Goal: Transaction & Acquisition: Purchase product/service

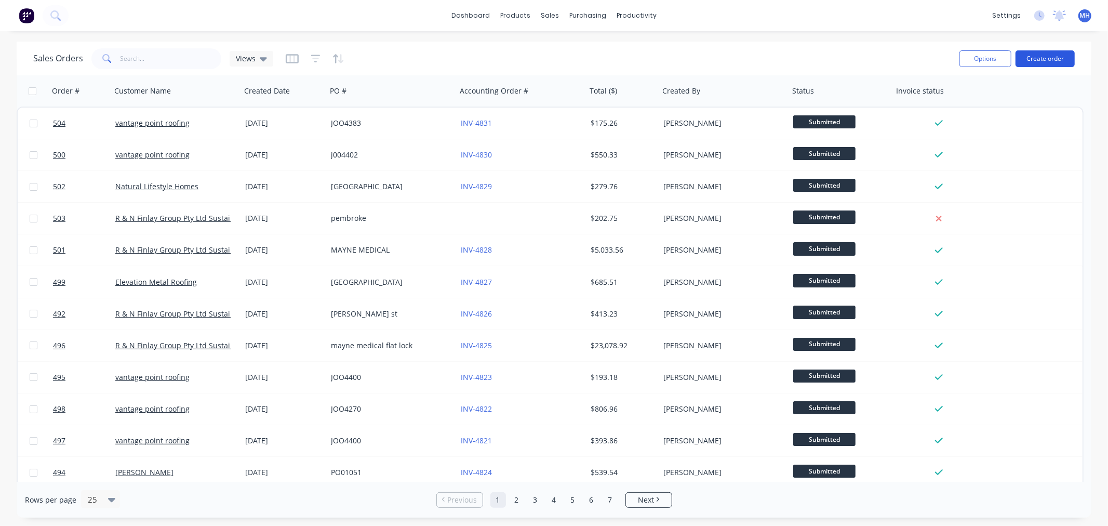
click at [1061, 58] on button "Create order" at bounding box center [1044, 58] width 59 height 17
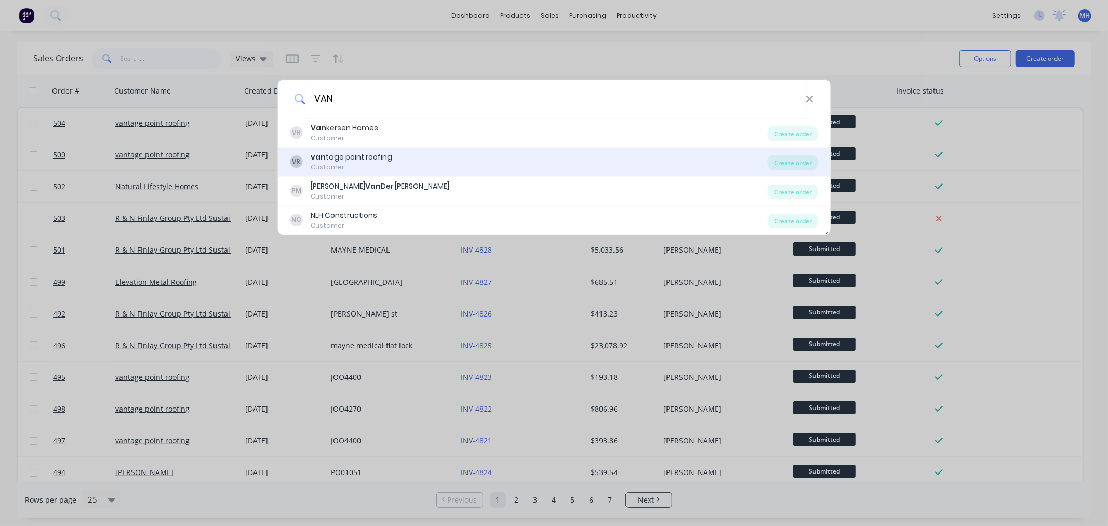
type input "VAN"
click at [401, 163] on div "VR van tage point roofing Customer" at bounding box center [529, 162] width 478 height 20
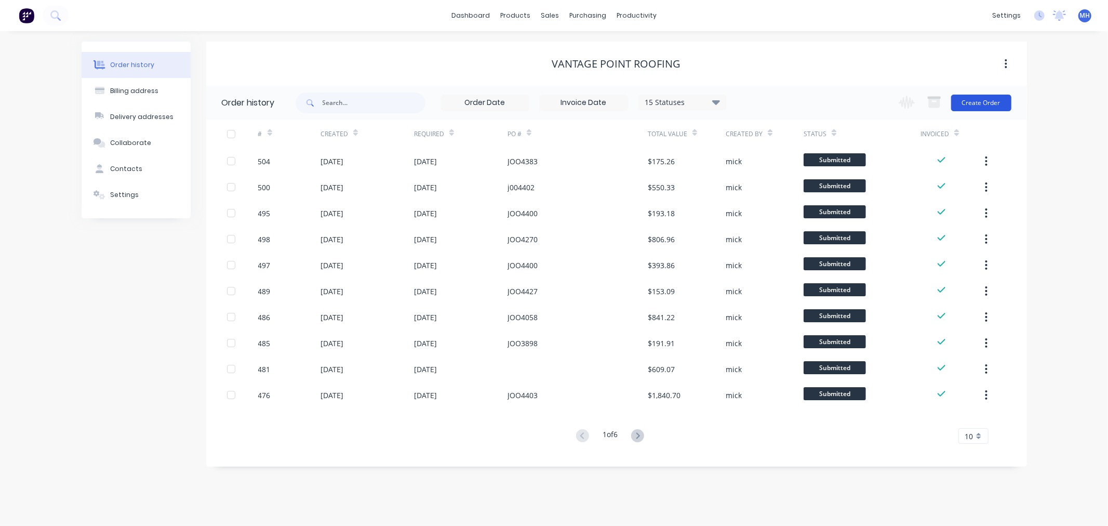
click at [972, 98] on button "Create Order" at bounding box center [981, 103] width 60 height 17
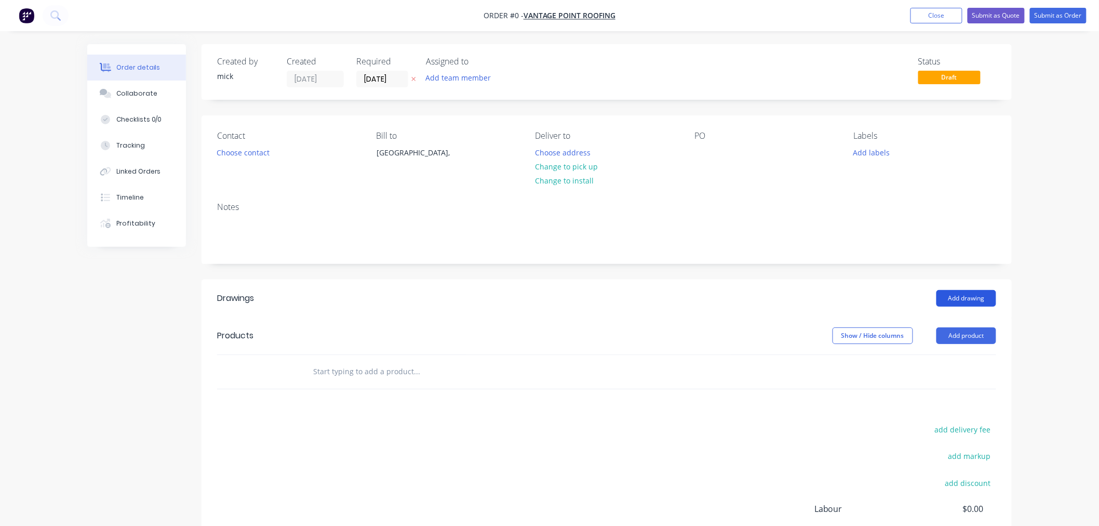
click at [965, 299] on button "Add drawing" at bounding box center [966, 298] width 60 height 17
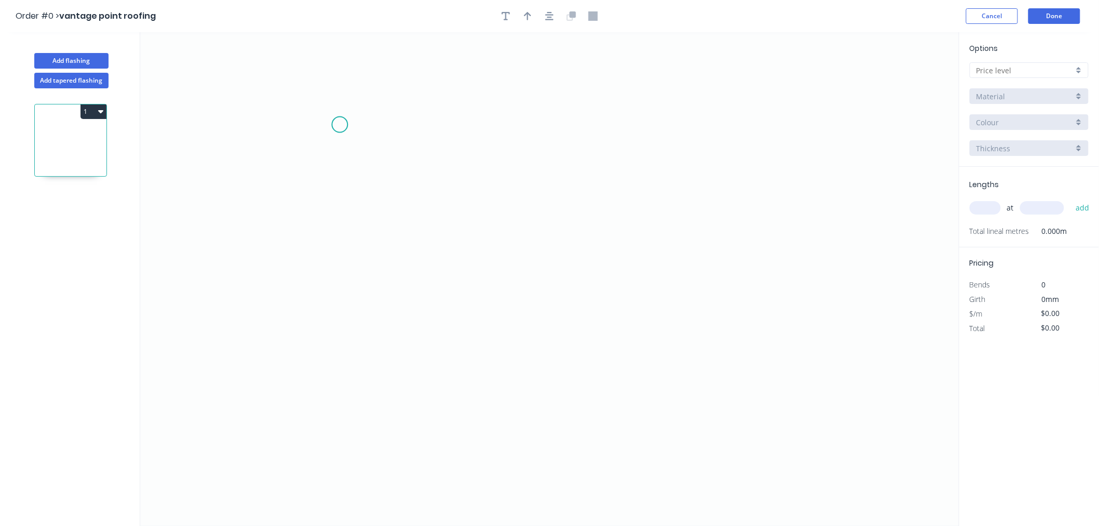
click at [340, 125] on icon "0" at bounding box center [549, 278] width 819 height 493
click at [332, 312] on icon "0" at bounding box center [549, 278] width 819 height 493
click at [776, 317] on icon "0 ?" at bounding box center [549, 278] width 819 height 493
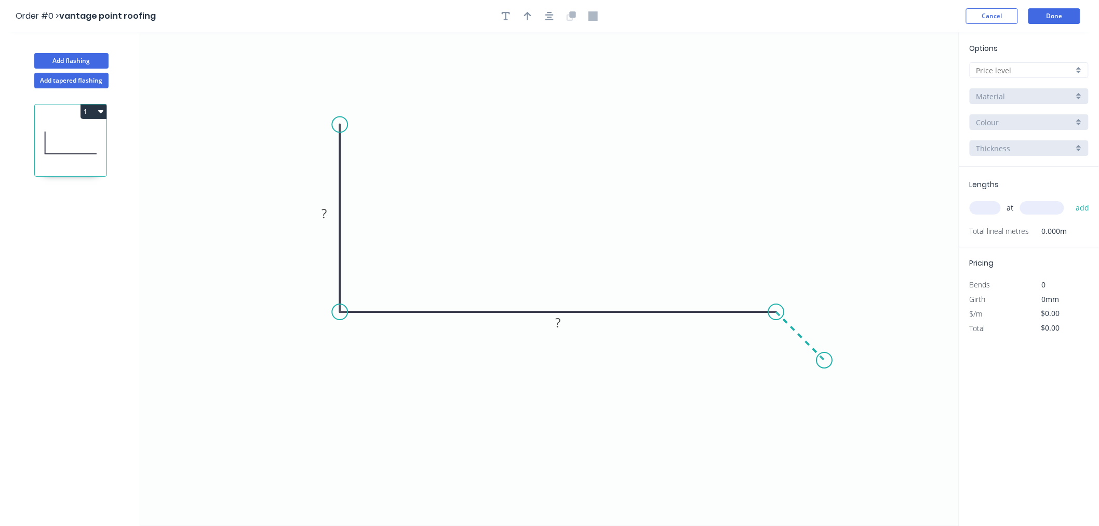
click at [825, 369] on icon "0 ? ?" at bounding box center [549, 278] width 819 height 493
click at [825, 369] on icon "0 ? ? ?" at bounding box center [549, 278] width 819 height 493
click at [331, 213] on rect at bounding box center [324, 214] width 21 height 15
click at [777, 336] on div "Show angle" at bounding box center [826, 344] width 104 height 21
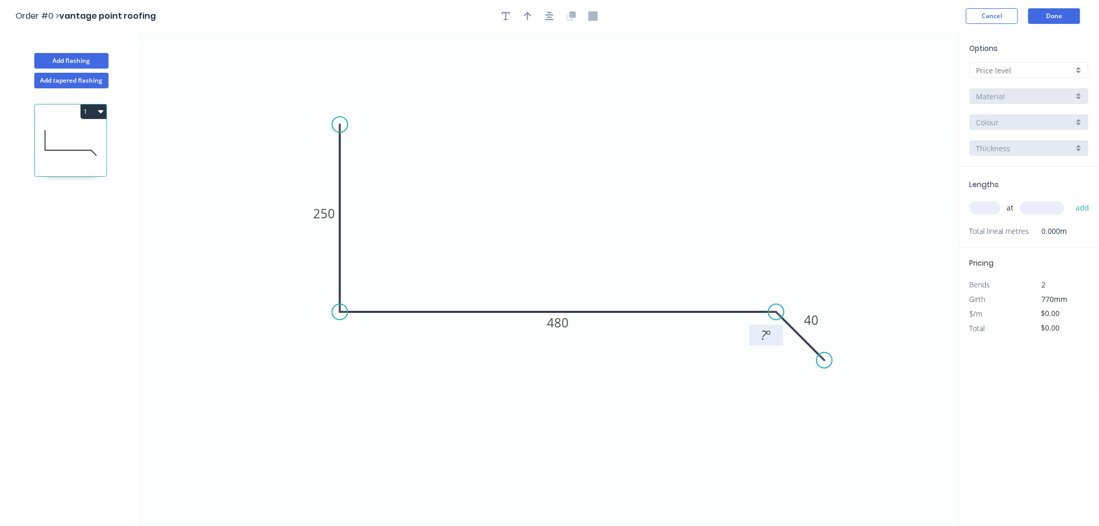
click at [762, 343] on tspan "?" at bounding box center [764, 334] width 6 height 17
click at [658, 100] on icon "0 250 480 40 135 º" at bounding box center [549, 278] width 819 height 493
click at [549, 13] on icon "button" at bounding box center [549, 15] width 8 height 9
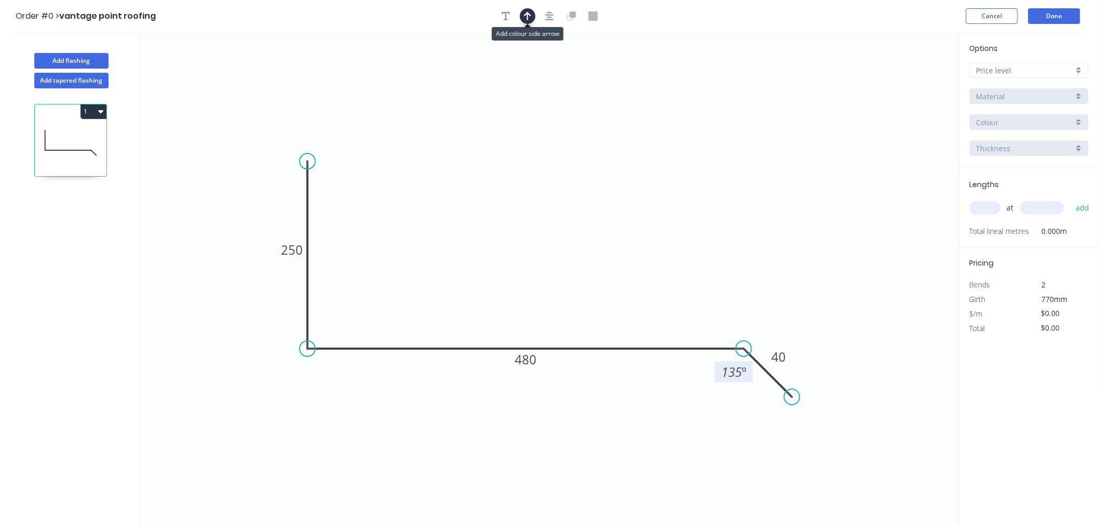
click at [532, 15] on button "button" at bounding box center [528, 16] width 16 height 16
drag, startPoint x: 905, startPoint y: 80, endPoint x: 531, endPoint y: 253, distance: 411.7
click at [531, 251] on icon at bounding box center [531, 234] width 9 height 33
click at [1022, 68] on input "text" at bounding box center [1024, 70] width 97 height 11
click at [1053, 101] on div "Material" at bounding box center [1029, 96] width 119 height 16
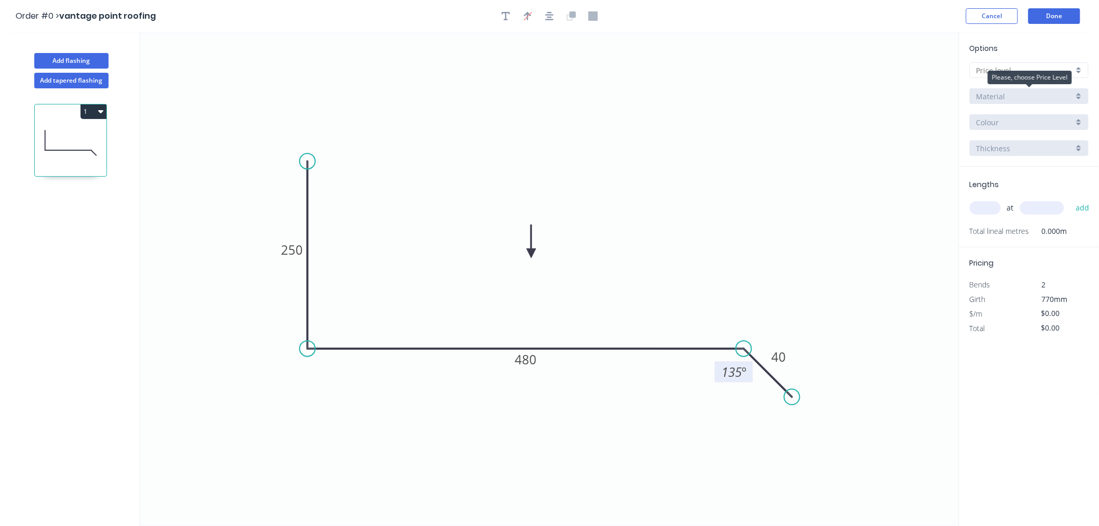
click at [1054, 98] on div "Material" at bounding box center [1024, 96] width 97 height 11
click at [1082, 69] on div at bounding box center [1029, 70] width 119 height 16
click at [1066, 81] on div "A" at bounding box center [1029, 90] width 118 height 18
type input "A"
click at [1067, 92] on input "Aluminium 5005 (Sheets)" at bounding box center [1024, 96] width 97 height 11
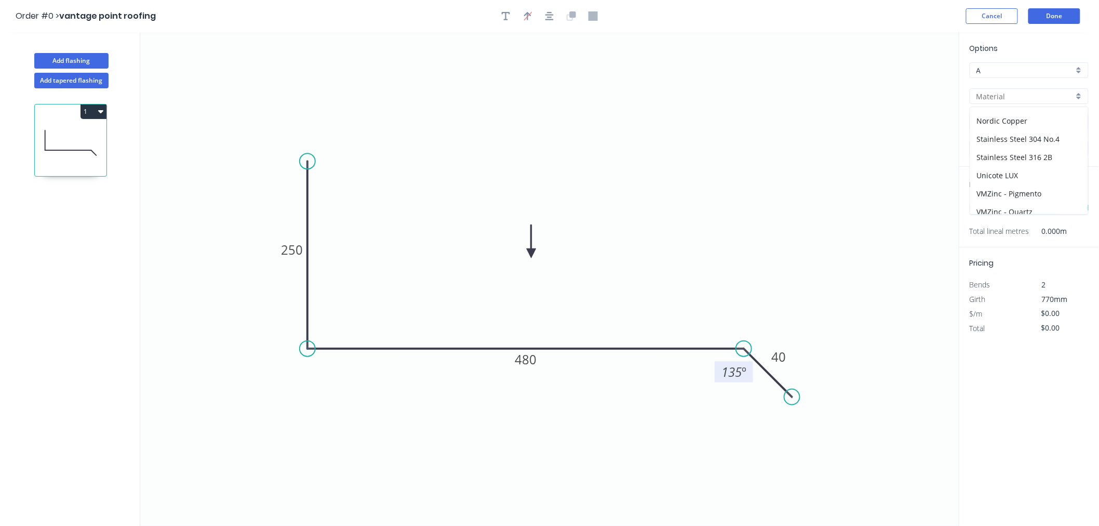
scroll to position [204, 0]
click at [1024, 200] on div "Zincalume" at bounding box center [1029, 205] width 118 height 18
type input "Zincalume"
type input "$22.76"
click at [1031, 143] on input "1.0" at bounding box center [1024, 148] width 97 height 11
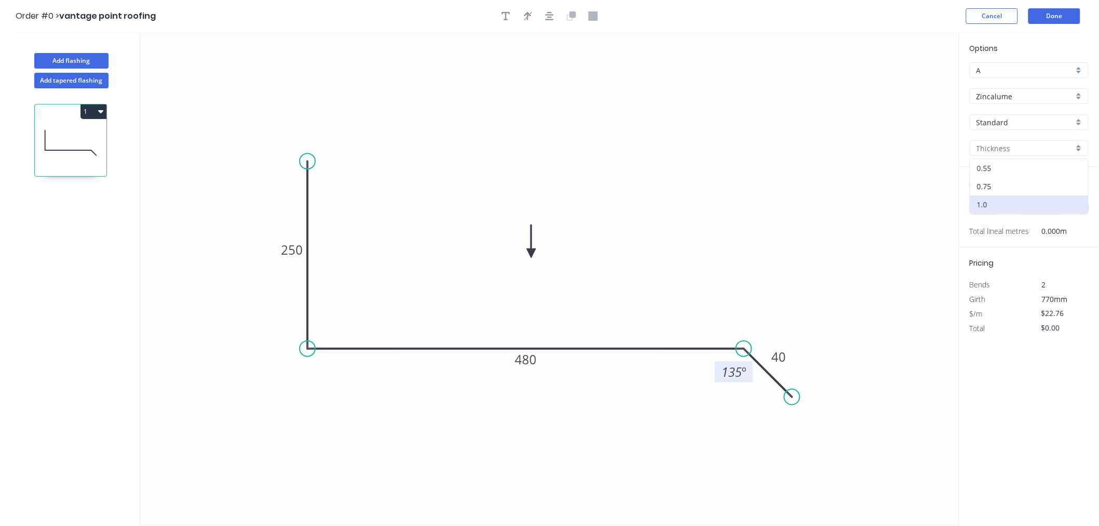
click at [1026, 164] on div "0.55" at bounding box center [1029, 168] width 118 height 18
type input "0.55"
type input "$16.54"
click at [983, 207] on input "text" at bounding box center [985, 208] width 31 height 14
type input "2"
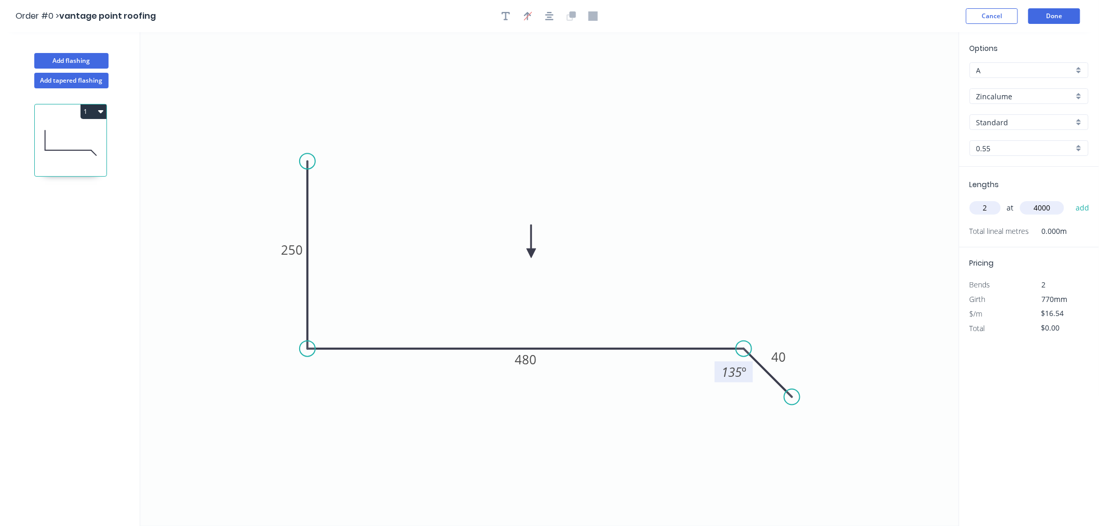
type input "4000"
click at [1070, 199] on button "add" at bounding box center [1082, 208] width 24 height 18
type input "$132.32"
click at [1046, 11] on button "Done" at bounding box center [1054, 16] width 52 height 16
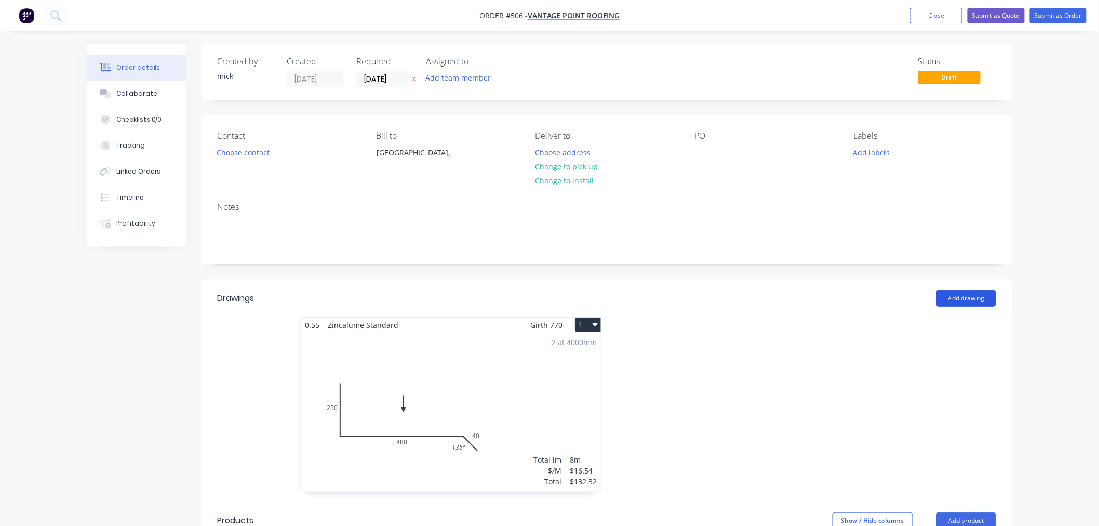
click at [982, 300] on button "Add drawing" at bounding box center [966, 298] width 60 height 17
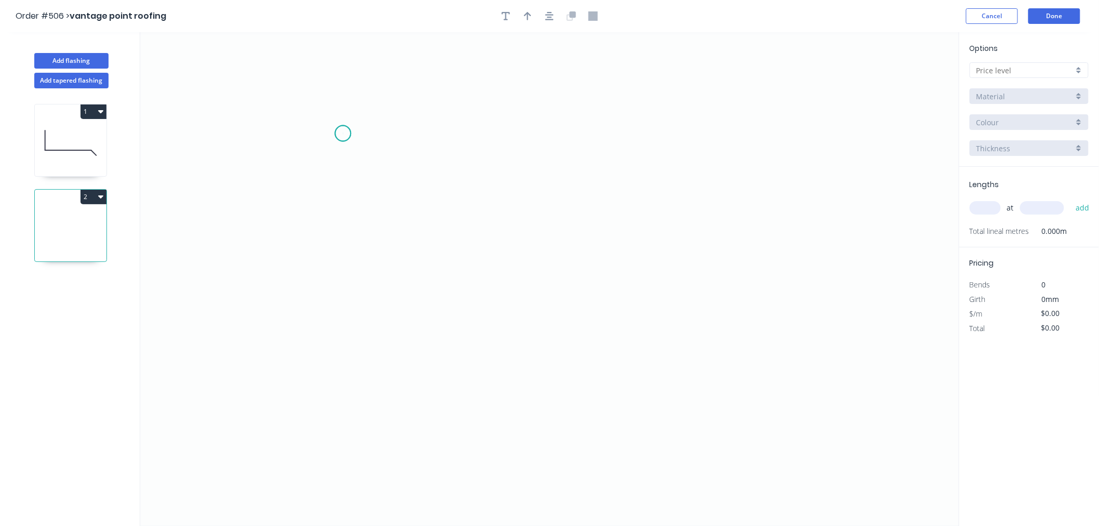
click at [343, 133] on icon "0" at bounding box center [549, 278] width 819 height 493
click at [336, 349] on icon "0" at bounding box center [549, 278] width 819 height 493
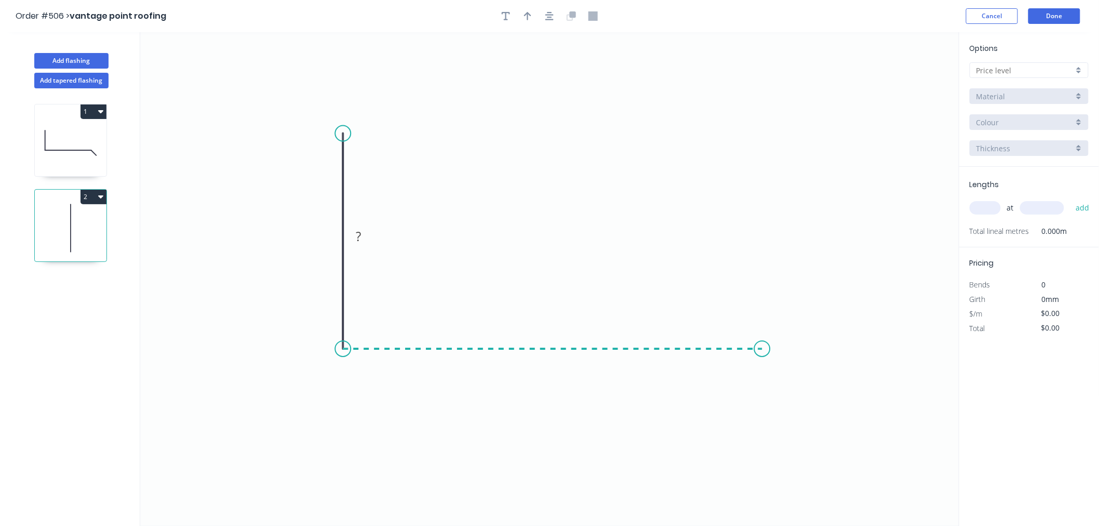
click at [762, 351] on icon "0 ?" at bounding box center [549, 278] width 819 height 493
click at [808, 420] on icon "0 ? ?" at bounding box center [549, 278] width 819 height 493
click at [808, 420] on circle at bounding box center [808, 419] width 16 height 16
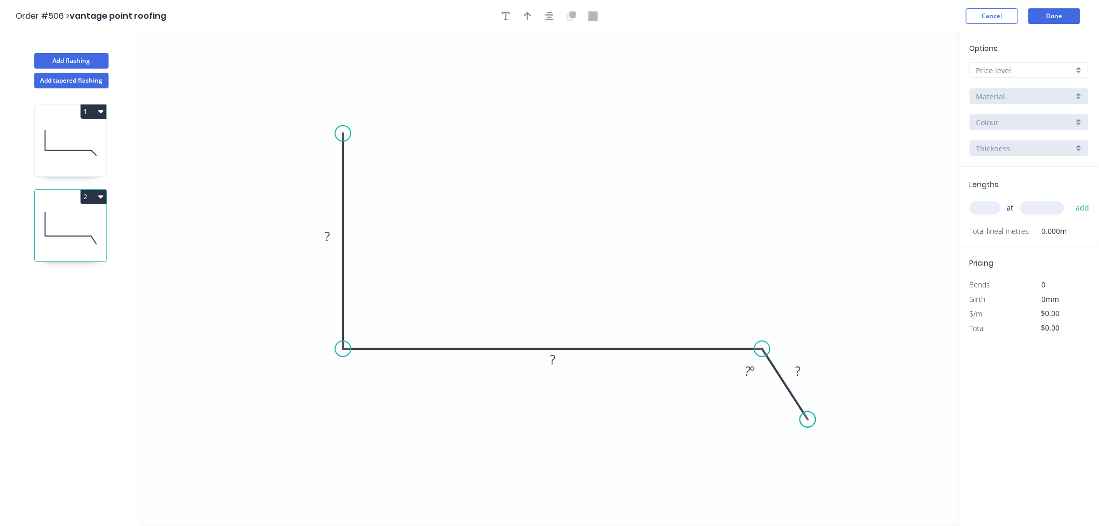
click at [808, 420] on circle at bounding box center [808, 419] width 16 height 16
click at [339, 237] on rect at bounding box center [328, 235] width 34 height 21
click at [336, 237] on rect at bounding box center [327, 237] width 21 height 15
click at [1053, 62] on div at bounding box center [1029, 70] width 119 height 16
type input "$16.54"
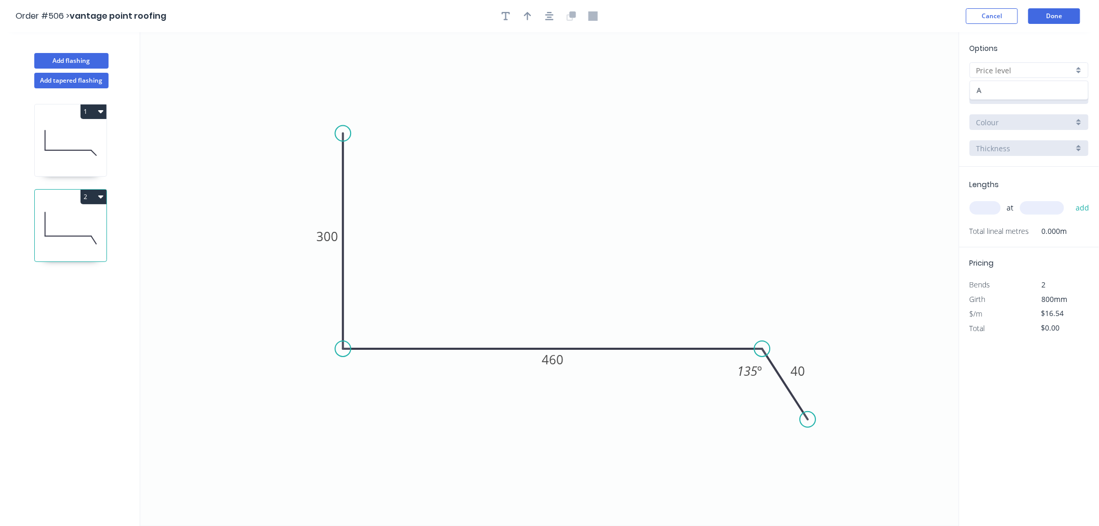
click at [1052, 90] on div "A" at bounding box center [1029, 90] width 118 height 18
type input "A"
type input "$0.00"
click at [1051, 91] on input "Aluminium 5005 (Sheets)" at bounding box center [1024, 96] width 97 height 11
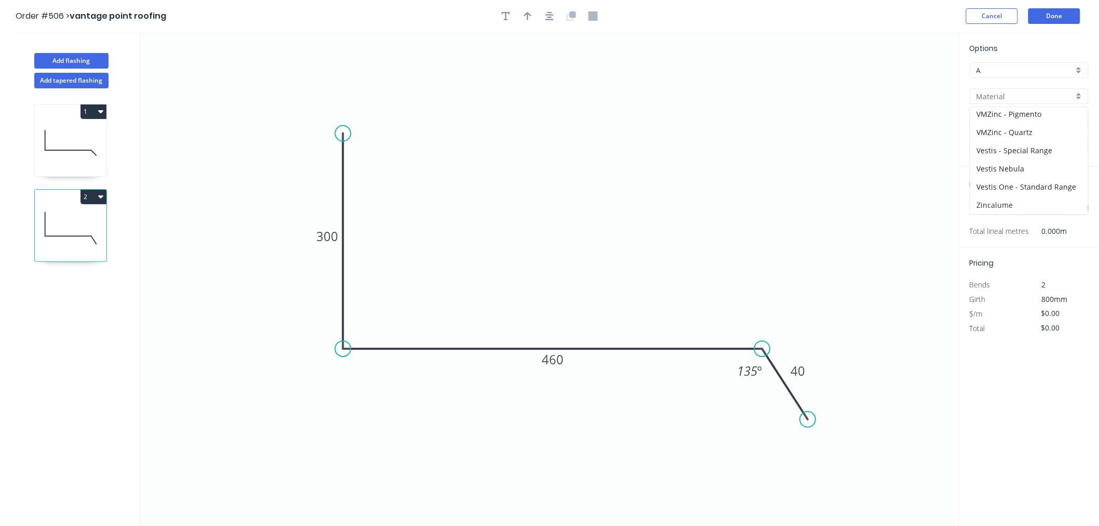
click at [1021, 206] on div "Zincalume" at bounding box center [1029, 205] width 118 height 18
type input "Zincalume"
type input "$22.76"
click at [1014, 151] on input "1.0" at bounding box center [1024, 148] width 97 height 11
click at [1010, 166] on div "0.55" at bounding box center [1029, 168] width 118 height 18
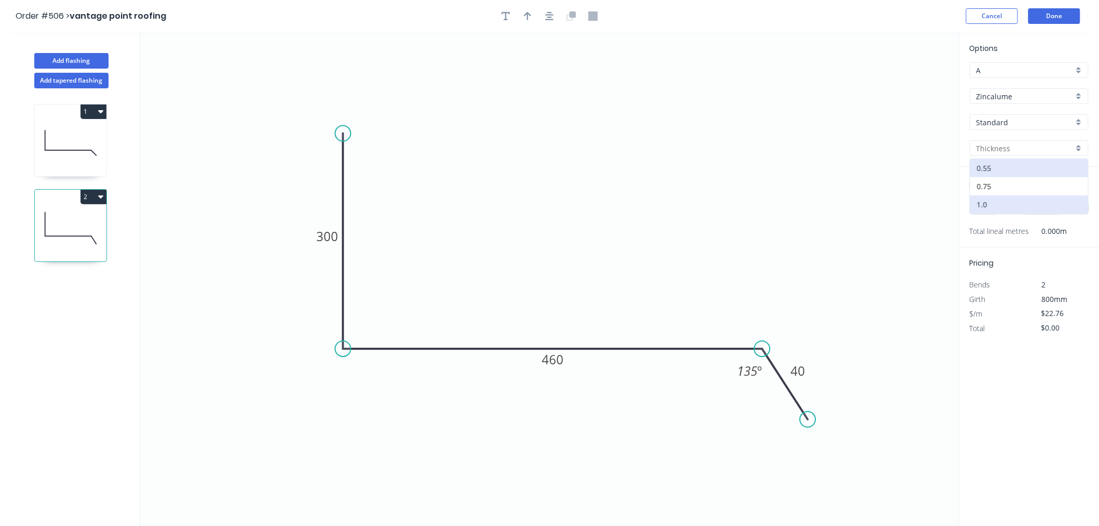
type input "0.55"
type input "$16.54"
click at [996, 210] on input "text" at bounding box center [985, 208] width 31 height 14
type input "1"
type input "1700"
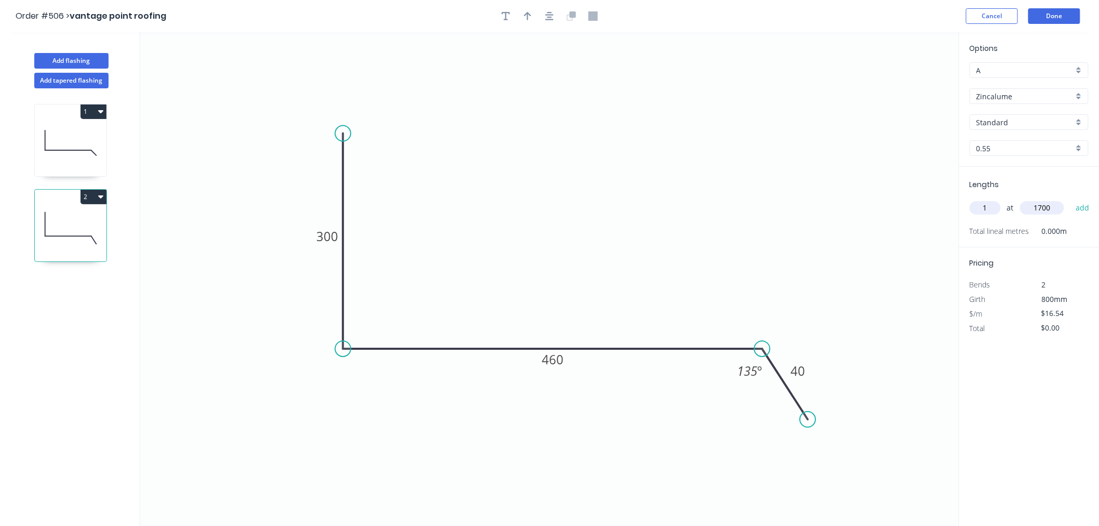
click at [1070, 199] on button "add" at bounding box center [1082, 208] width 24 height 18
type input "$28.12"
click at [1062, 15] on button "Done" at bounding box center [1054, 16] width 52 height 16
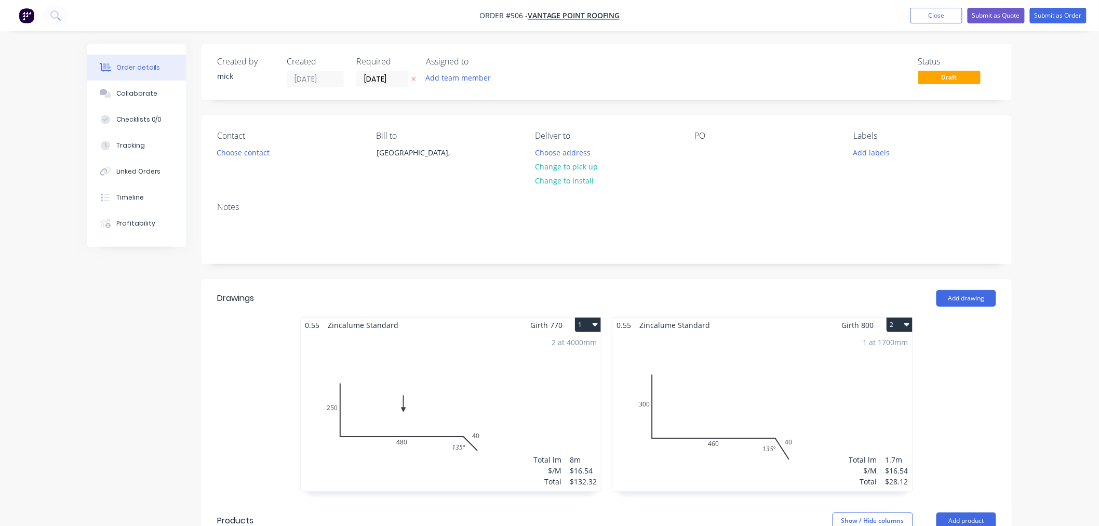
click at [973, 288] on header "Drawings Add drawing" at bounding box center [607, 297] width 810 height 37
click at [973, 297] on button "Add drawing" at bounding box center [966, 298] width 60 height 17
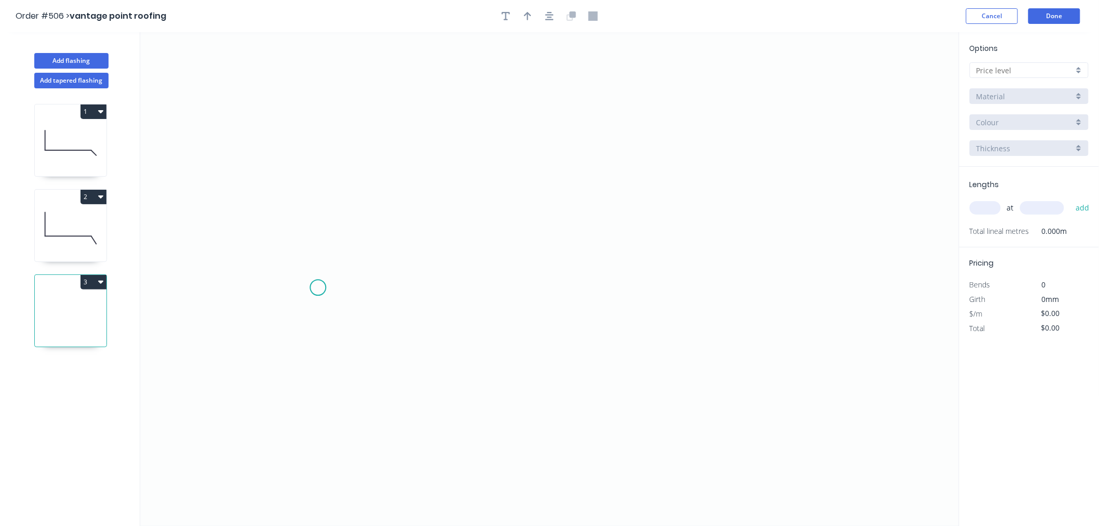
click at [318, 288] on icon "0" at bounding box center [549, 278] width 819 height 493
click at [370, 210] on icon at bounding box center [344, 248] width 52 height 78
click at [767, 204] on icon "0 ?" at bounding box center [549, 278] width 819 height 493
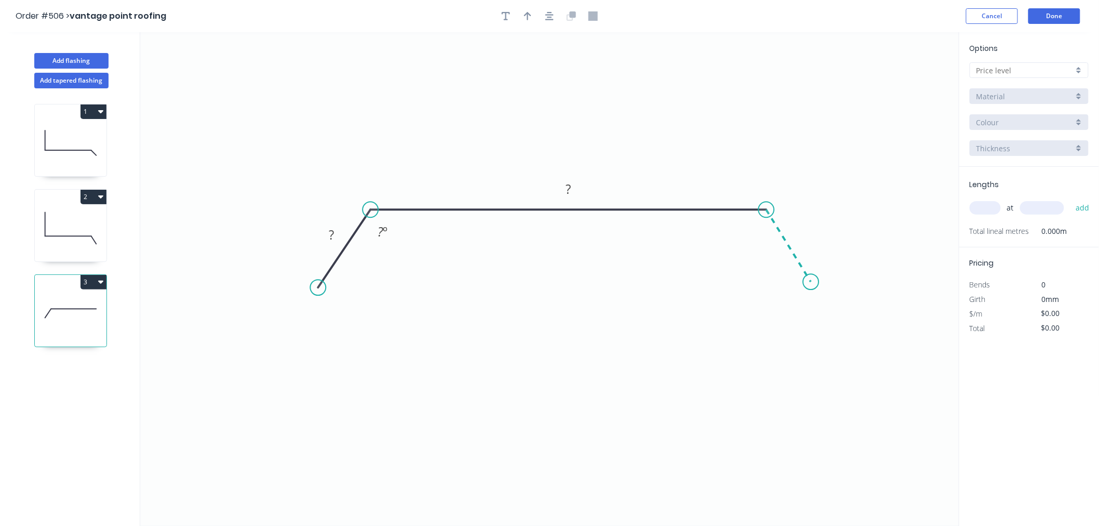
click at [811, 282] on icon "0 ? ? ? º" at bounding box center [549, 278] width 819 height 493
click at [811, 282] on circle at bounding box center [811, 282] width 16 height 16
click at [340, 235] on rect at bounding box center [331, 236] width 21 height 15
click at [548, 15] on icon "button" at bounding box center [549, 16] width 8 height 8
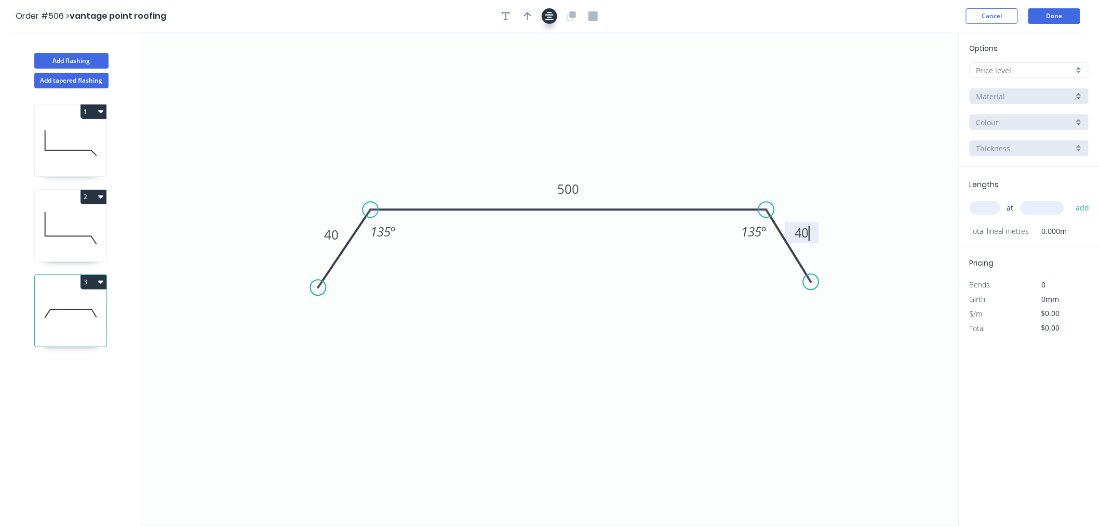
type input "$13.83"
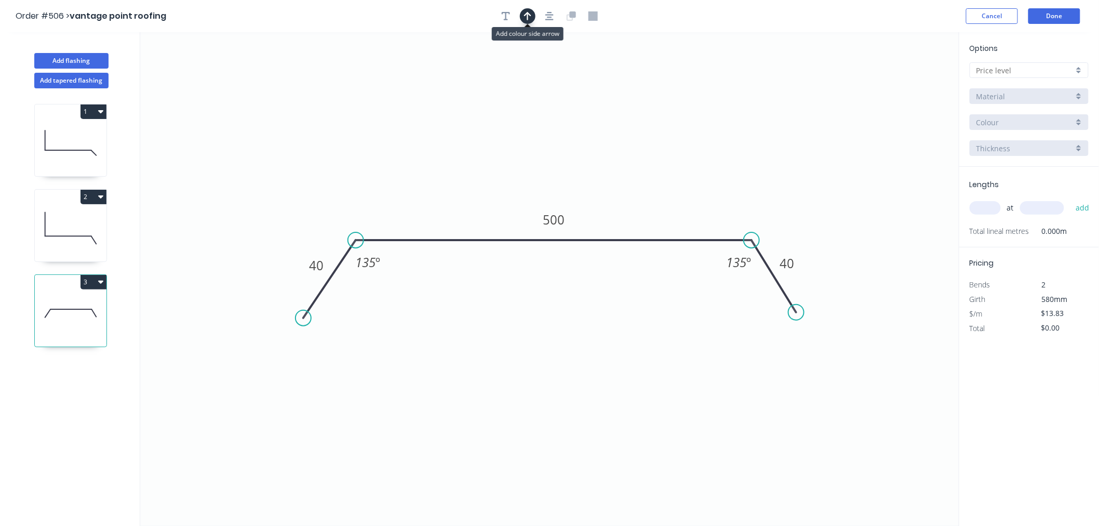
click at [529, 21] on button "button" at bounding box center [528, 16] width 16 height 16
drag, startPoint x: 906, startPoint y: 80, endPoint x: 690, endPoint y: 201, distance: 247.6
click at [690, 201] on icon at bounding box center [689, 188] width 9 height 33
click at [1015, 70] on input "text" at bounding box center [1024, 70] width 97 height 11
click at [1011, 85] on div "A" at bounding box center [1029, 90] width 118 height 18
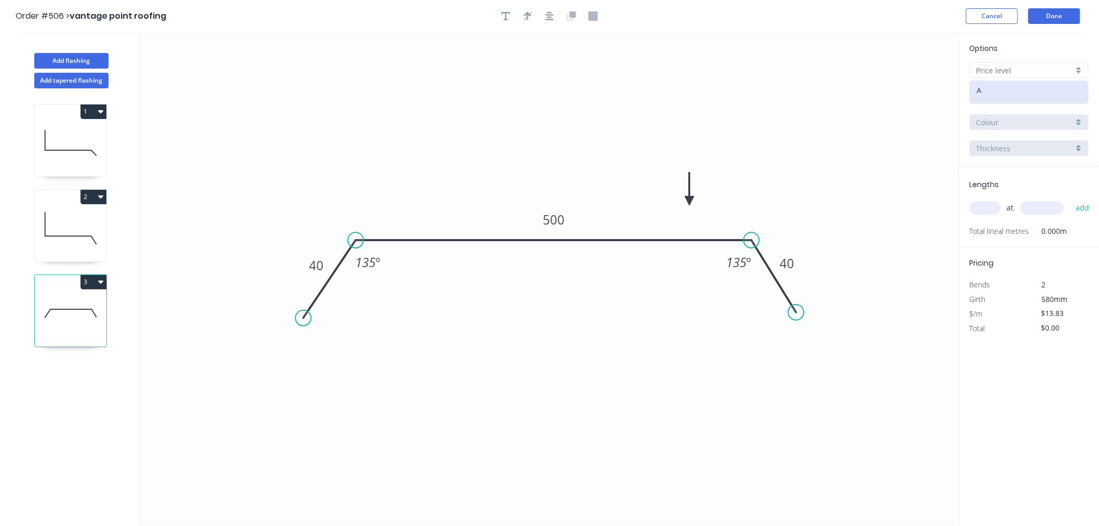
type input "A"
type input "$0.00"
click at [1015, 100] on input "Aluminium 5005 (Sheets)" at bounding box center [1024, 96] width 97 height 11
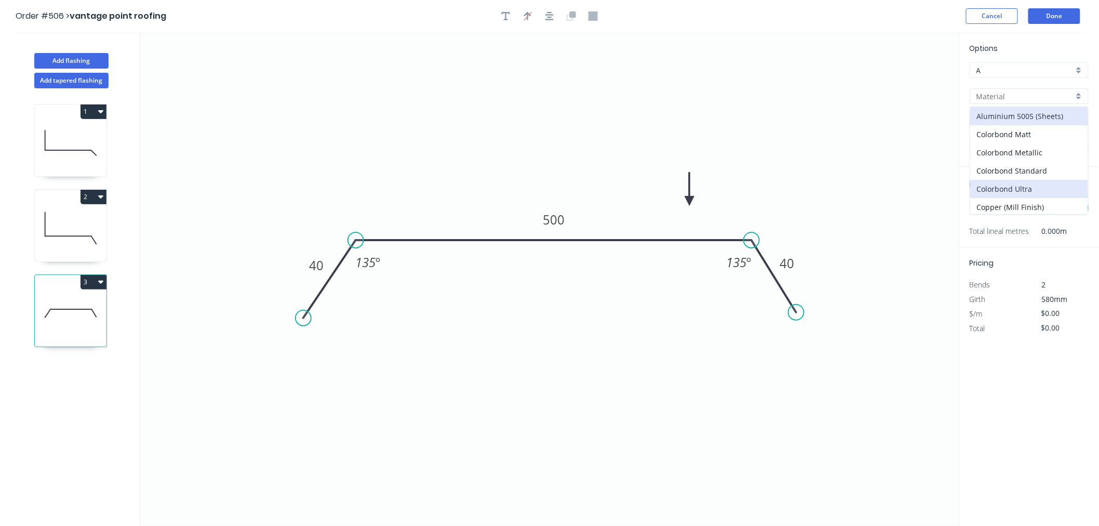
scroll to position [204, 0]
click at [1018, 206] on div "Zincalume" at bounding box center [1029, 205] width 118 height 18
type input "Zincalume"
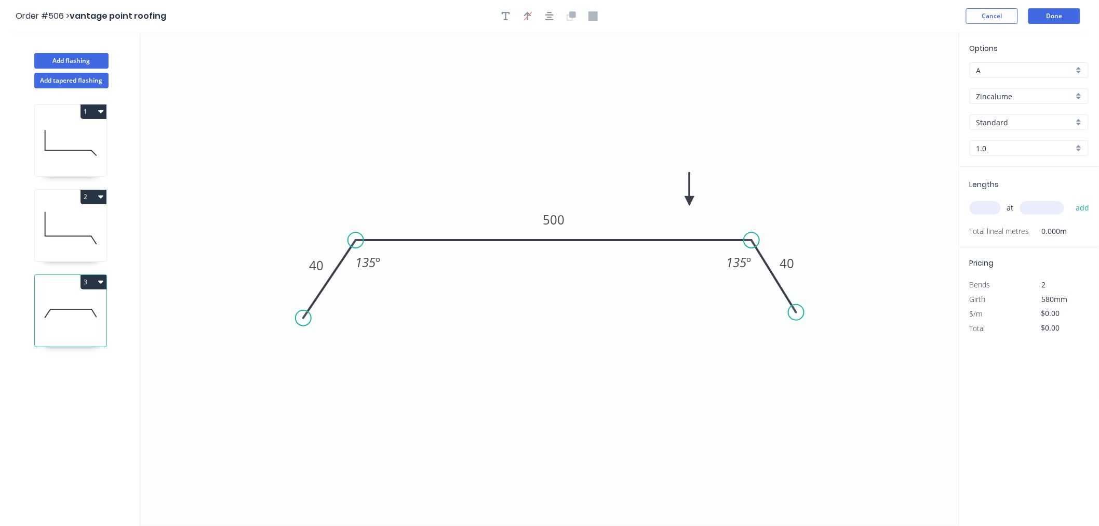
type input "$18.50"
click at [1022, 143] on input "1.0" at bounding box center [1024, 148] width 97 height 11
click at [1022, 168] on div "0.55" at bounding box center [1029, 168] width 118 height 18
type input "0.55"
type input "$13.83"
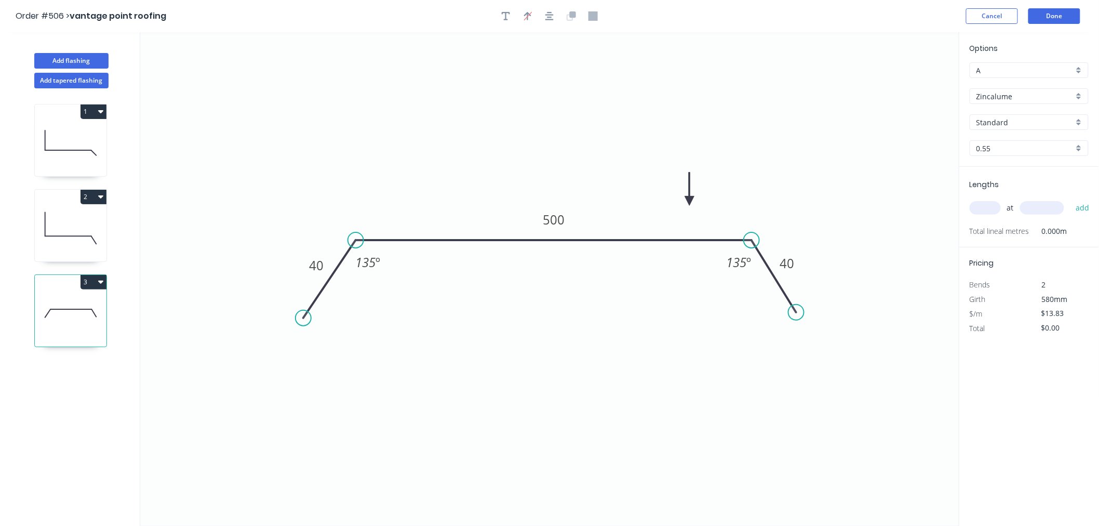
click at [998, 208] on input "text" at bounding box center [985, 208] width 31 height 14
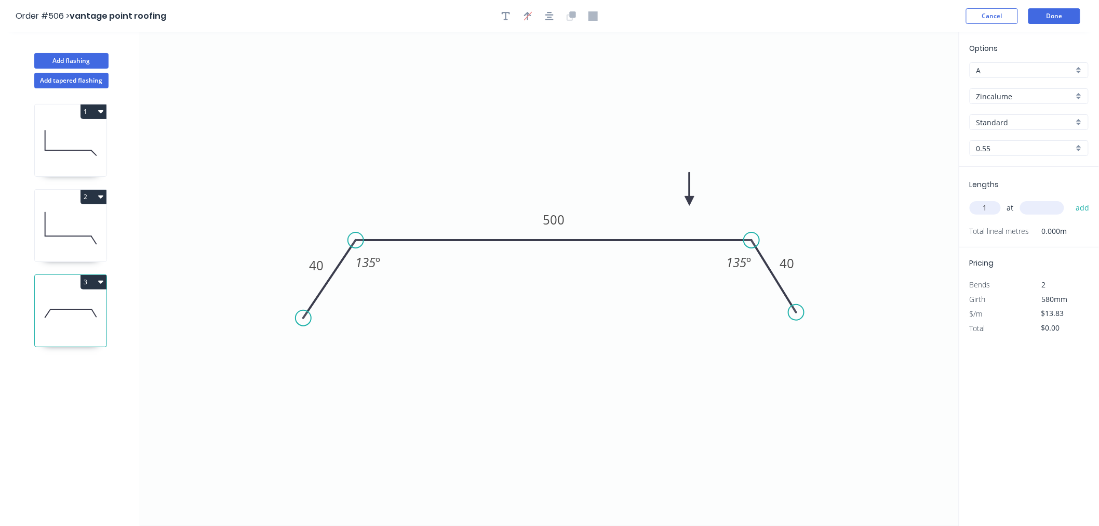
type input "1"
type input "3800"
click at [1070, 199] on button "add" at bounding box center [1082, 208] width 24 height 18
type input "$52.55"
click at [1070, 12] on button "Done" at bounding box center [1054, 16] width 52 height 16
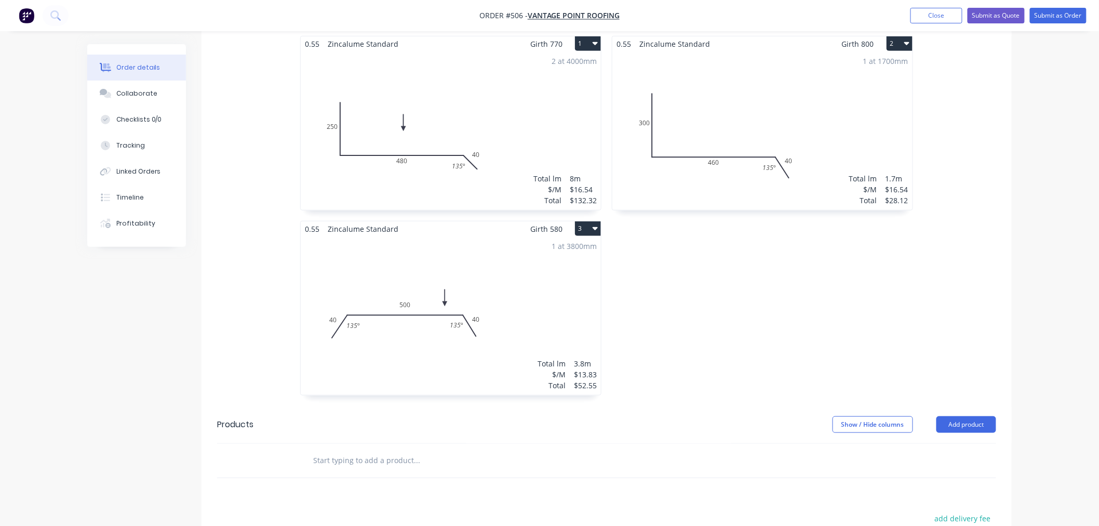
scroll to position [288, 0]
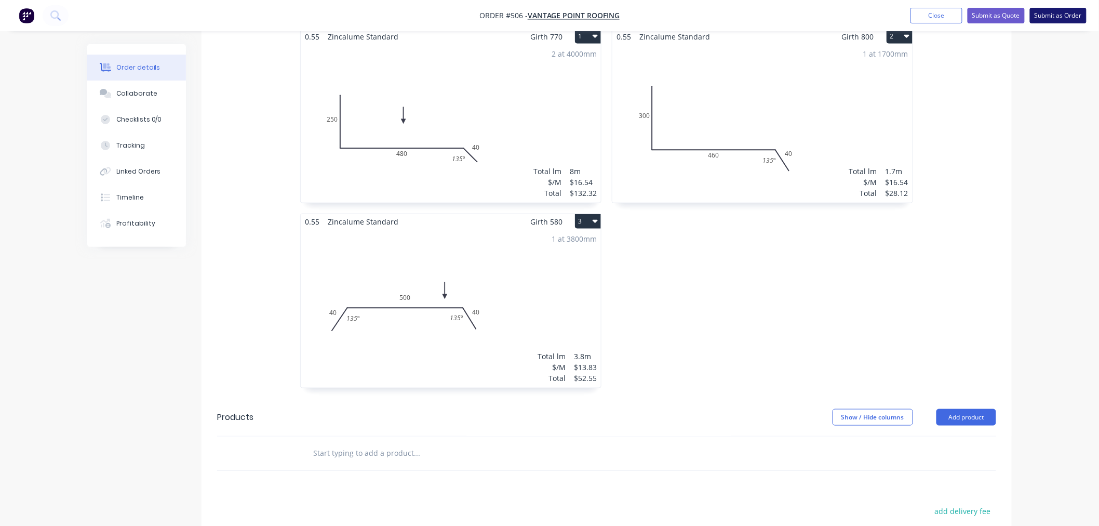
click at [1040, 14] on button "Submit as Order" at bounding box center [1058, 16] width 57 height 16
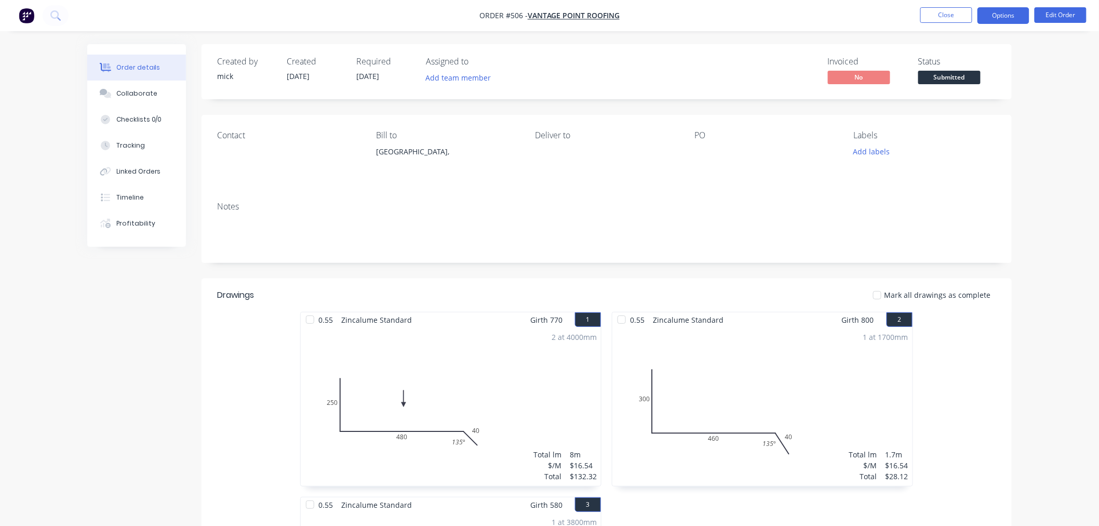
click at [1005, 16] on button "Options" at bounding box center [1003, 15] width 52 height 17
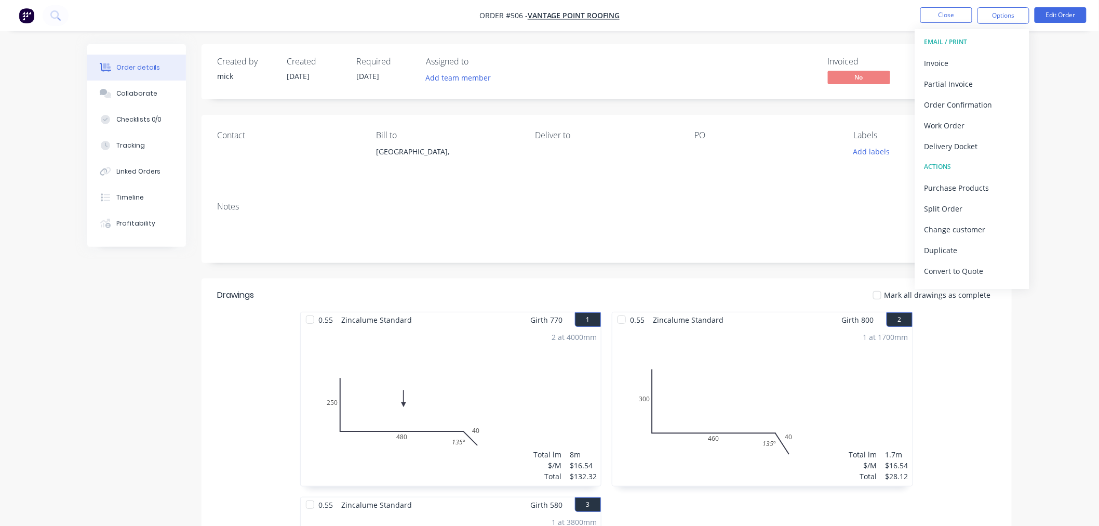
click at [705, 151] on div at bounding box center [759, 151] width 130 height 15
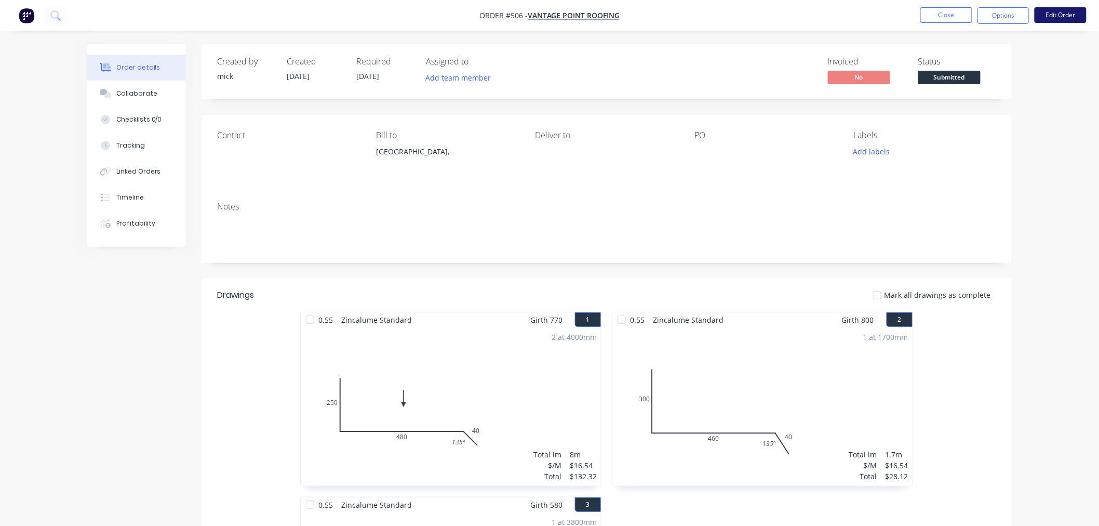
click at [1065, 12] on button "Edit Order" at bounding box center [1061, 15] width 52 height 16
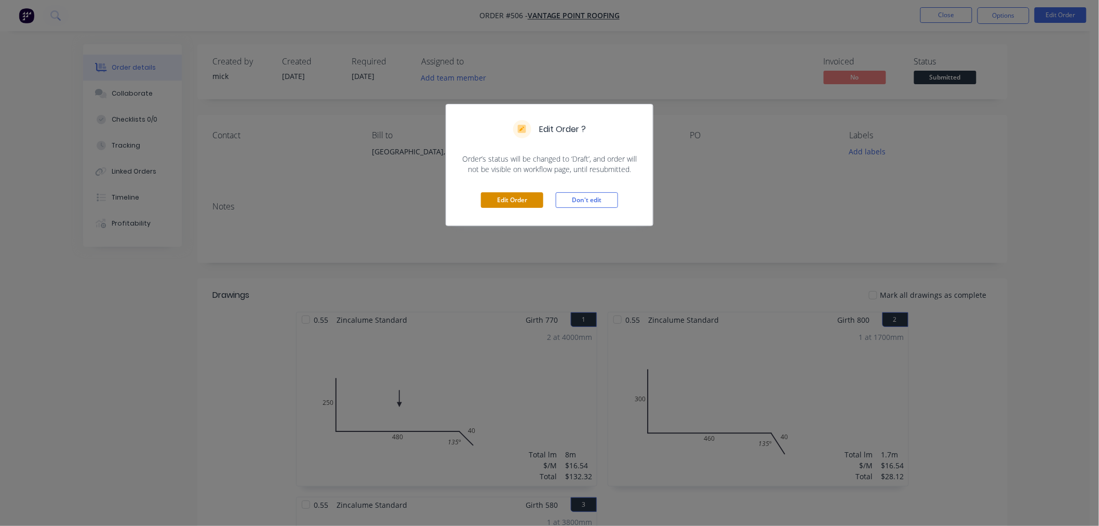
click at [495, 196] on button "Edit Order" at bounding box center [512, 200] width 62 height 16
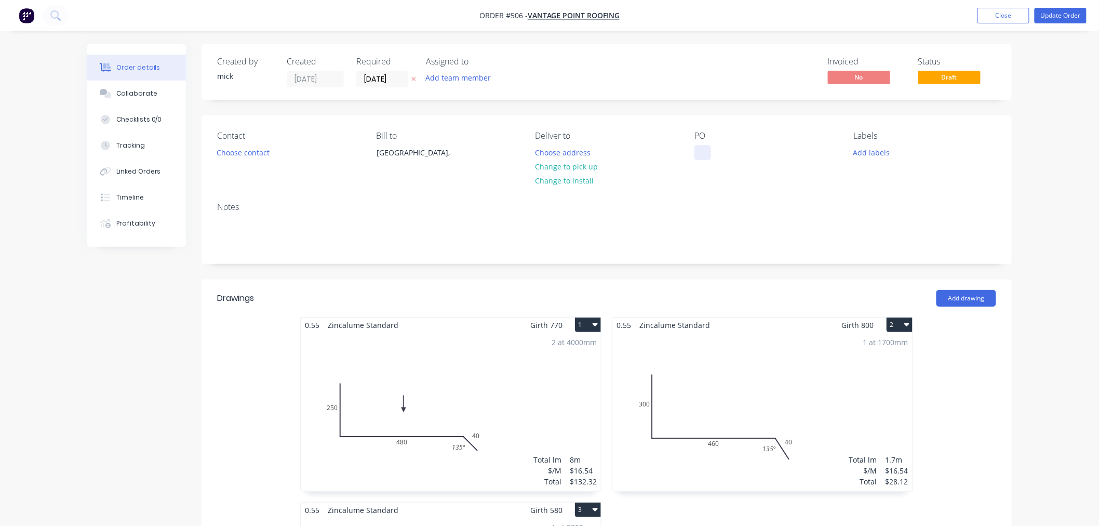
click at [698, 147] on div at bounding box center [702, 152] width 17 height 15
click at [240, 156] on button "Choose contact" at bounding box center [243, 152] width 64 height 14
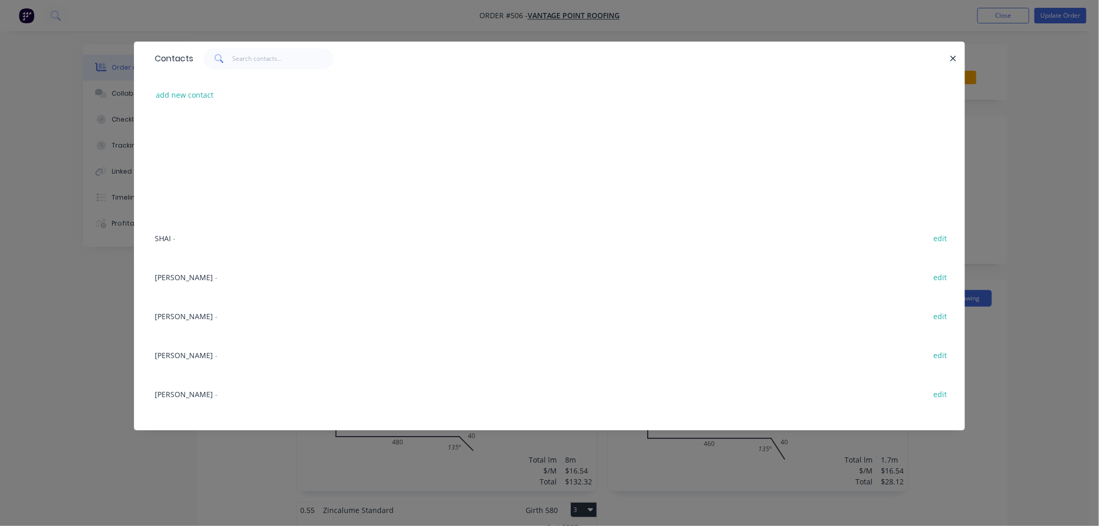
scroll to position [853, 0]
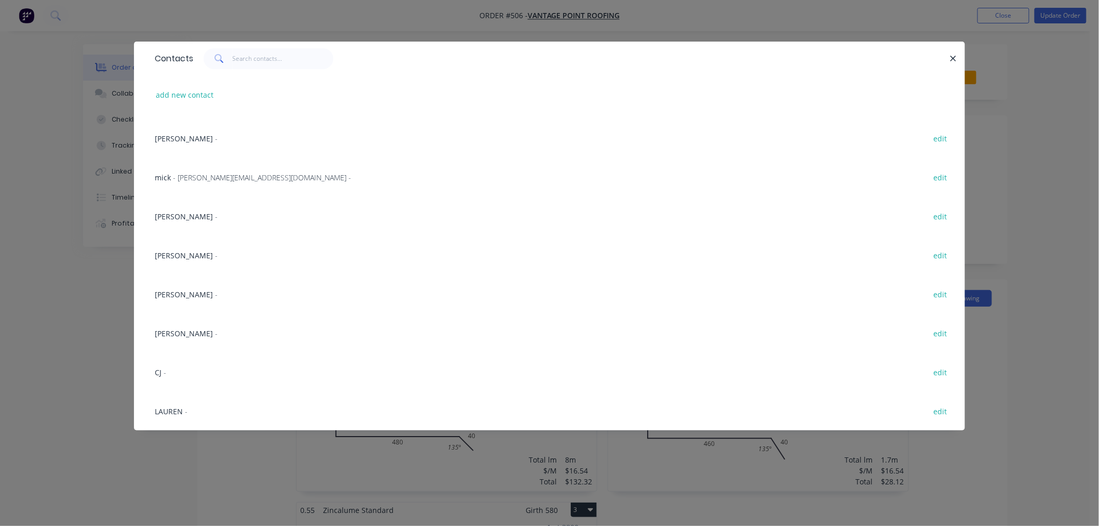
click at [173, 411] on span "LAUREN" at bounding box center [169, 411] width 28 height 10
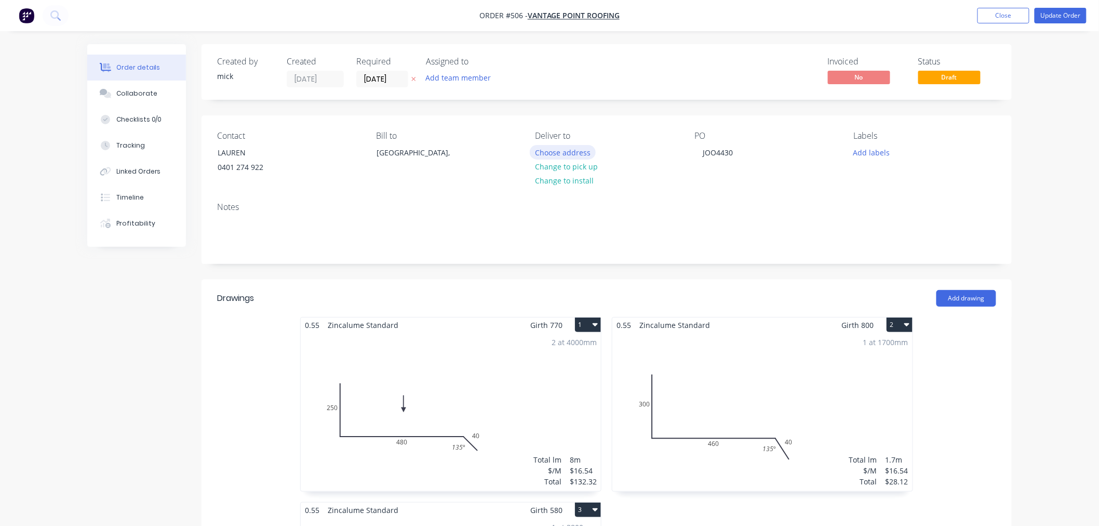
click at [579, 153] on button "Choose address" at bounding box center [563, 152] width 66 height 14
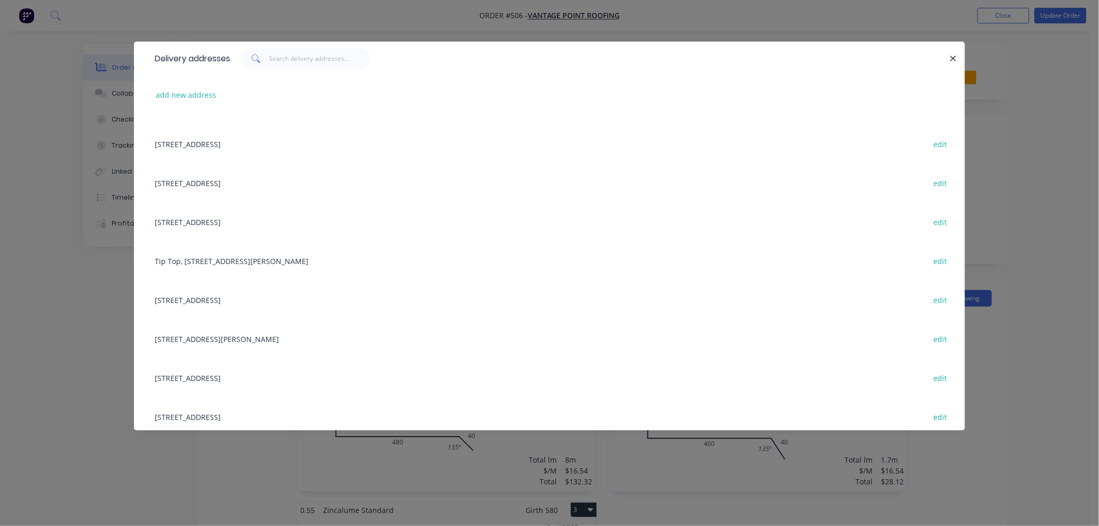
scroll to position [231, 0]
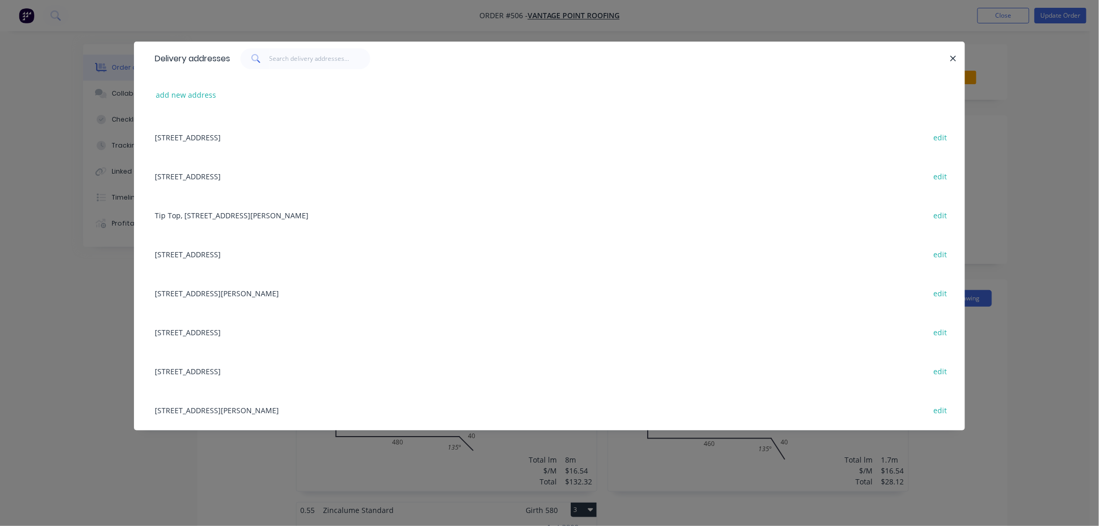
click at [274, 330] on div "4/288-292 NEWMARKET RD, WILSTON, Queensland, Australia, 4051 edit" at bounding box center [550, 331] width 800 height 39
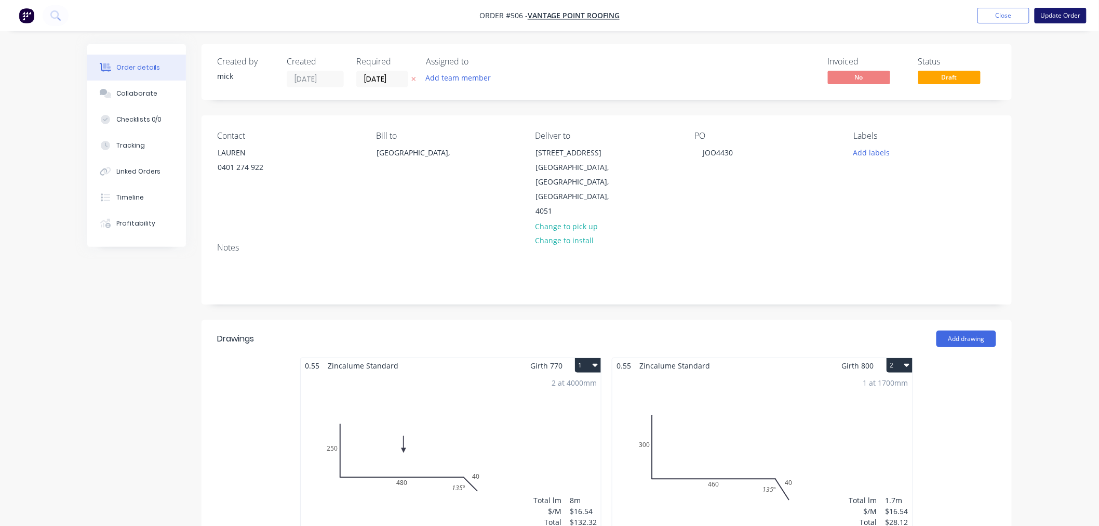
click at [1076, 13] on button "Update Order" at bounding box center [1061, 16] width 52 height 16
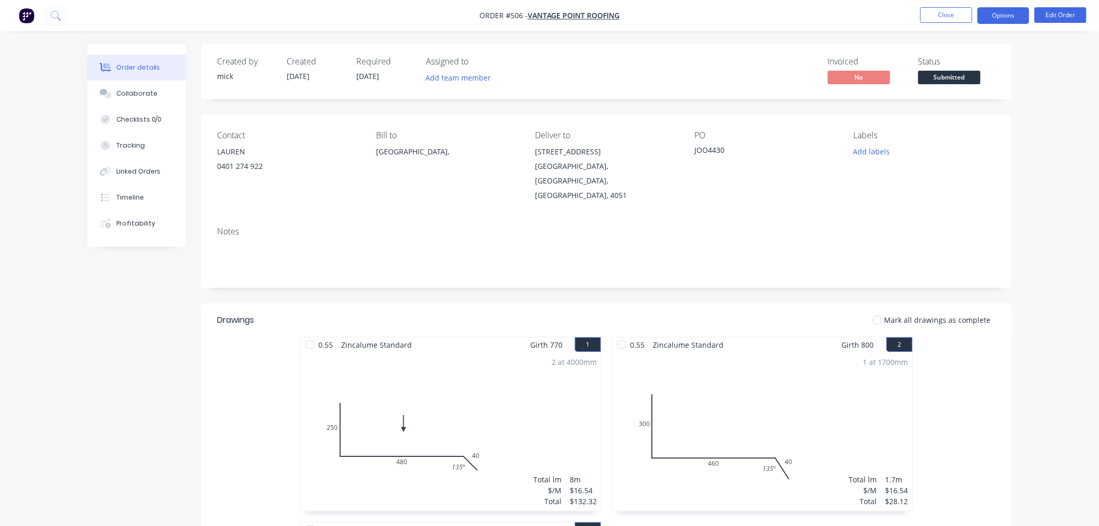
click at [990, 10] on button "Options" at bounding box center [1003, 15] width 52 height 17
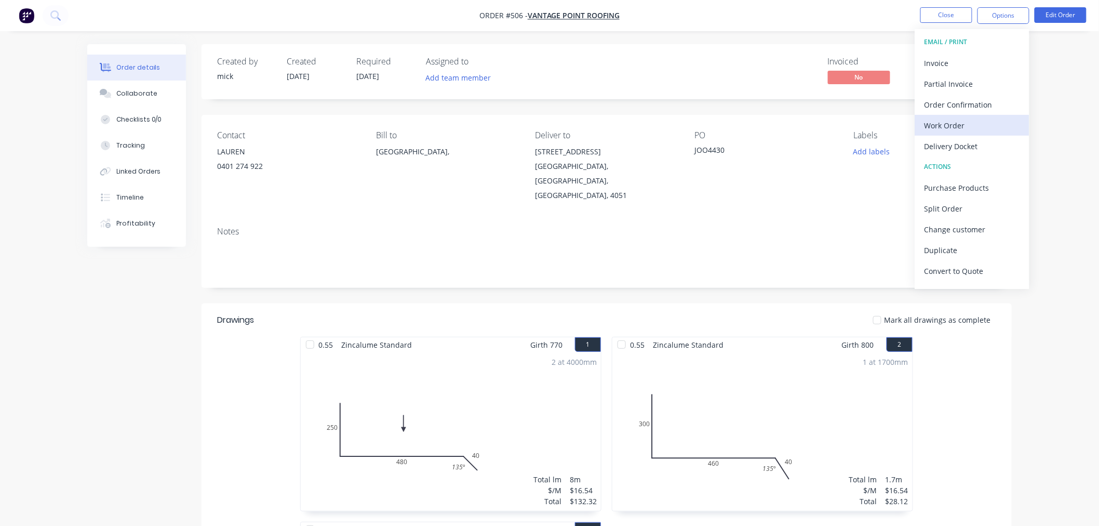
click at [950, 125] on div "Work Order" at bounding box center [972, 125] width 96 height 15
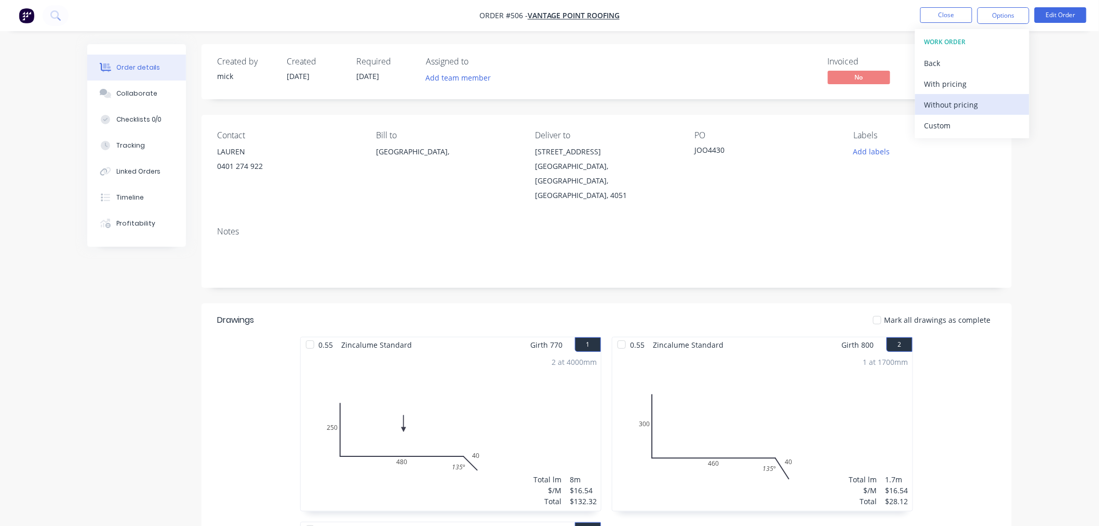
click at [953, 110] on div "Without pricing" at bounding box center [972, 104] width 96 height 15
click at [24, 11] on img "button" at bounding box center [27, 16] width 16 height 16
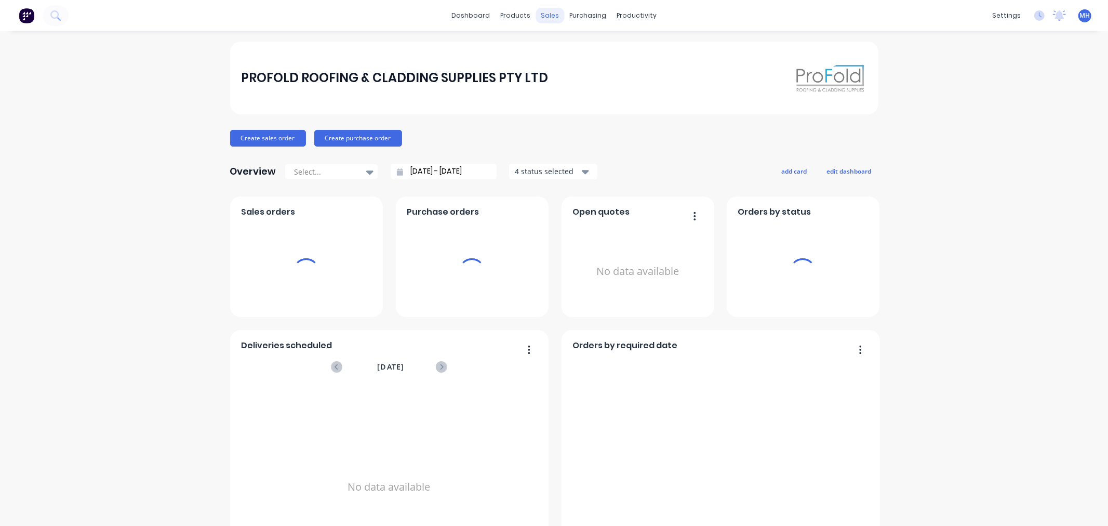
click at [546, 15] on div "sales" at bounding box center [549, 16] width 29 height 16
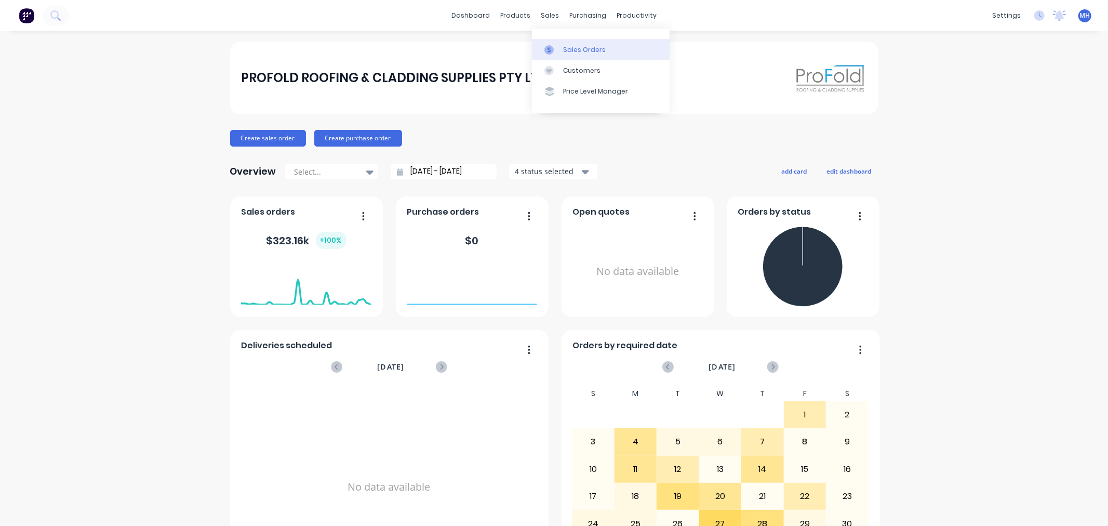
click at [583, 42] on link "Sales Orders" at bounding box center [601, 49] width 138 height 21
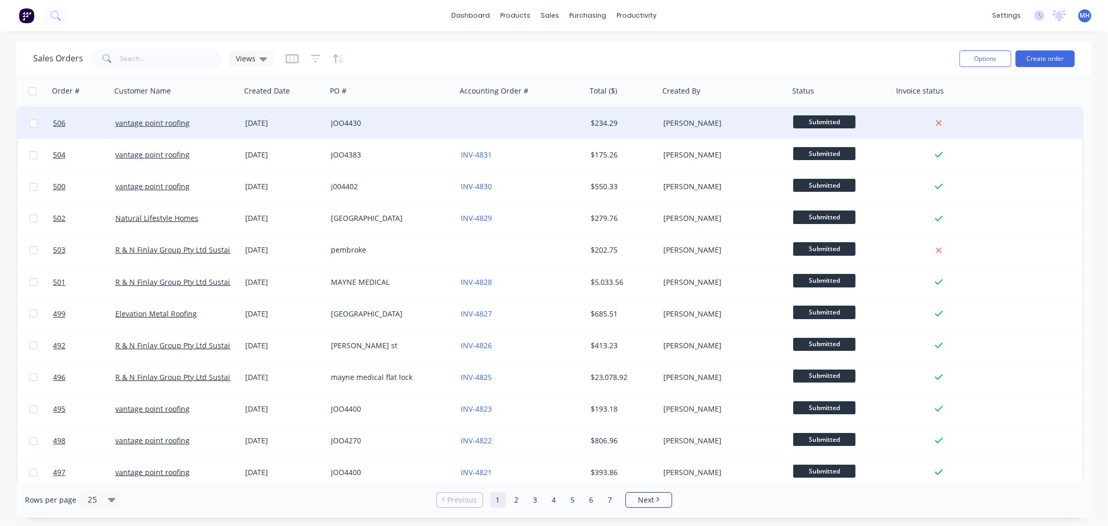
click at [494, 112] on div at bounding box center [522, 123] width 130 height 31
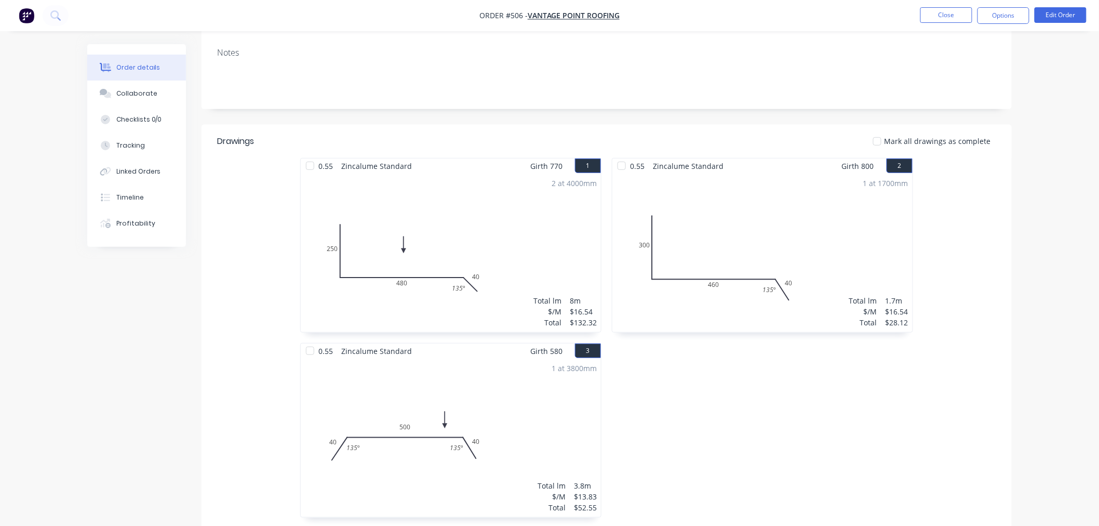
scroll to position [341, 0]
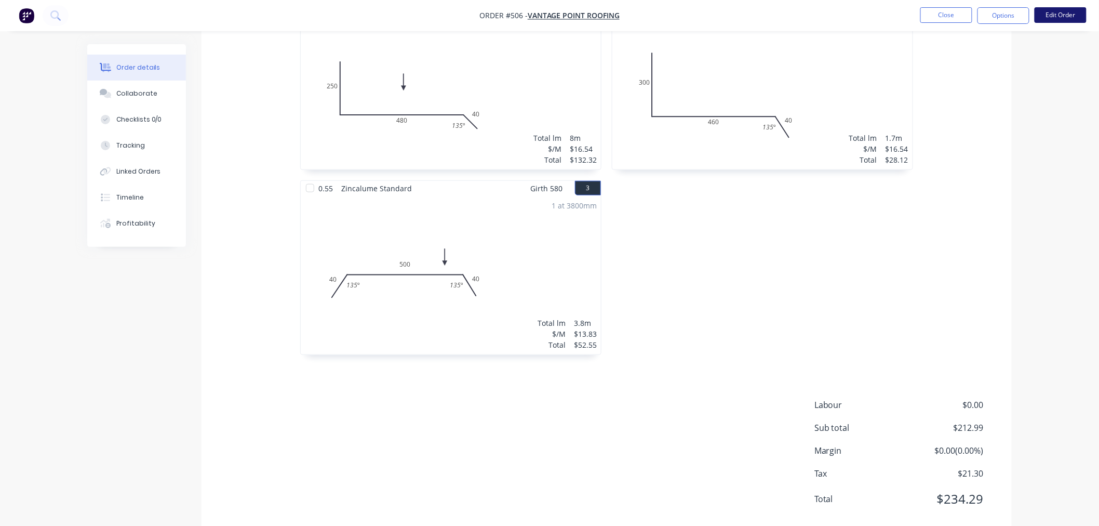
click at [1064, 14] on button "Edit Order" at bounding box center [1061, 15] width 52 height 16
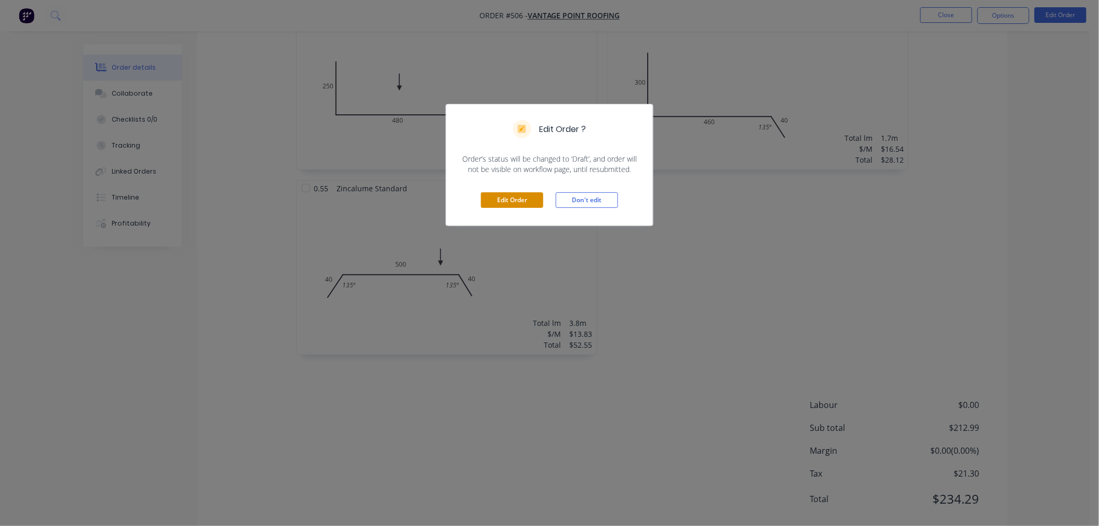
click at [536, 203] on button "Edit Order" at bounding box center [512, 200] width 62 height 16
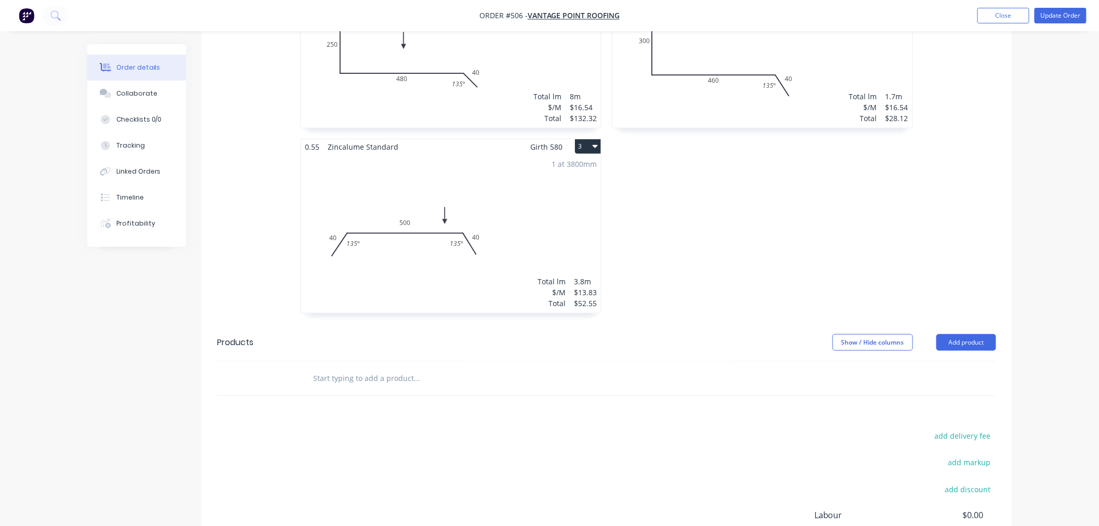
scroll to position [461, 0]
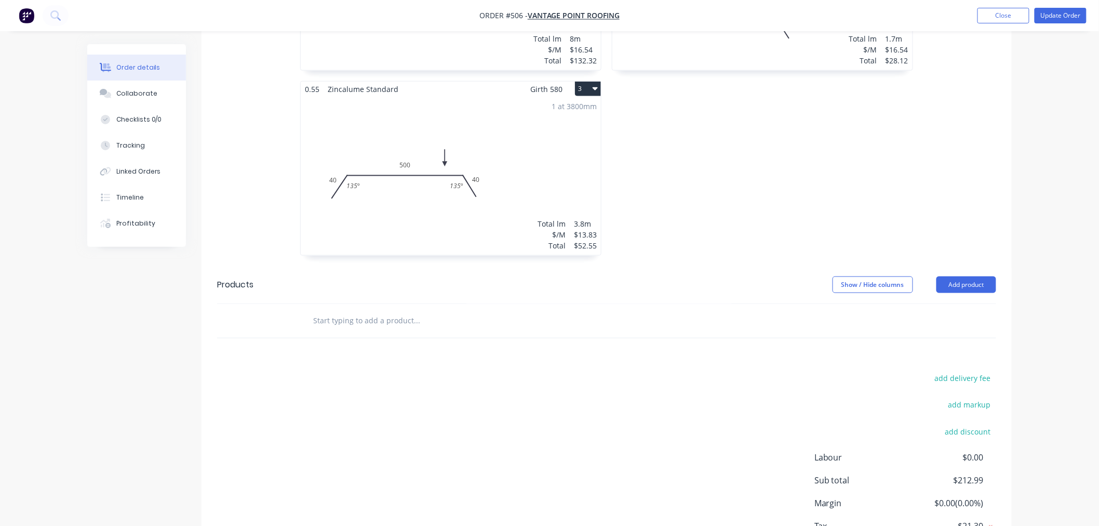
click at [430, 315] on input "text" at bounding box center [417, 320] width 208 height 21
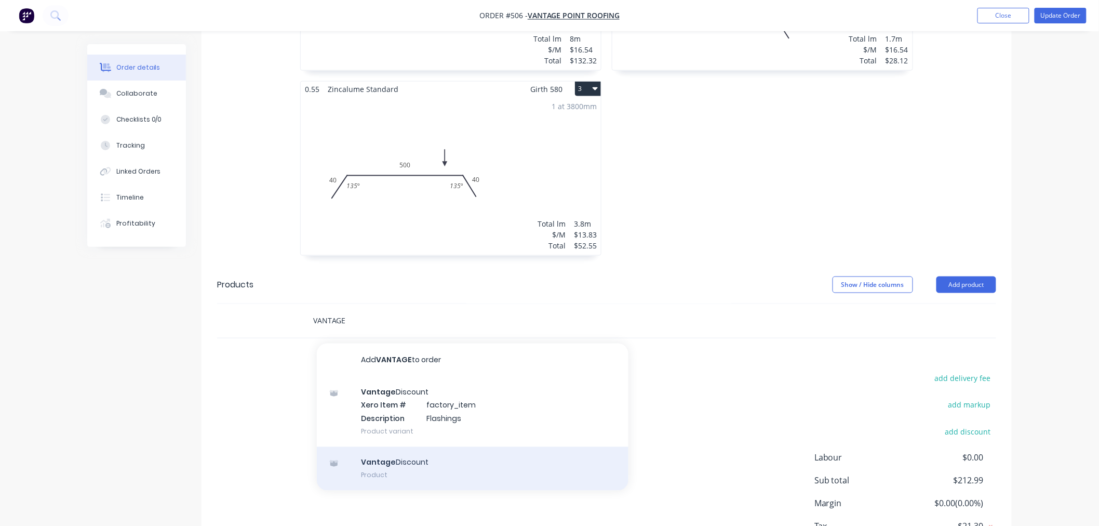
type input "VANTAGE"
click at [422, 456] on div "Vantage Discount Product" at bounding box center [473, 469] width 312 height 44
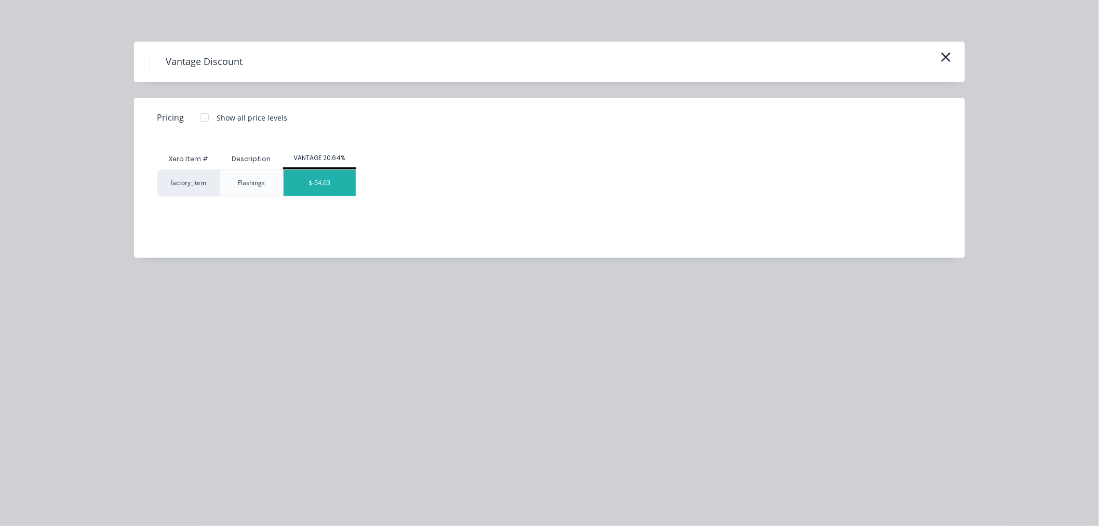
click at [336, 184] on div "$-54.63" at bounding box center [320, 183] width 72 height 26
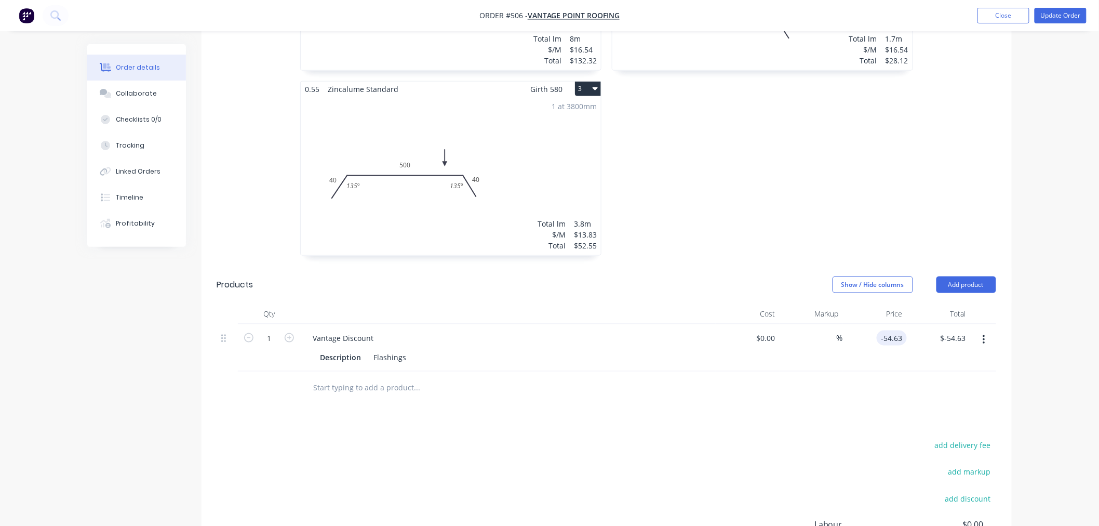
click at [898, 330] on input "-54.63" at bounding box center [894, 337] width 26 height 15
click at [766, 403] on div "Drawings Add drawing 0.55 Zincalume Standard Girth 770 1 0 250 480 40 135 º 0 2…" at bounding box center [607, 257] width 810 height 796
type input "$-34.07"
click at [413, 378] on input "text" at bounding box center [417, 388] width 208 height 21
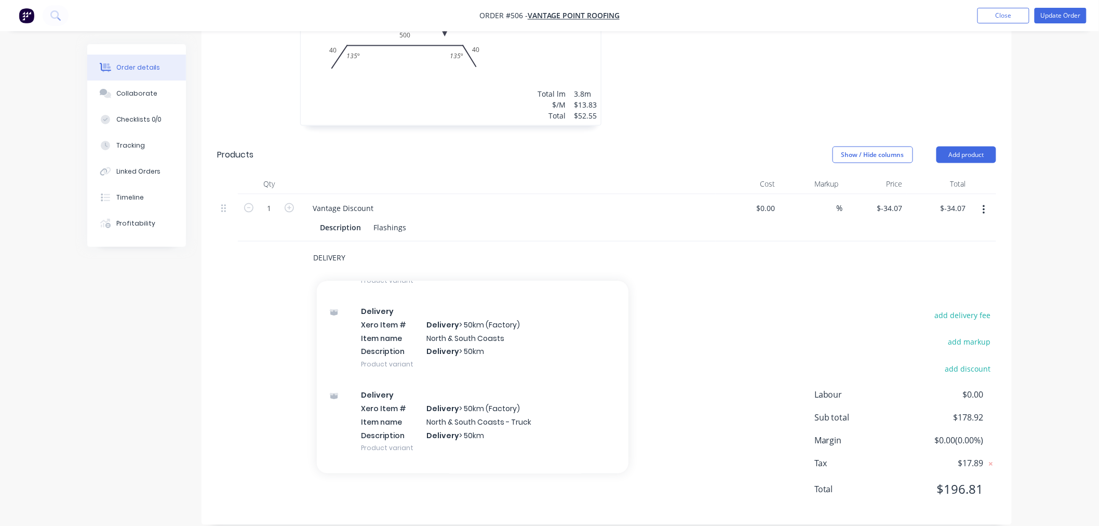
scroll to position [219, 0]
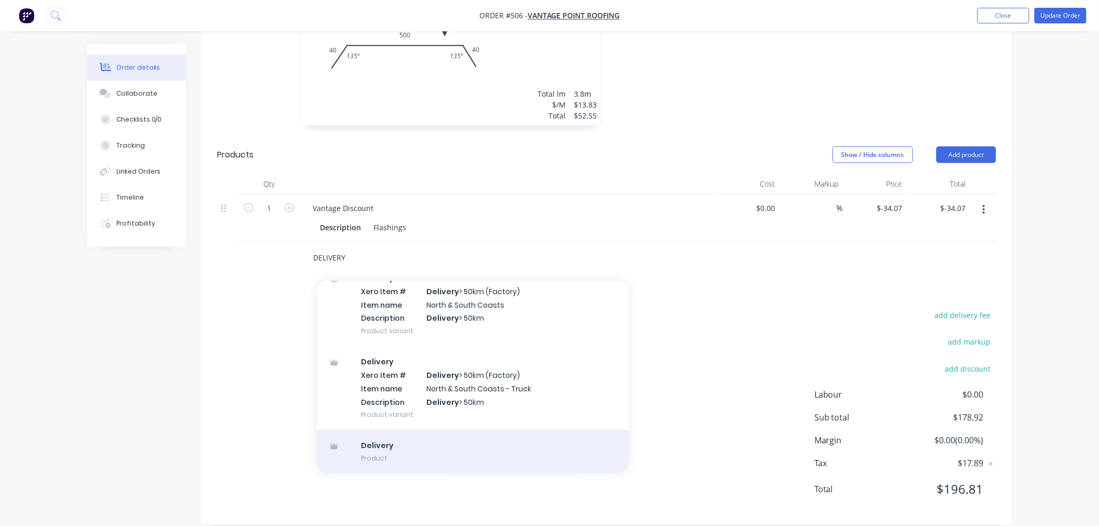
type input "DELIVERY"
click at [431, 445] on div "Delivery Product" at bounding box center [473, 452] width 312 height 44
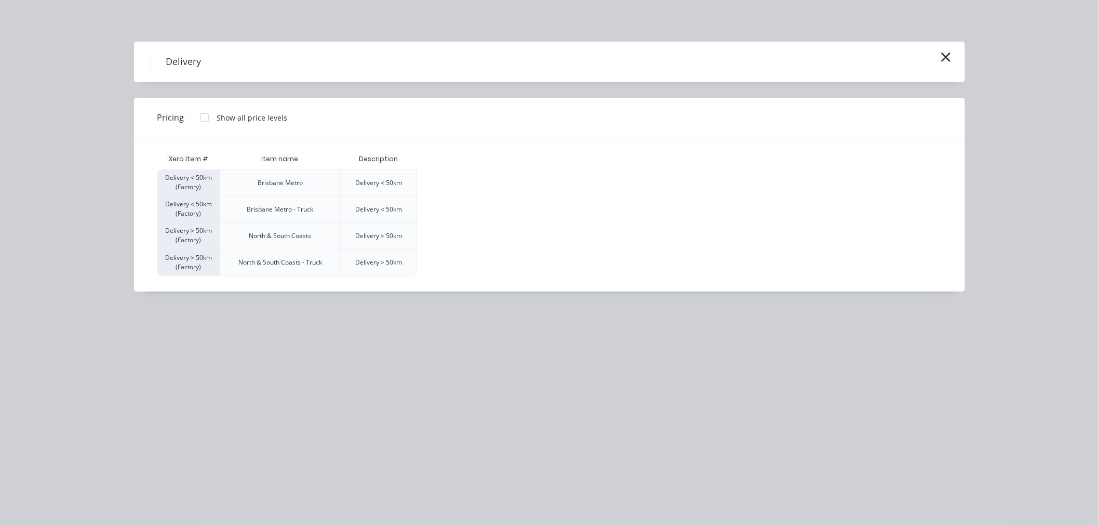
click at [205, 122] on div at bounding box center [204, 117] width 21 height 21
click at [444, 187] on div "$120.00" at bounding box center [444, 183] width 52 height 26
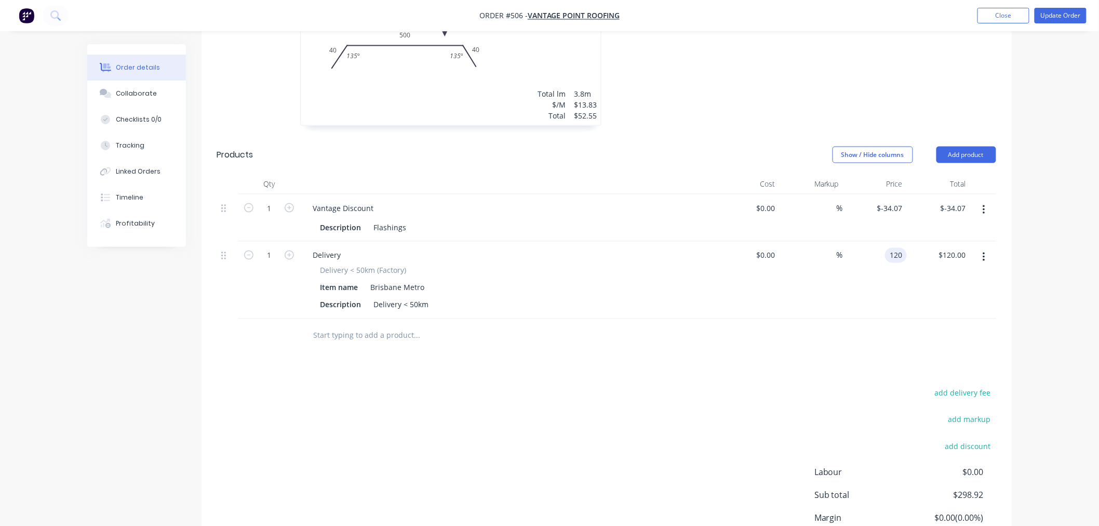
click at [884, 247] on div "120 120" at bounding box center [875, 280] width 64 height 77
click at [776, 364] on div "Drawings Add drawing 0.55 Zincalume Standard Girth 770 1 0 250 480 40 135 º 0 2…" at bounding box center [607, 165] width 810 height 873
type input "$85.00"
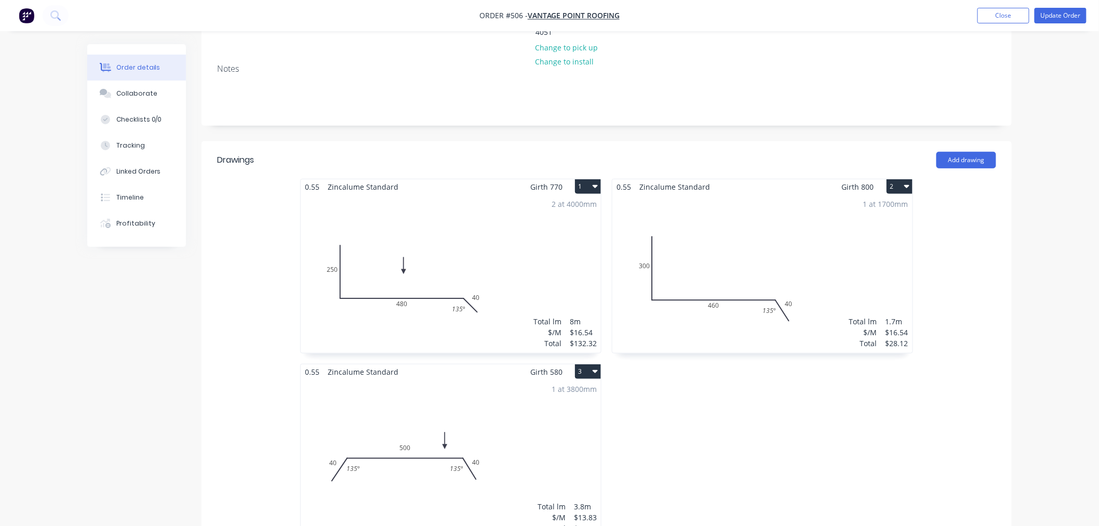
scroll to position [0, 0]
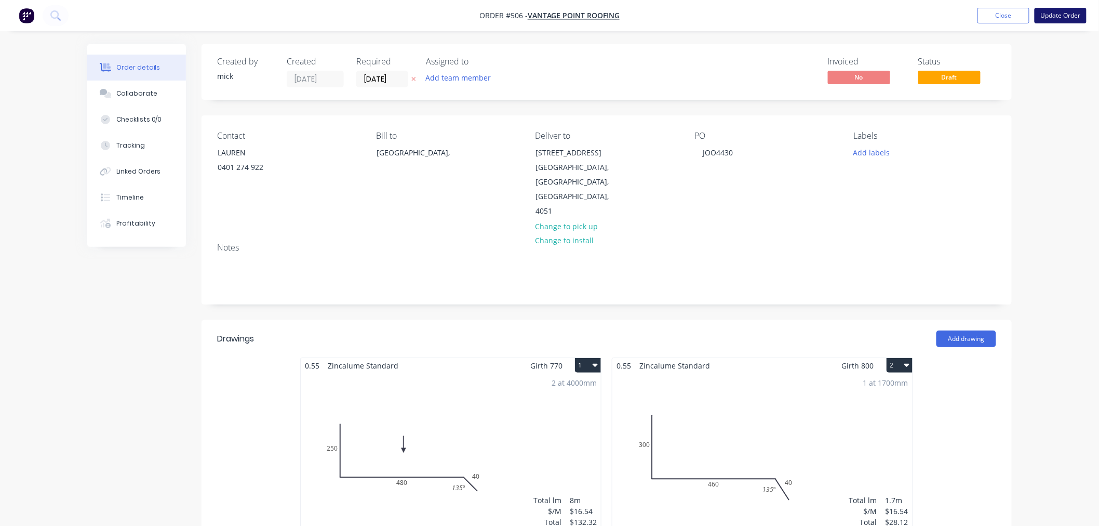
click at [1056, 12] on button "Update Order" at bounding box center [1061, 16] width 52 height 16
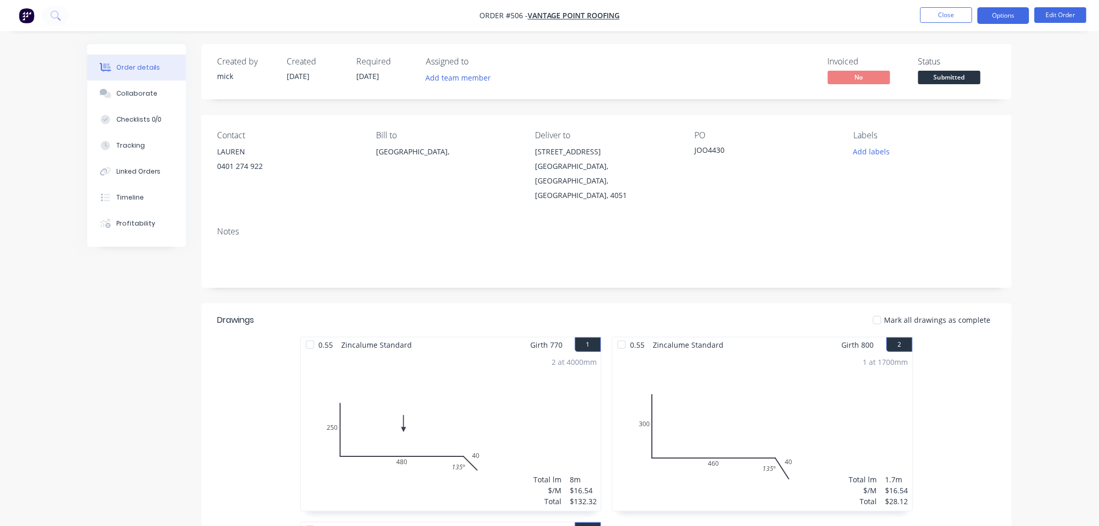
click at [1003, 23] on button "Options" at bounding box center [1003, 15] width 52 height 17
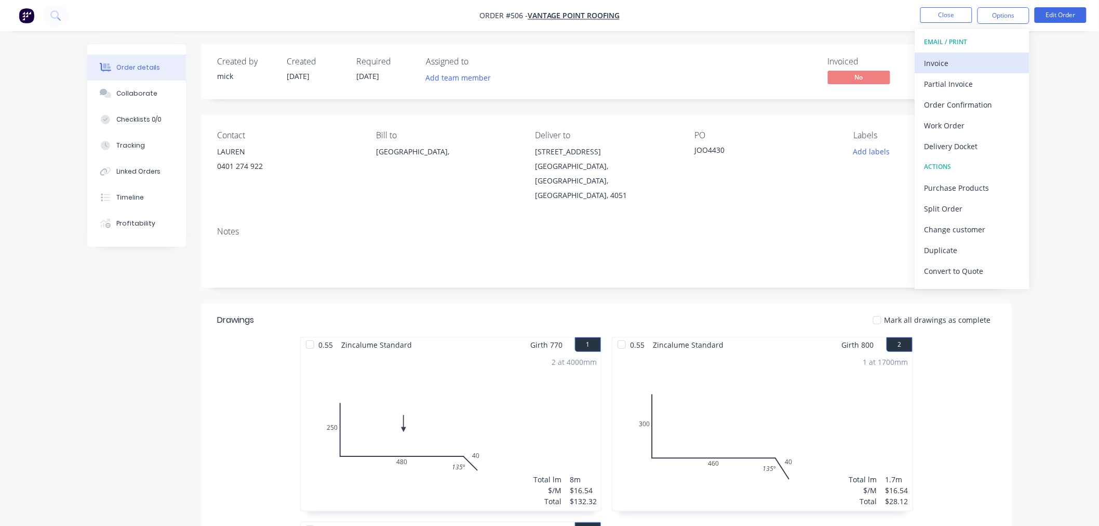
click at [927, 56] on div "Invoice" at bounding box center [972, 63] width 96 height 15
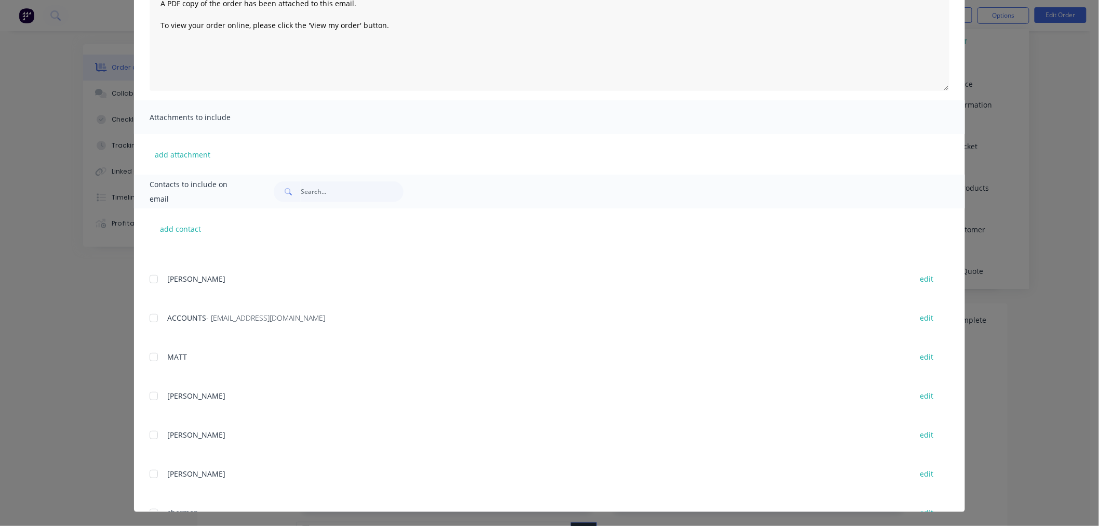
scroll to position [231, 0]
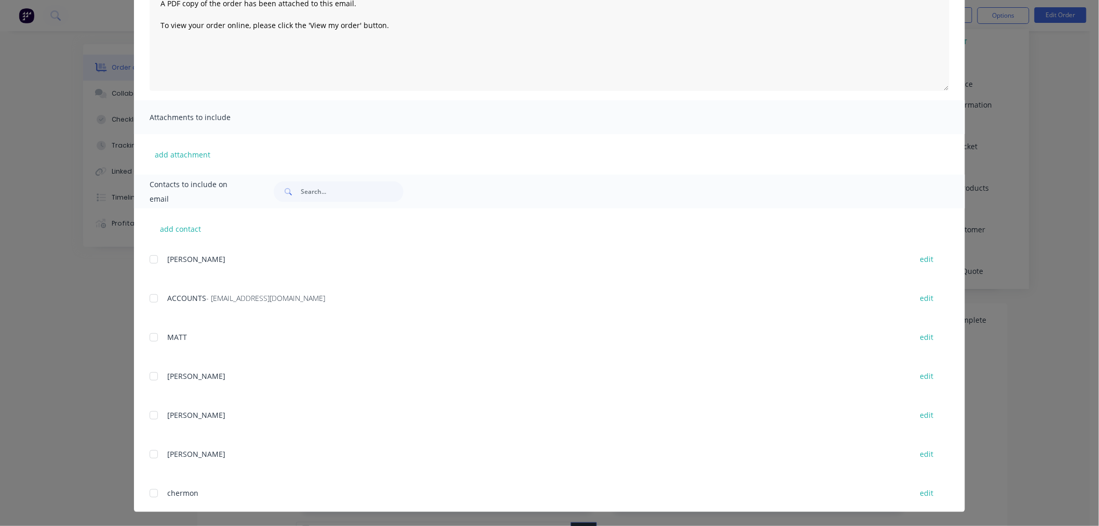
click at [147, 294] on div at bounding box center [153, 298] width 21 height 21
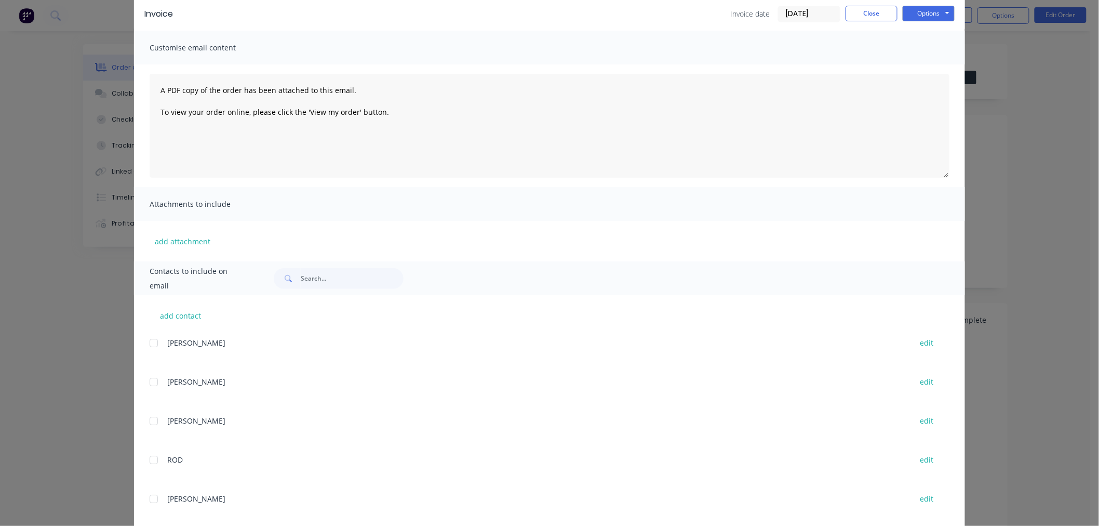
scroll to position [0, 0]
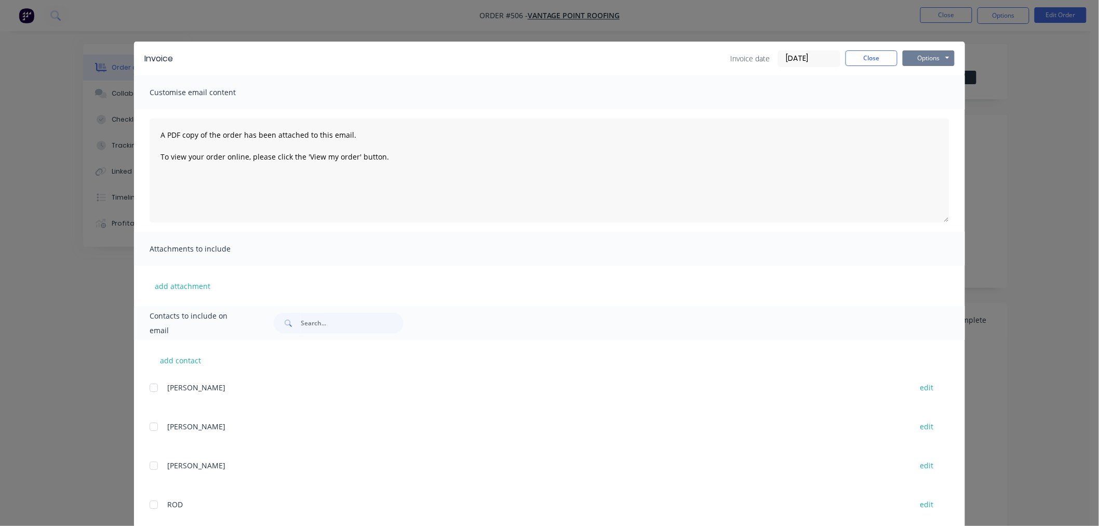
click at [914, 62] on button "Options" at bounding box center [929, 58] width 52 height 16
click at [938, 103] on button "Email" at bounding box center [936, 110] width 66 height 17
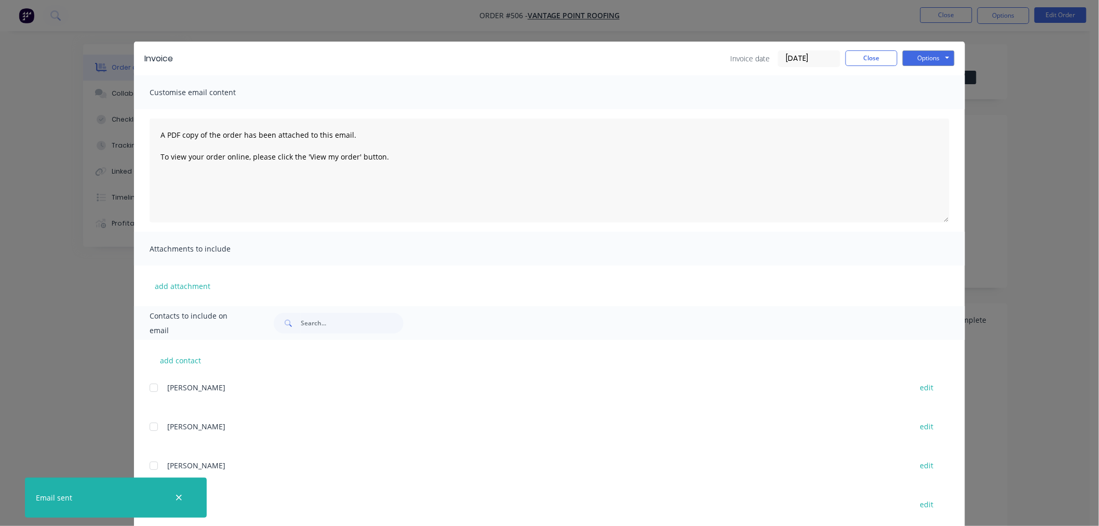
click at [49, 172] on div "Invoice Invoice date 29/08/25 Close Options Preview Print Email Customise email…" at bounding box center [549, 263] width 1099 height 526
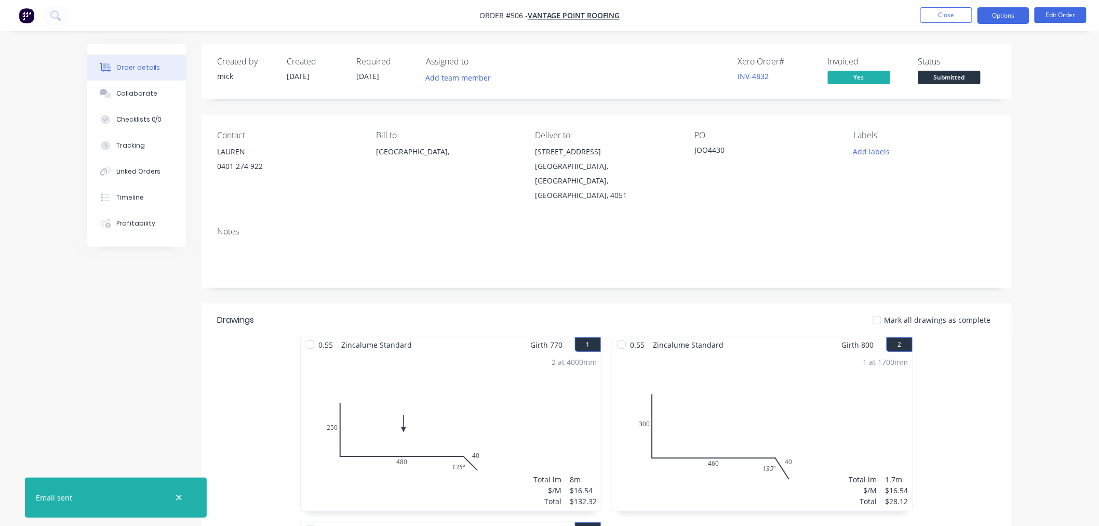
click at [1008, 18] on button "Options" at bounding box center [1003, 15] width 52 height 17
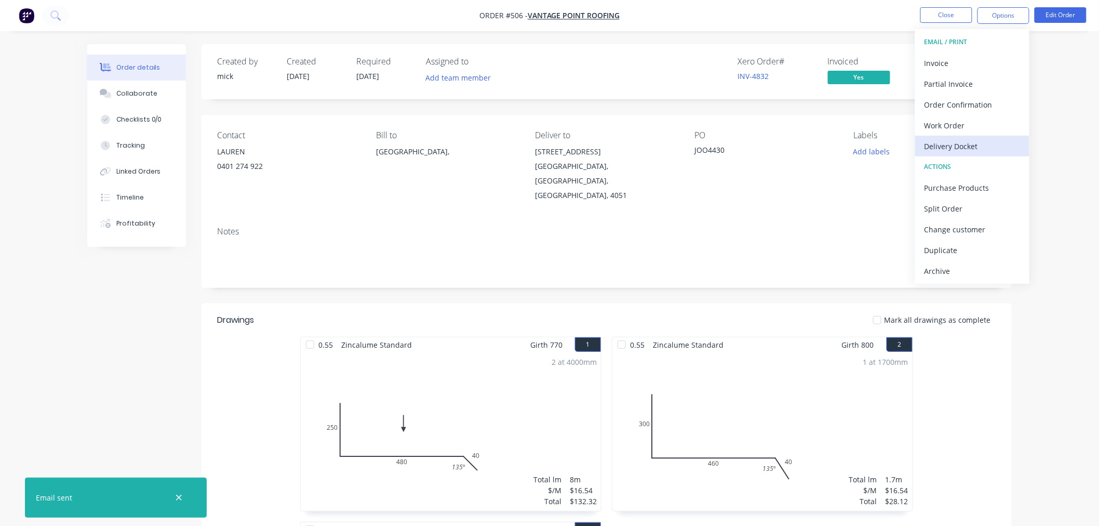
click at [997, 139] on div "Delivery Docket" at bounding box center [972, 146] width 96 height 15
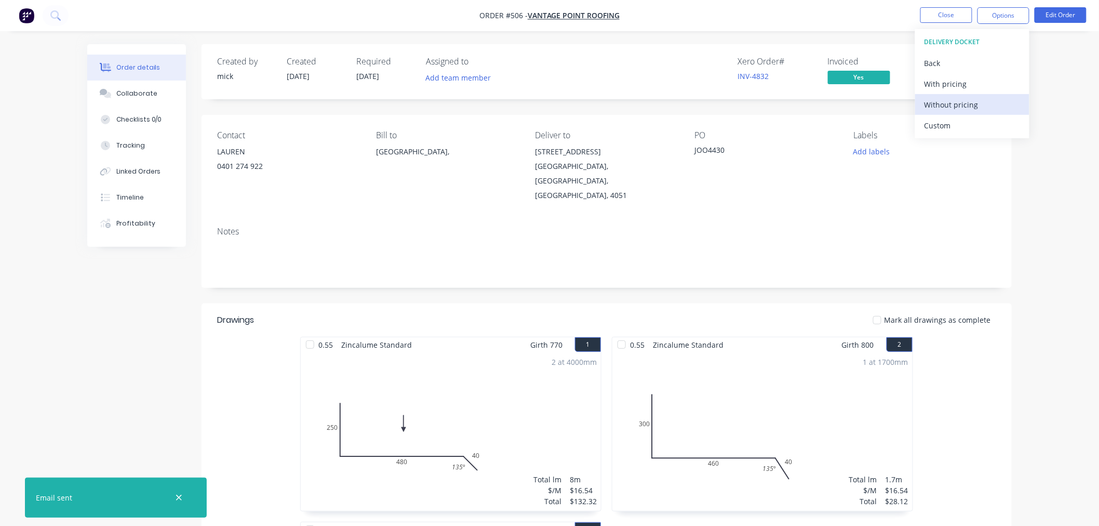
click at [976, 103] on div "Without pricing" at bounding box center [972, 104] width 96 height 15
click at [24, 15] on img "button" at bounding box center [27, 16] width 16 height 16
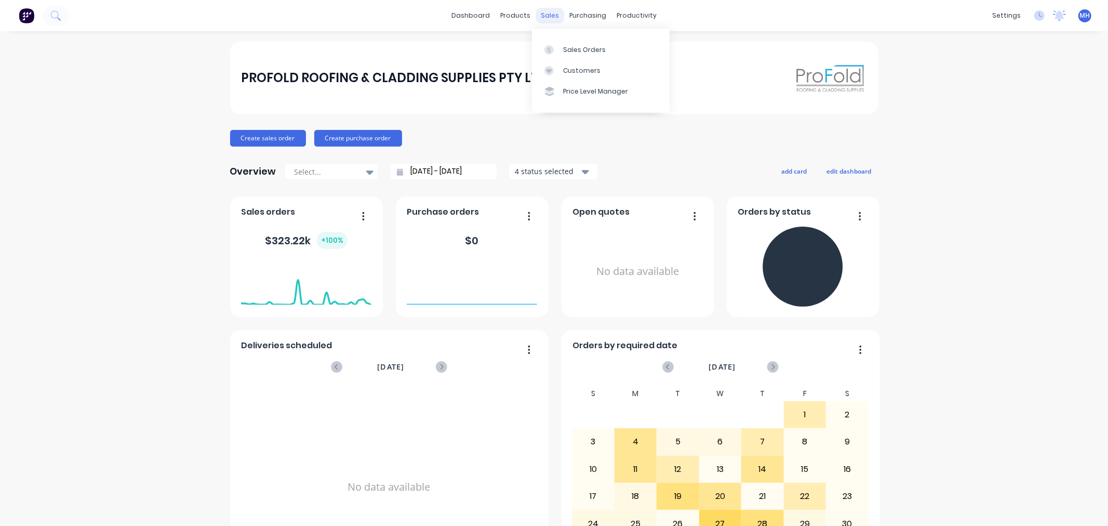
click at [548, 16] on div "sales" at bounding box center [549, 16] width 29 height 16
click at [584, 48] on div "Sales Orders" at bounding box center [584, 49] width 43 height 9
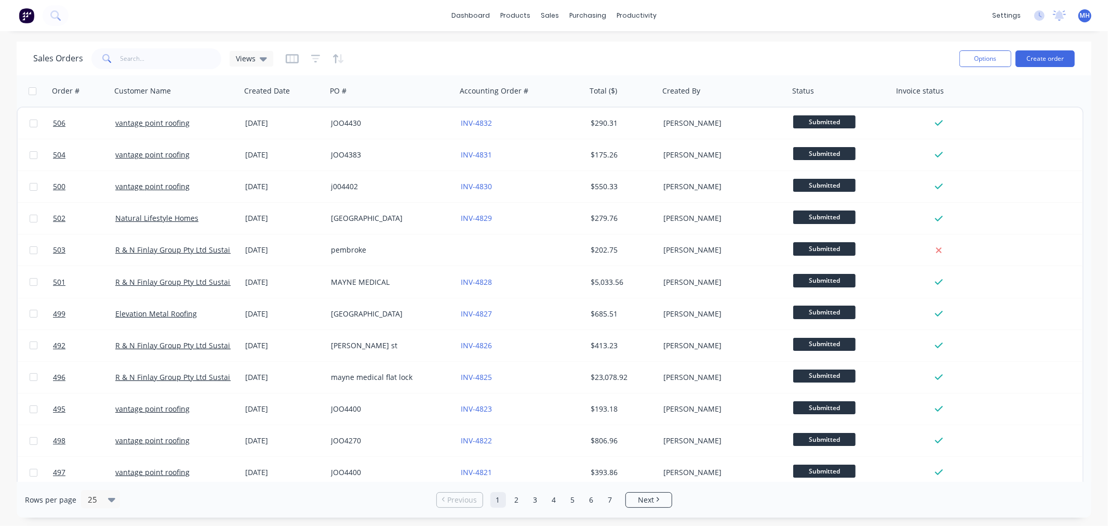
click at [499, 500] on link "1" at bounding box center [498, 500] width 16 height 16
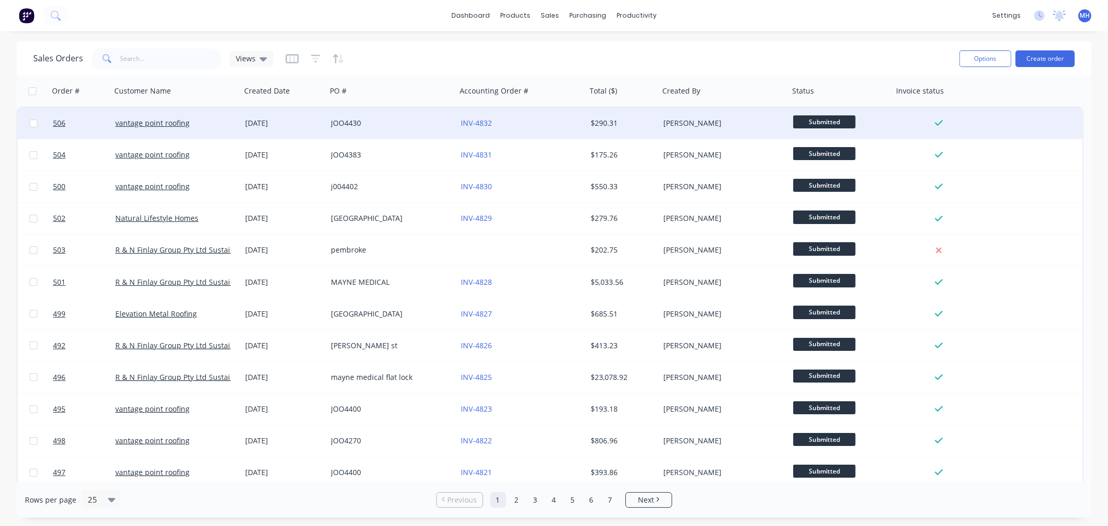
click at [412, 117] on div "JOO4430" at bounding box center [392, 123] width 130 height 31
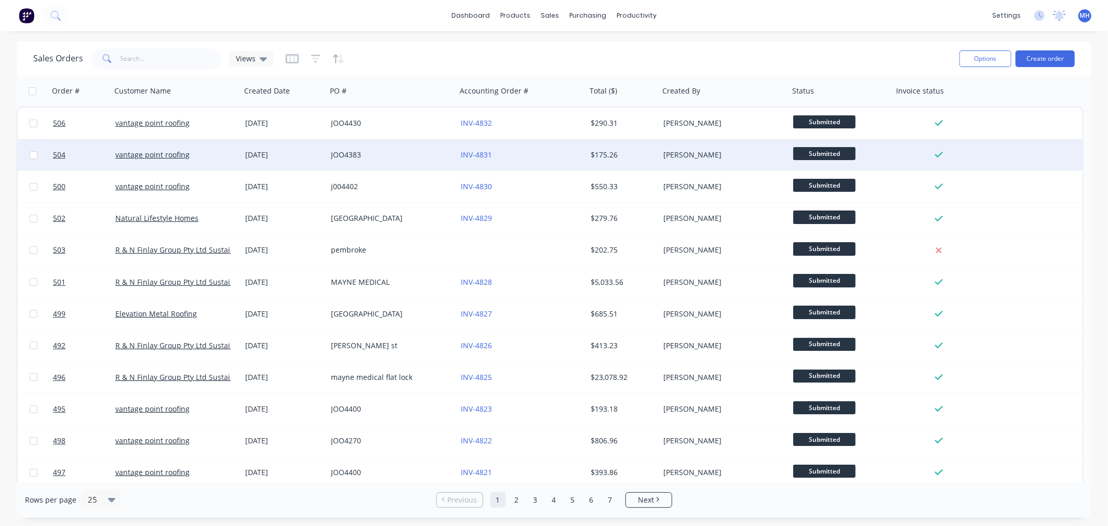
click at [777, 159] on div "[PERSON_NAME]" at bounding box center [720, 155] width 115 height 10
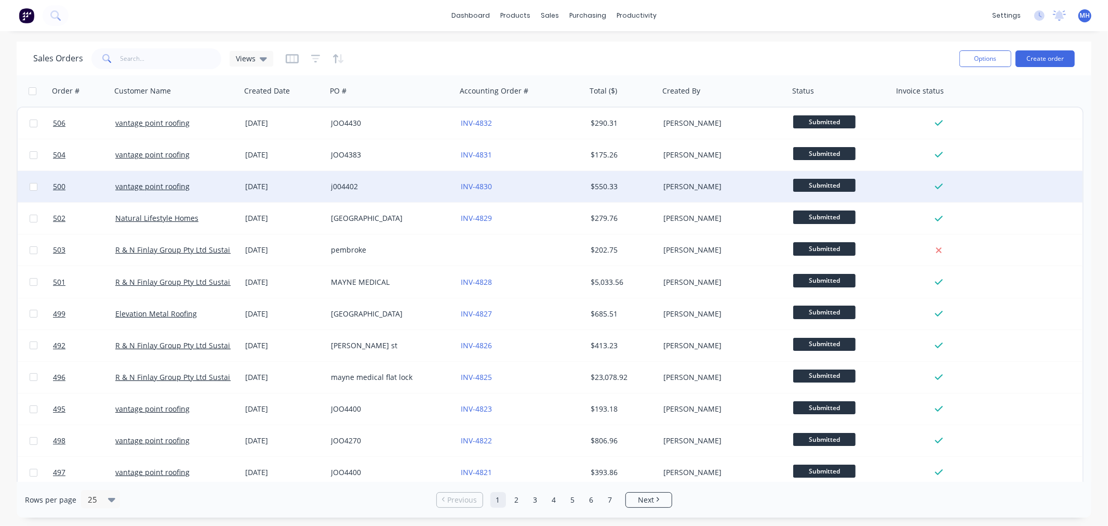
click at [508, 191] on div "INV-4830" at bounding box center [518, 186] width 115 height 10
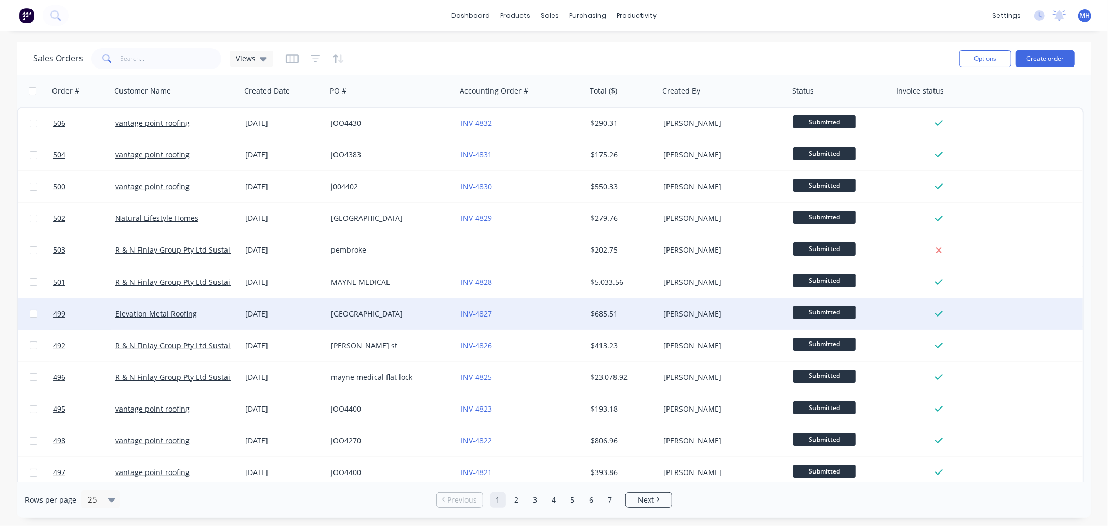
click at [564, 313] on div "INV-4827" at bounding box center [518, 313] width 115 height 10
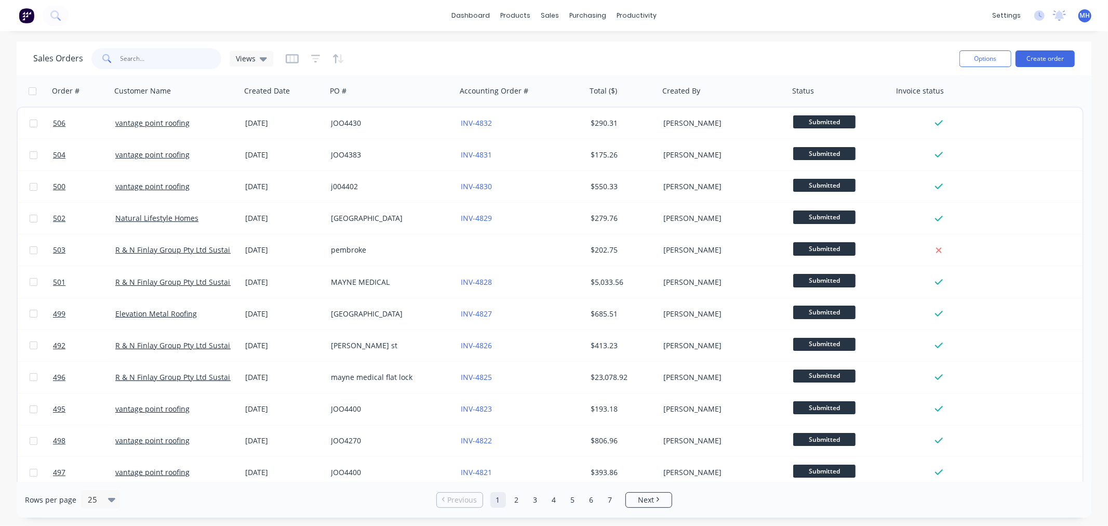
click at [175, 56] on input "text" at bounding box center [170, 58] width 101 height 21
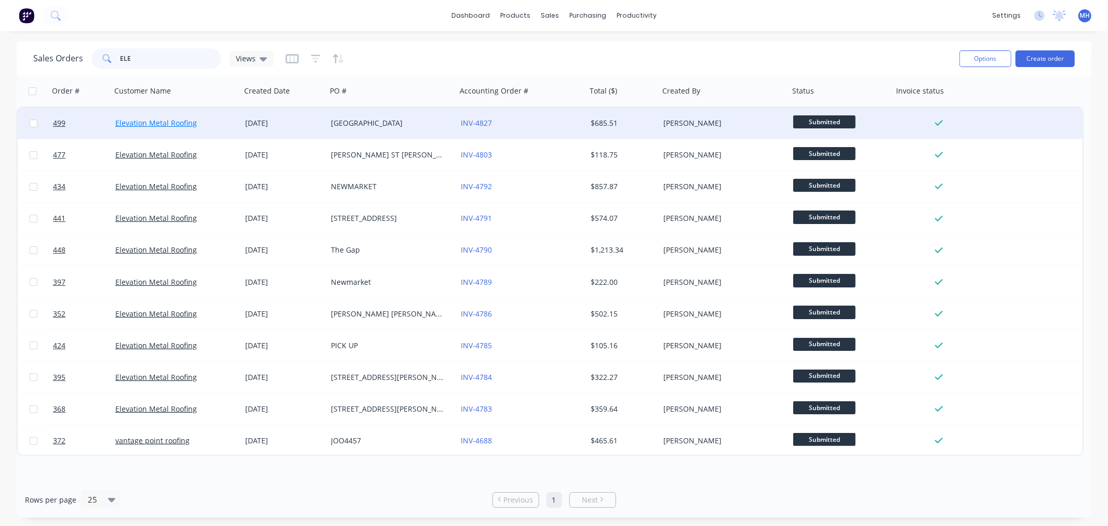
type input "ELE"
click at [160, 121] on link "Elevation Metal Roofing" at bounding box center [156, 123] width 82 height 10
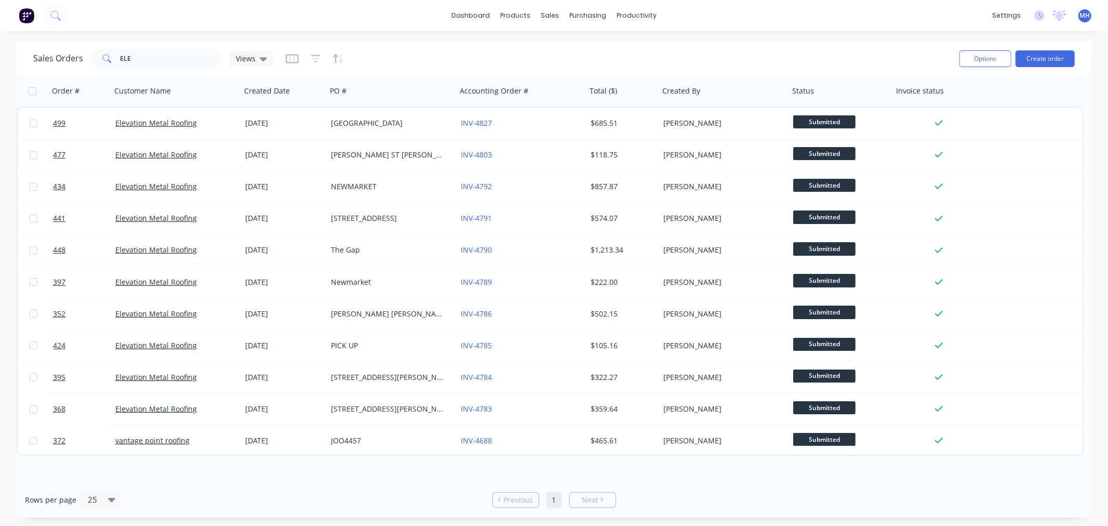
click at [25, 10] on img at bounding box center [27, 16] width 16 height 16
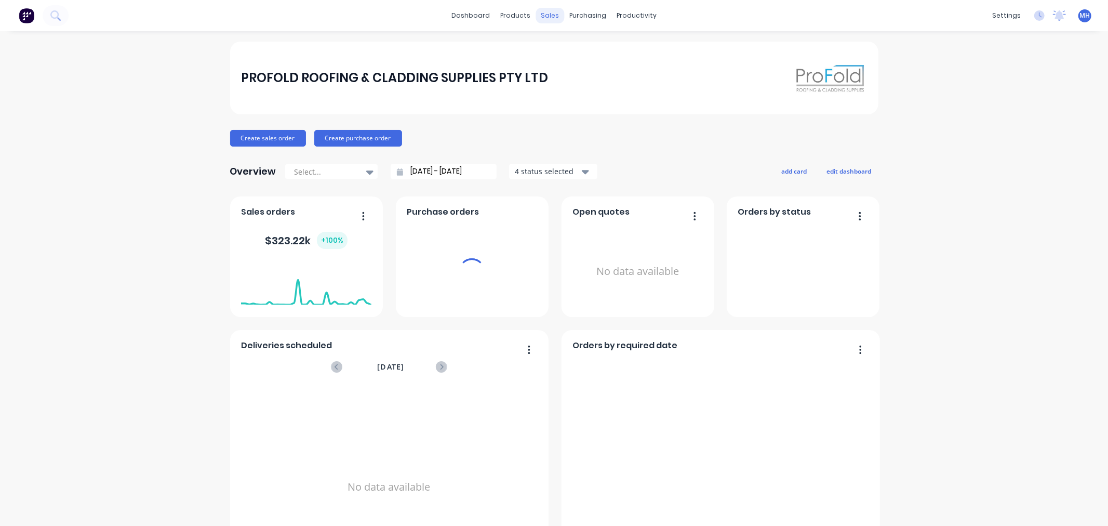
click at [544, 16] on div "sales" at bounding box center [549, 16] width 29 height 16
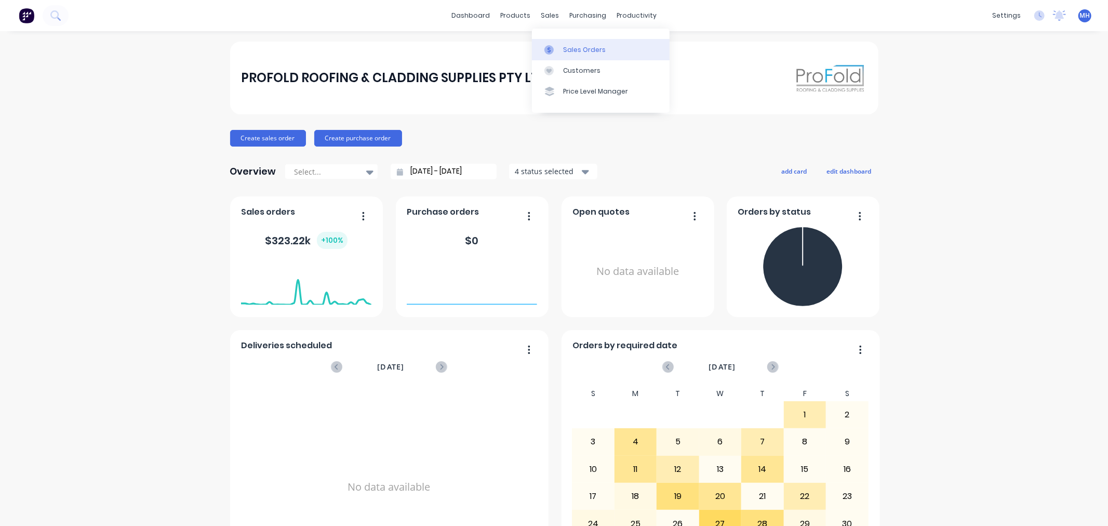
click at [573, 47] on div "Sales Orders" at bounding box center [584, 49] width 43 height 9
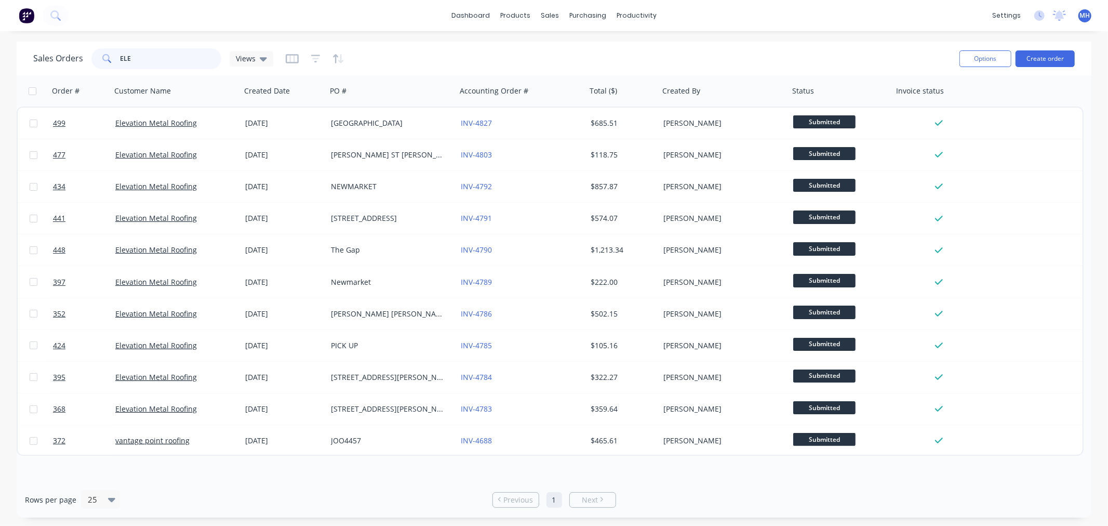
drag, startPoint x: 151, startPoint y: 55, endPoint x: -71, endPoint y: 18, distance: 224.9
click at [0, 18] on html "dashboard products sales purchasing productivity dashboard products Product Cat…" at bounding box center [554, 263] width 1108 height 526
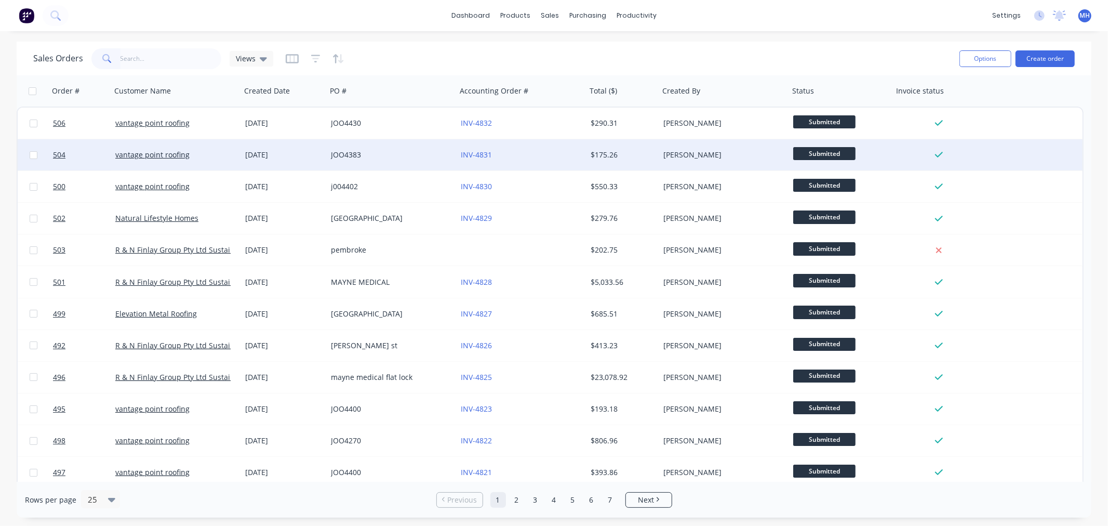
click at [367, 162] on div "JOO4383" at bounding box center [392, 154] width 130 height 31
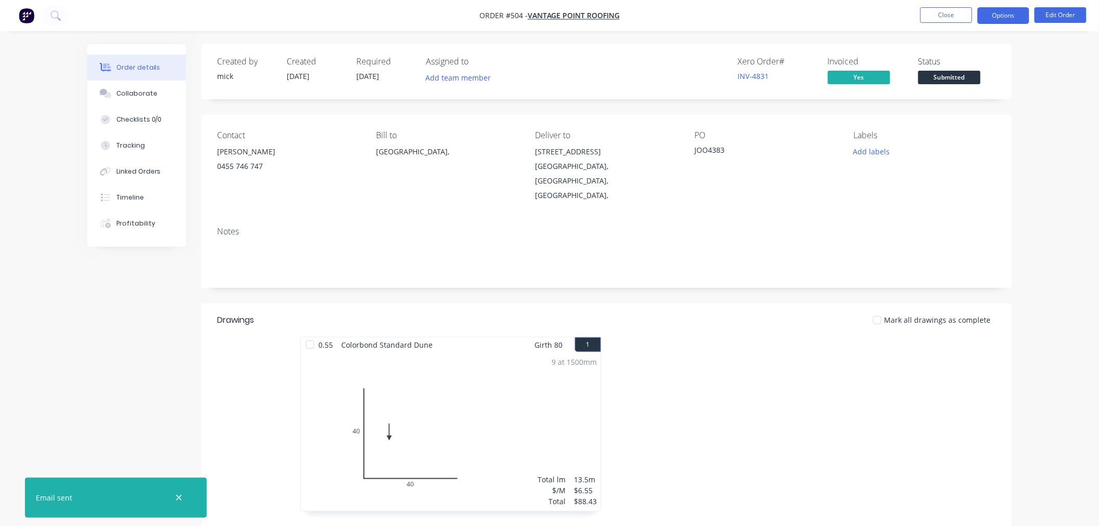
click at [1023, 14] on button "Options" at bounding box center [1003, 15] width 52 height 17
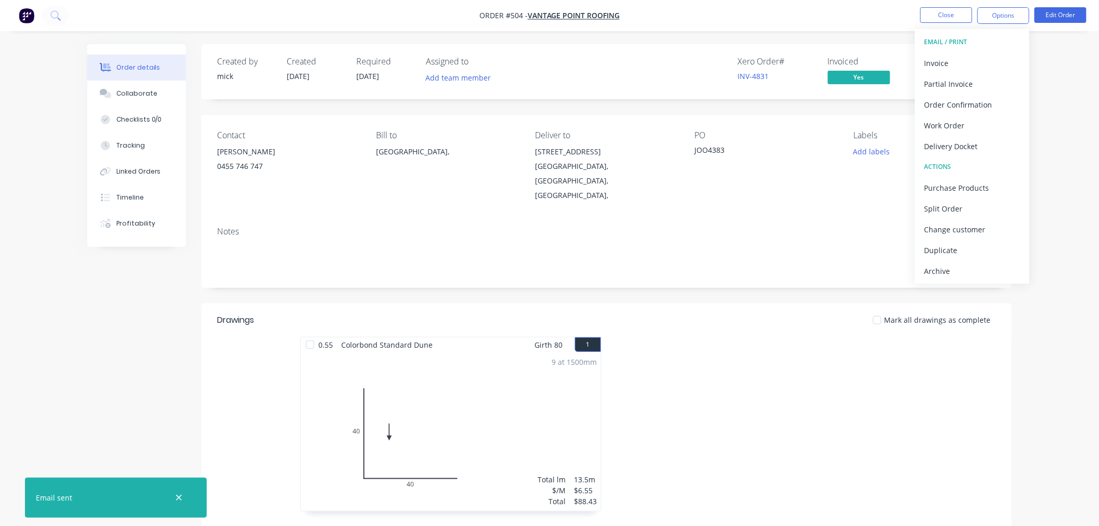
click at [987, 141] on div "Delivery Docket" at bounding box center [972, 146] width 96 height 15
click at [980, 106] on div "Without pricing" at bounding box center [972, 104] width 96 height 15
click at [28, 21] on img "button" at bounding box center [27, 16] width 16 height 16
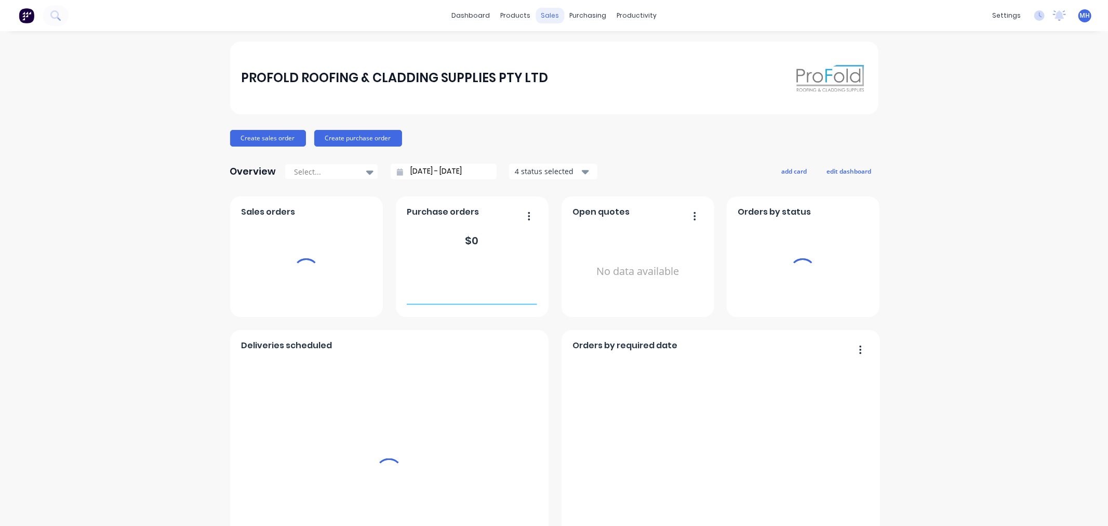
click at [543, 16] on div "sales" at bounding box center [549, 16] width 29 height 16
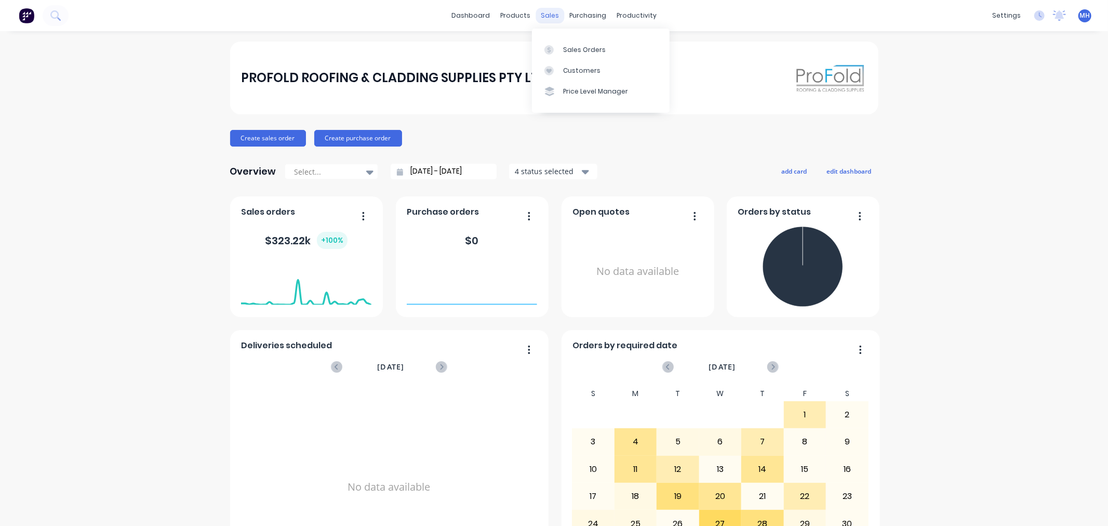
click at [547, 19] on div "sales" at bounding box center [549, 16] width 29 height 16
click at [561, 51] on link "Sales Orders" at bounding box center [601, 49] width 138 height 21
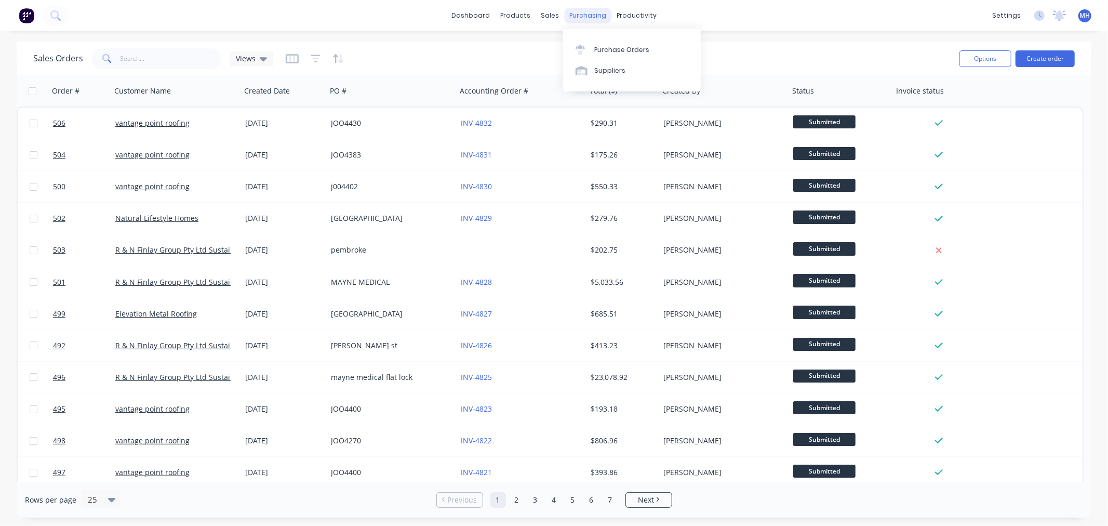
click at [593, 21] on div "purchasing" at bounding box center [587, 16] width 47 height 16
click at [598, 43] on link "Purchase Orders" at bounding box center [632, 49] width 138 height 21
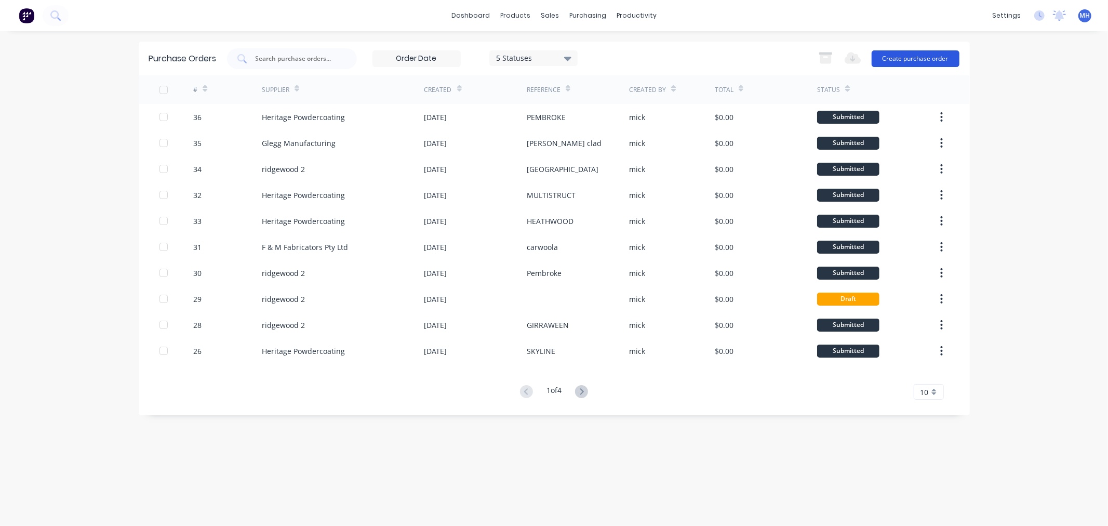
click at [934, 58] on button "Create purchase order" at bounding box center [915, 58] width 88 height 17
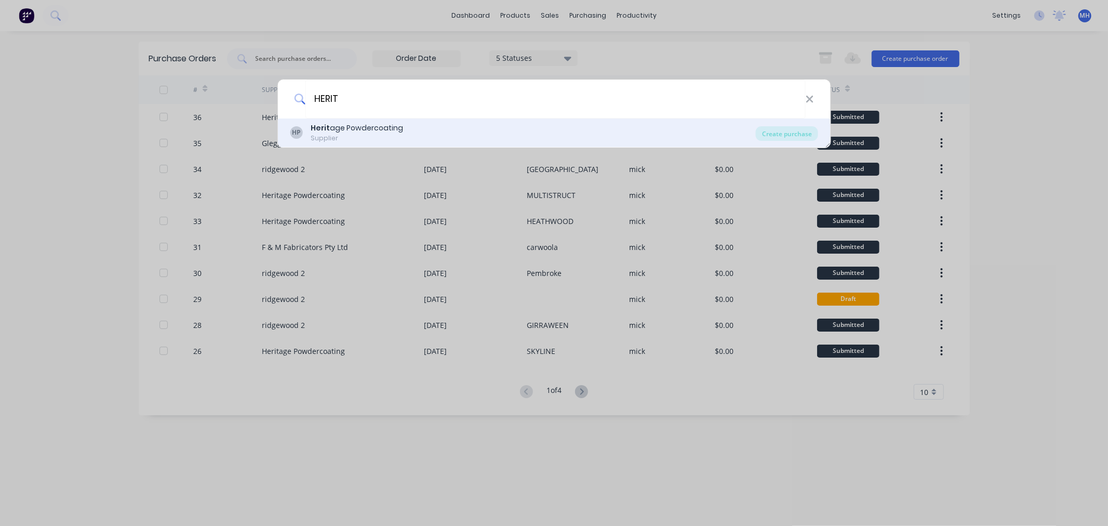
type input "HERIT"
click at [344, 135] on div "Supplier" at bounding box center [357, 137] width 92 height 9
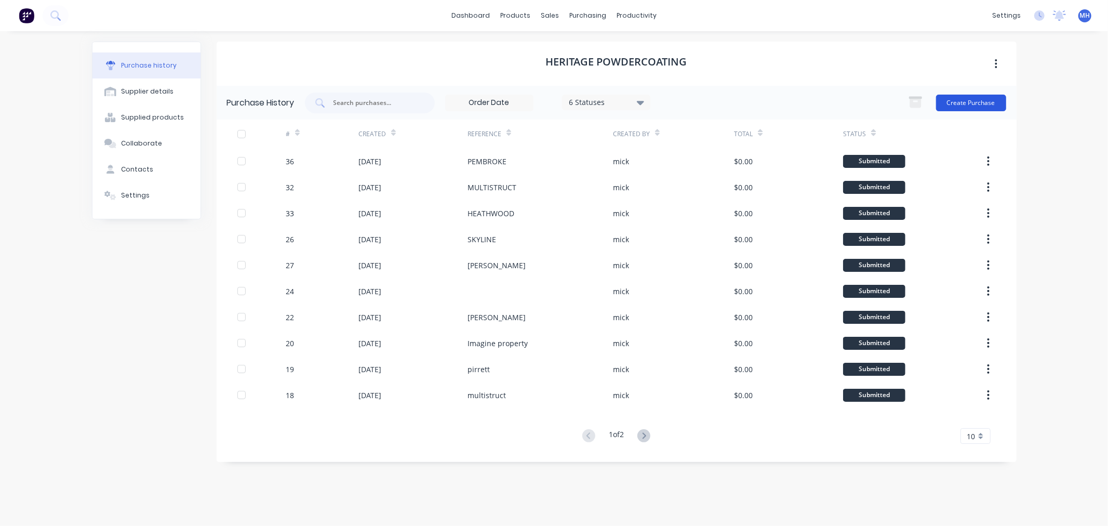
click at [978, 104] on button "Create Purchase" at bounding box center [971, 103] width 70 height 17
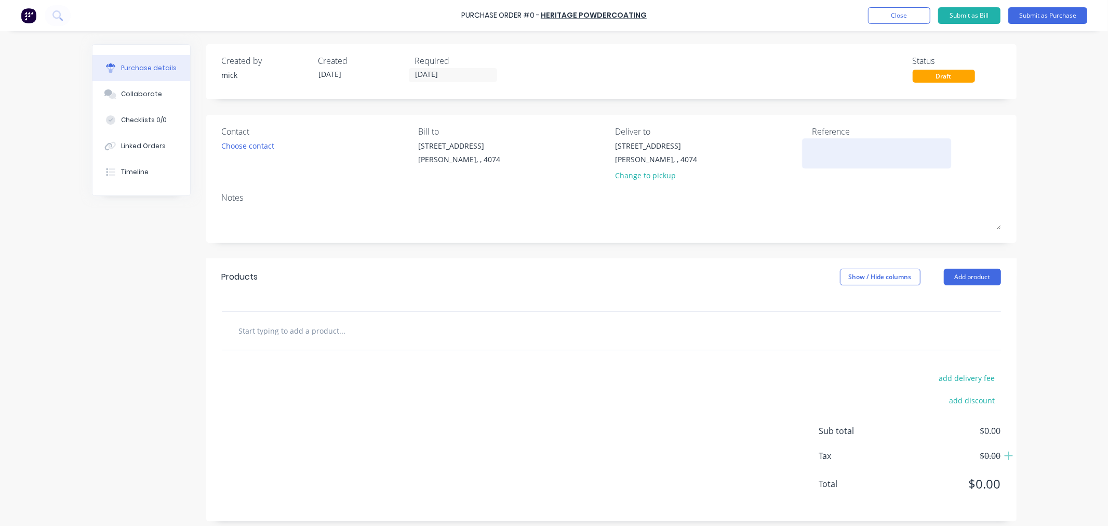
click at [842, 153] on textarea at bounding box center [877, 151] width 130 height 23
type textarea "B"
type textarea "BELL"
type textarea "x"
type textarea "BELLV"
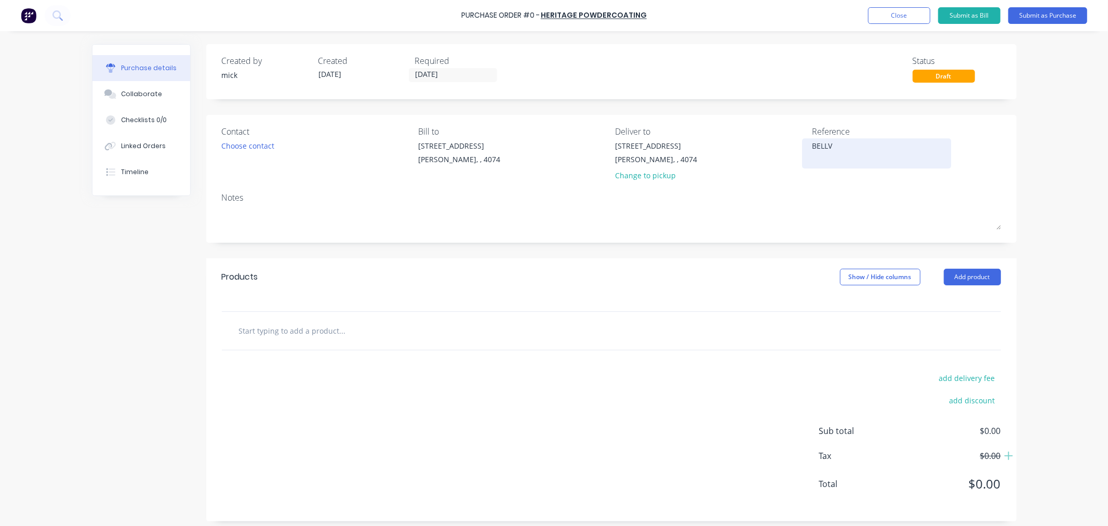
type textarea "x"
type textarea "BELLVU"
type textarea "x"
type textarea "BELLVUE"
type textarea "x"
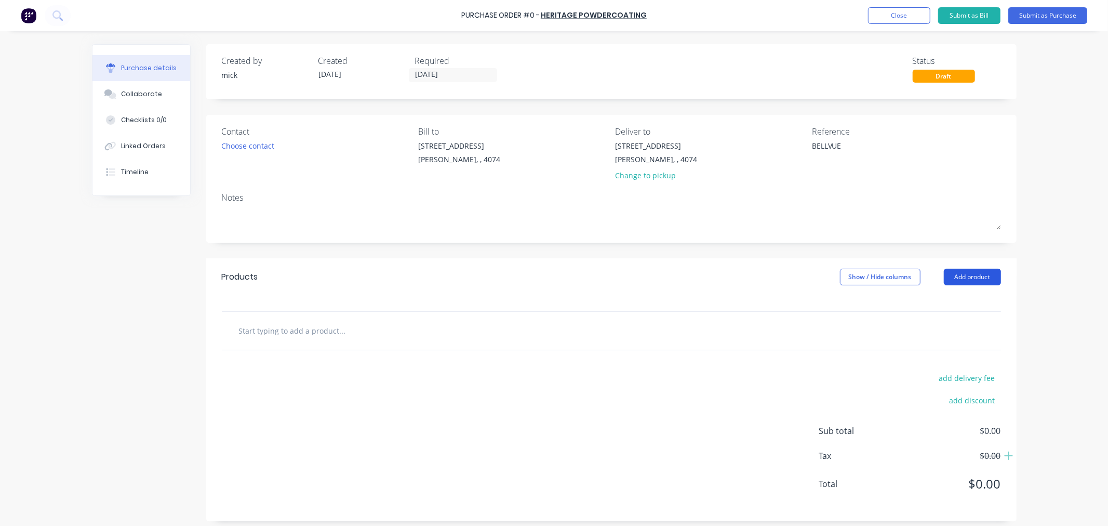
type textarea "BELLVUE"
click at [988, 278] on button "Add product" at bounding box center [972, 277] width 57 height 17
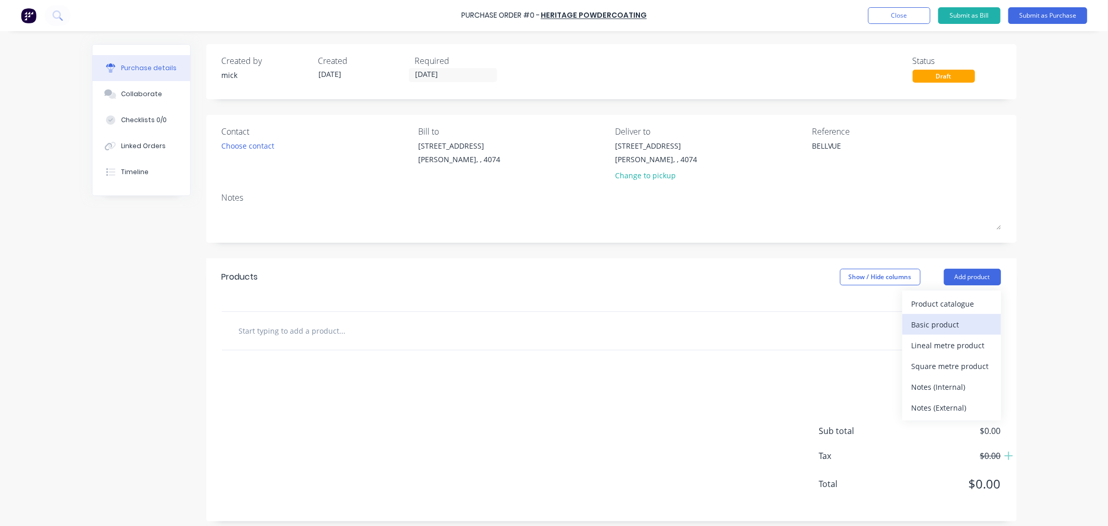
click at [973, 316] on button "Basic product" at bounding box center [951, 324] width 99 height 21
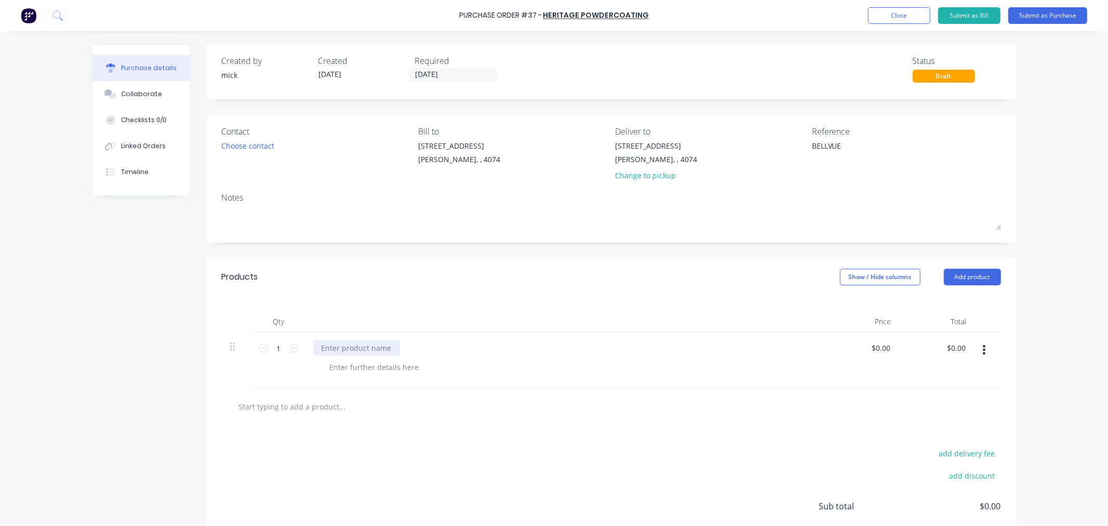
type textarea "x"
click at [375, 341] on div at bounding box center [356, 347] width 87 height 15
type textarea "x"
click at [408, 369] on div at bounding box center [374, 366] width 106 height 15
click at [422, 420] on div at bounding box center [611, 406] width 779 height 38
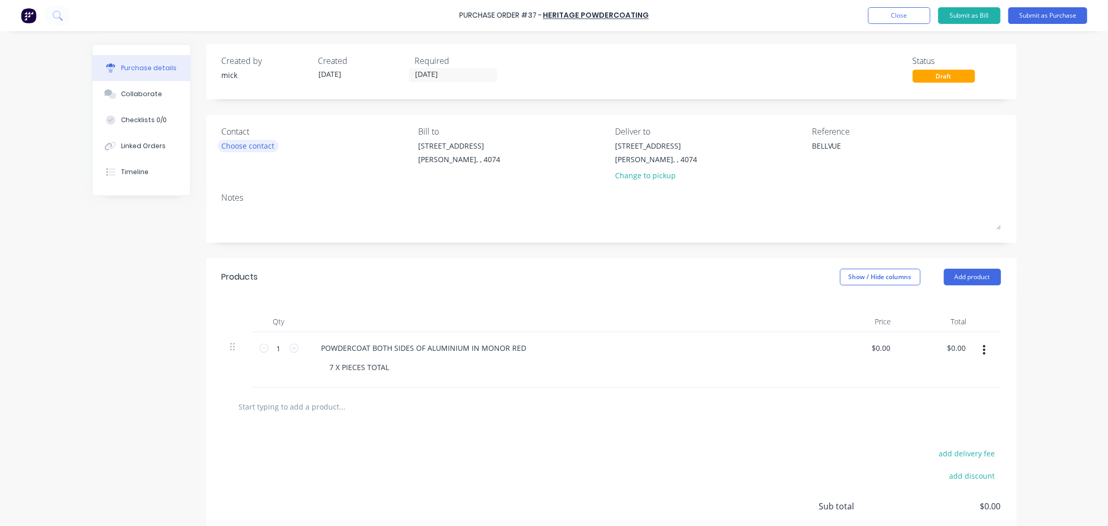
click at [269, 142] on div "Choose contact" at bounding box center [248, 145] width 53 height 11
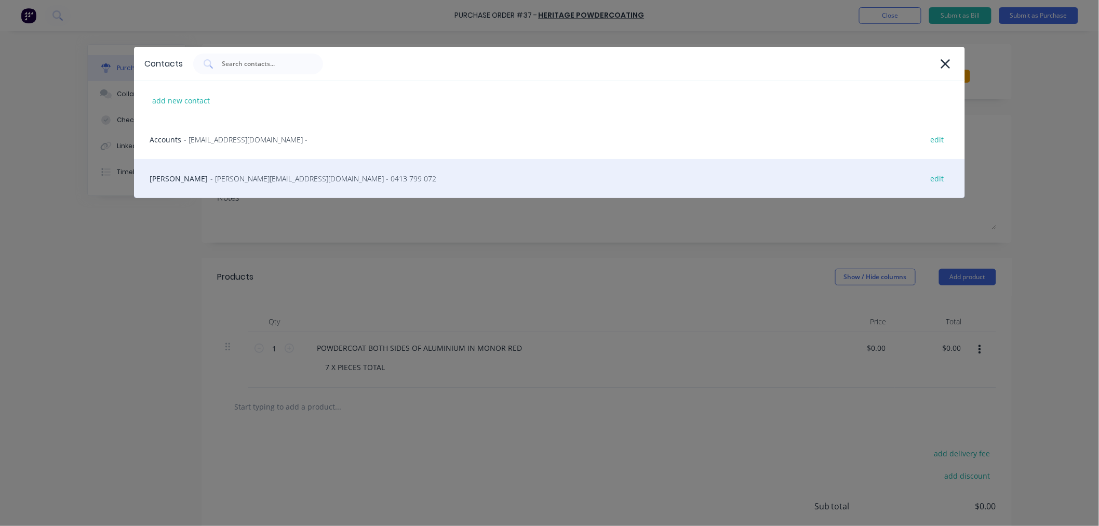
click at [224, 174] on span "- mick@profold.com.au - 0413 799 072" at bounding box center [323, 178] width 226 height 11
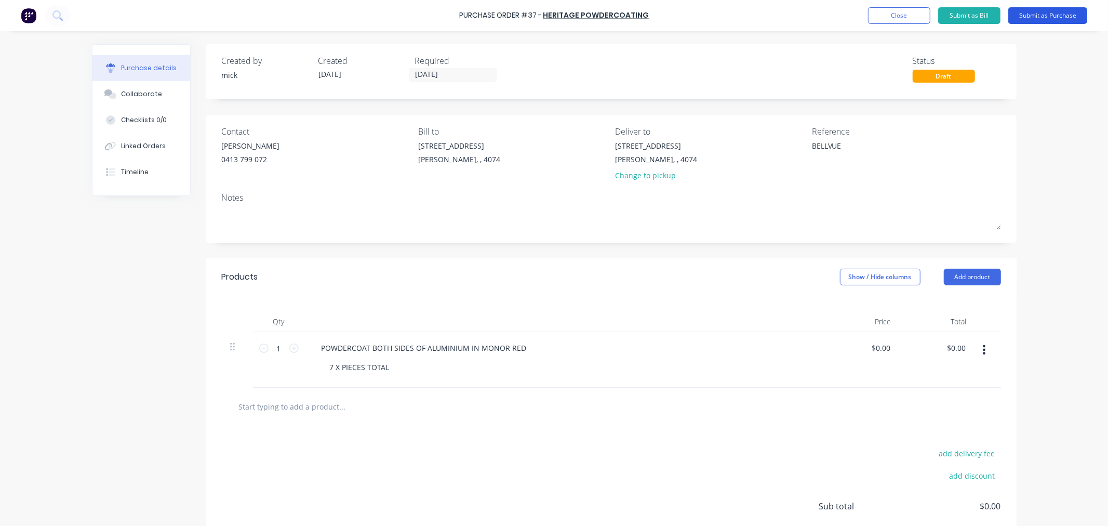
click at [1044, 12] on button "Submit as Purchase" at bounding box center [1047, 15] width 79 height 17
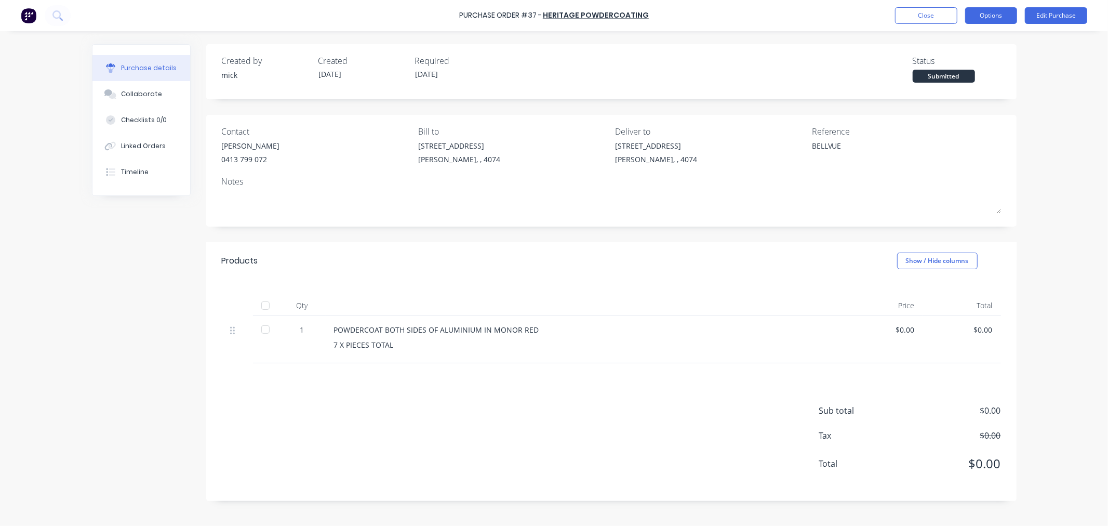
click at [989, 7] on button "Options" at bounding box center [991, 15] width 52 height 17
click at [972, 44] on div "Print / Email" at bounding box center [968, 42] width 80 height 15
click at [970, 79] on div "Without pricing" at bounding box center [968, 83] width 80 height 15
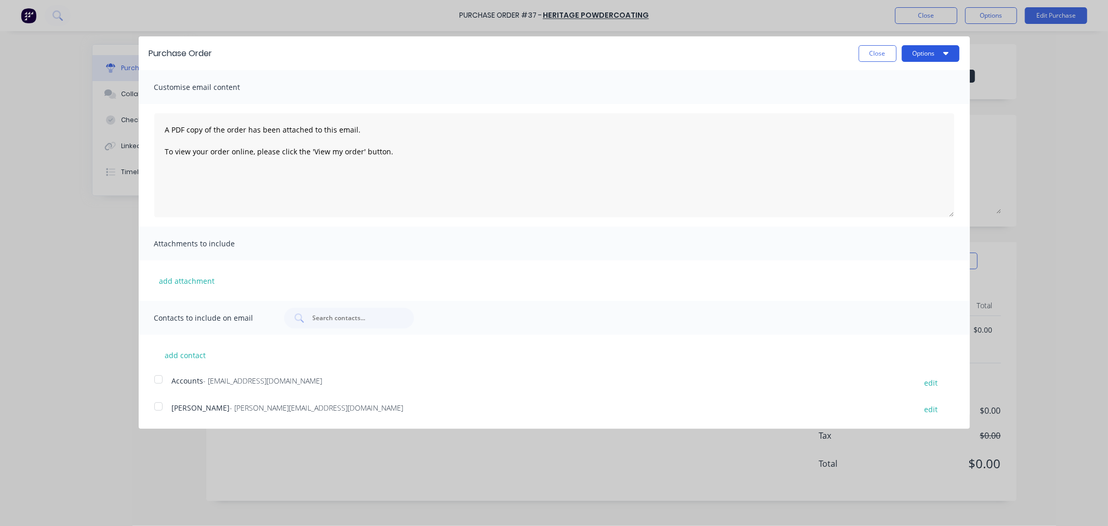
click at [934, 51] on button "Options" at bounding box center [931, 53] width 58 height 17
click at [907, 76] on div "Print" at bounding box center [910, 79] width 80 height 15
click at [876, 51] on button "Close" at bounding box center [877, 53] width 38 height 17
type textarea "x"
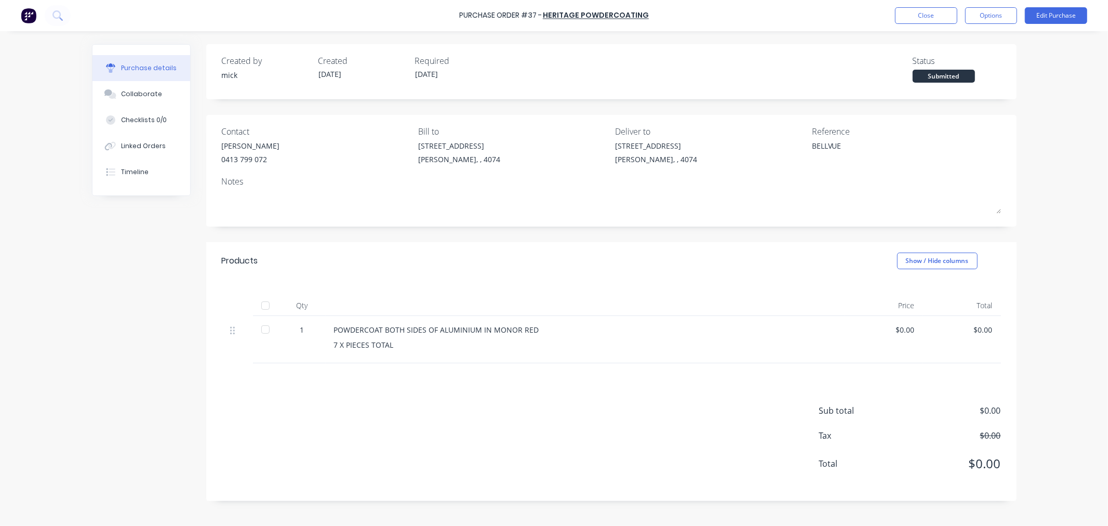
click at [28, 14] on img at bounding box center [29, 16] width 16 height 16
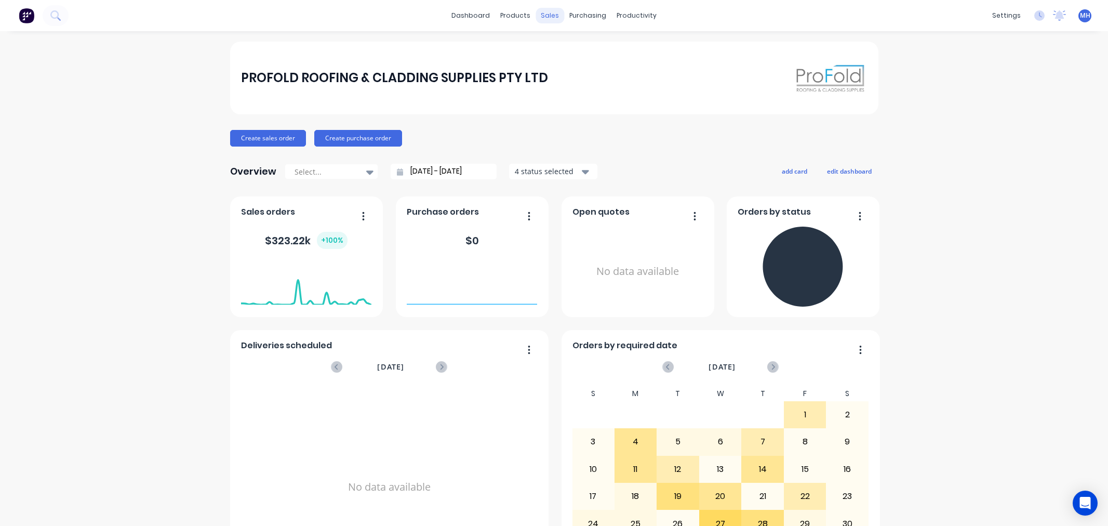
click at [548, 11] on div "sales" at bounding box center [549, 16] width 29 height 16
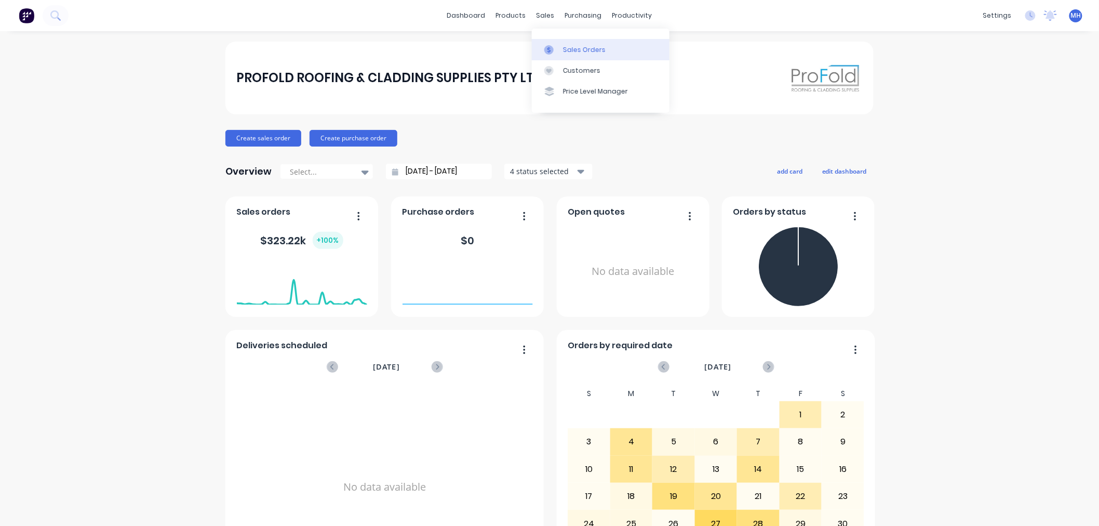
click at [572, 49] on div "Sales Orders" at bounding box center [584, 49] width 43 height 9
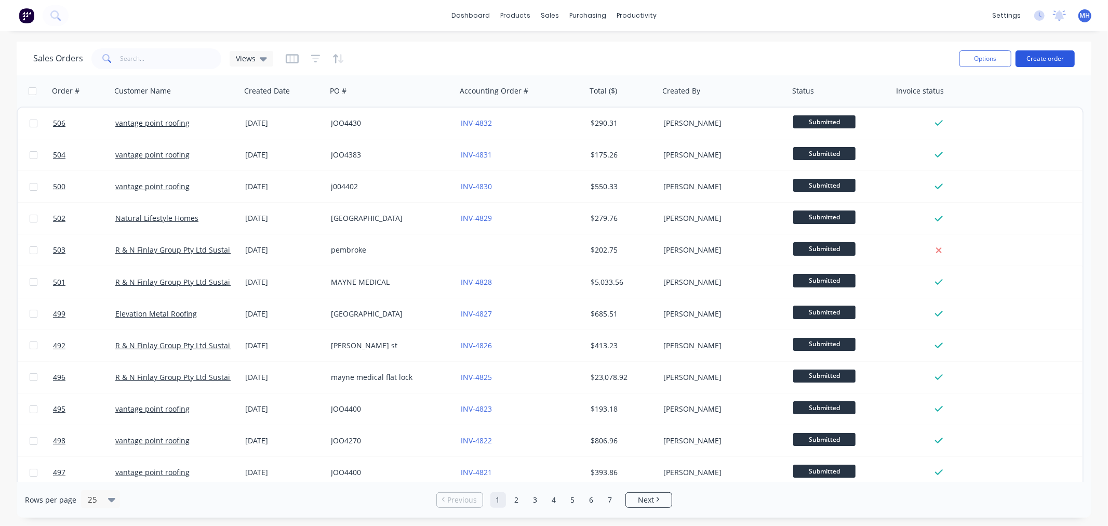
click at [1037, 64] on button "Create order" at bounding box center [1044, 58] width 59 height 17
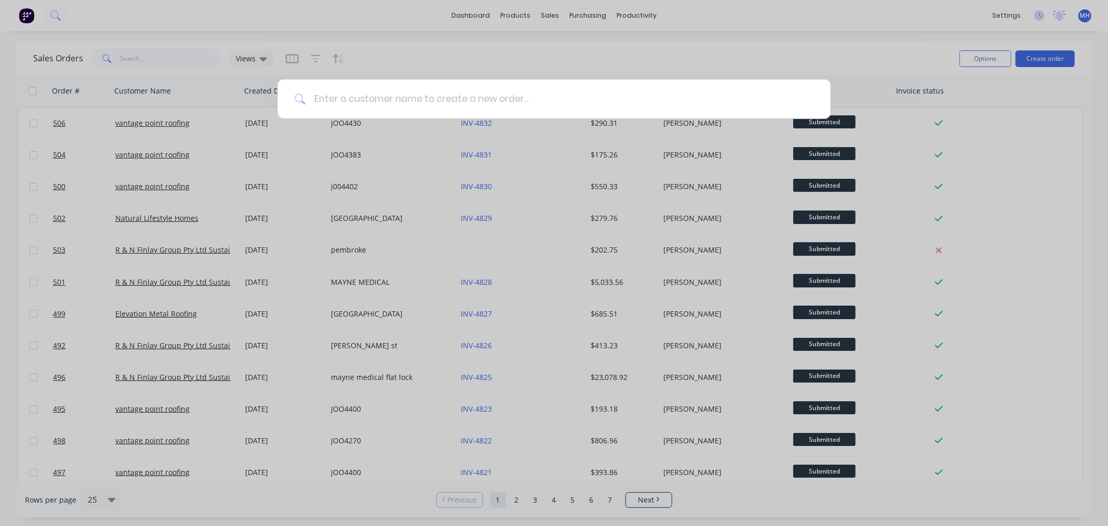
click at [687, 108] on input at bounding box center [559, 98] width 508 height 39
click at [851, 38] on div at bounding box center [554, 263] width 1108 height 526
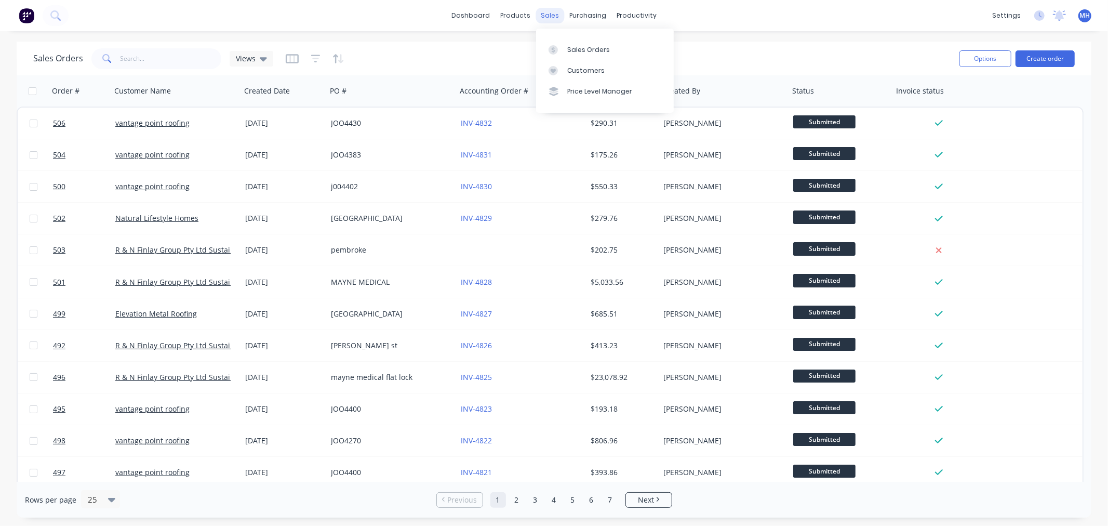
click at [547, 14] on div "sales" at bounding box center [549, 16] width 29 height 16
click at [599, 64] on link "Customers" at bounding box center [605, 70] width 138 height 21
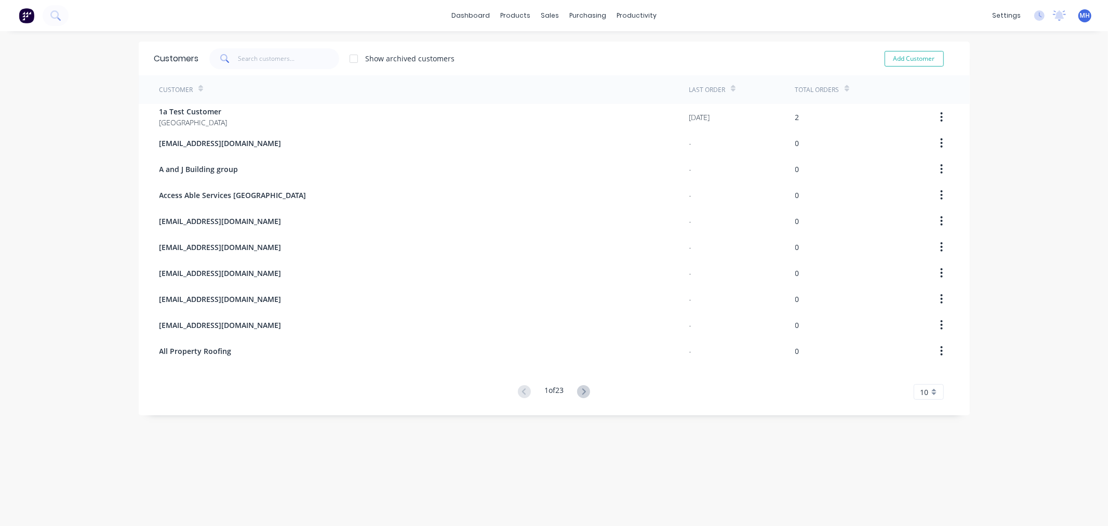
click at [927, 47] on div "Customers Show archived customers Add Customer" at bounding box center [554, 59] width 831 height 34
click at [928, 49] on div "Add Customer" at bounding box center [907, 58] width 95 height 21
click at [928, 56] on button "Add Customer" at bounding box center [913, 59] width 59 height 16
select select "AU"
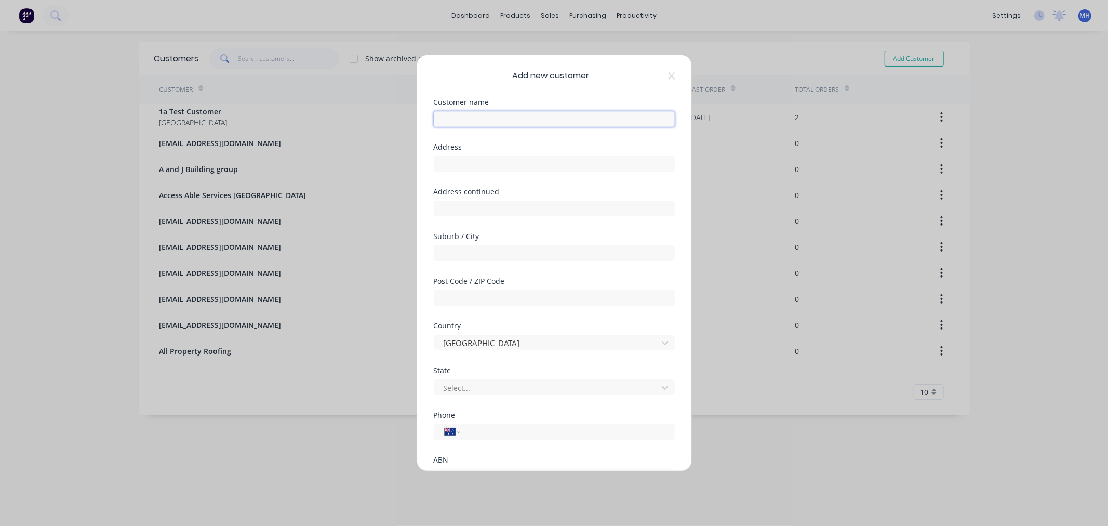
click at [494, 117] on input "text" at bounding box center [554, 119] width 241 height 16
type input "Yoonjo Construction PTY LTD"
click at [523, 165] on input "text" at bounding box center [554, 164] width 241 height 16
type input "!"
type input "14 Fitzalan circut Arundel"
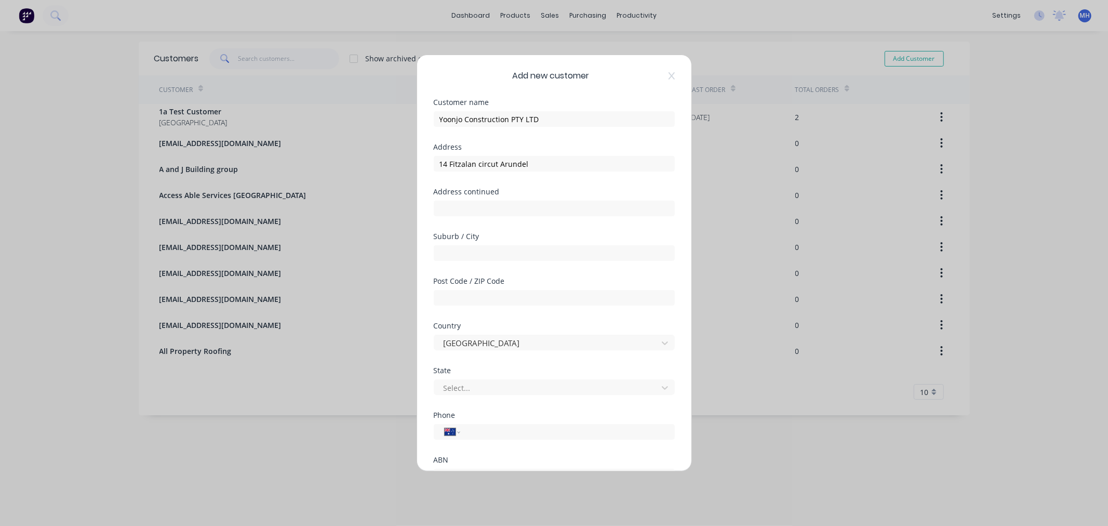
click at [569, 262] on div "Suburb / City" at bounding box center [554, 255] width 241 height 45
click at [569, 256] on input "text" at bounding box center [554, 253] width 241 height 16
drag, startPoint x: 545, startPoint y: 166, endPoint x: 499, endPoint y: 163, distance: 46.4
click at [499, 163] on input "14 Fitzalan circut Arundel" at bounding box center [554, 164] width 241 height 16
click at [507, 256] on input "text" at bounding box center [554, 253] width 241 height 16
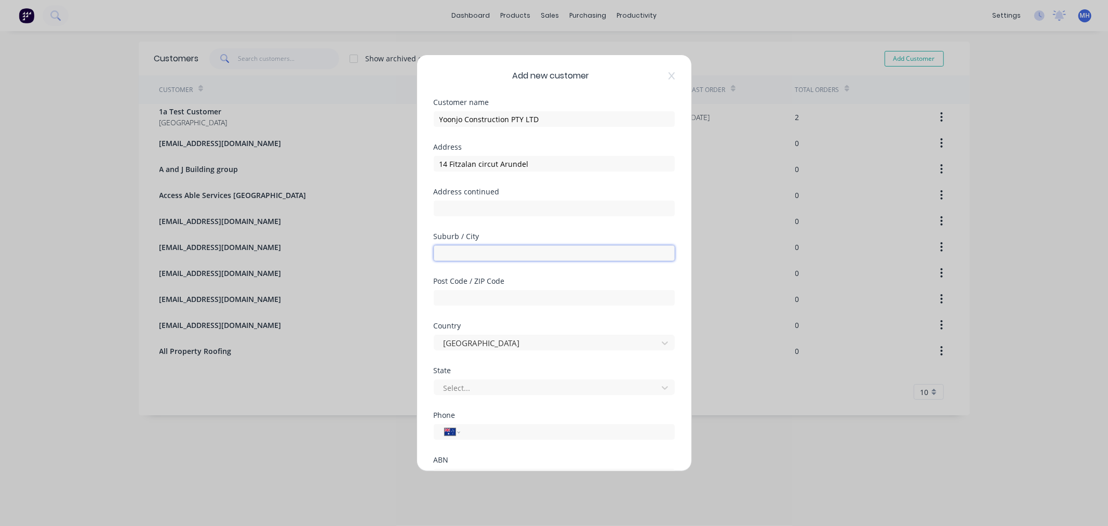
paste input "Arundel"
type input "Arundel"
click at [477, 343] on div at bounding box center [547, 343] width 210 height 13
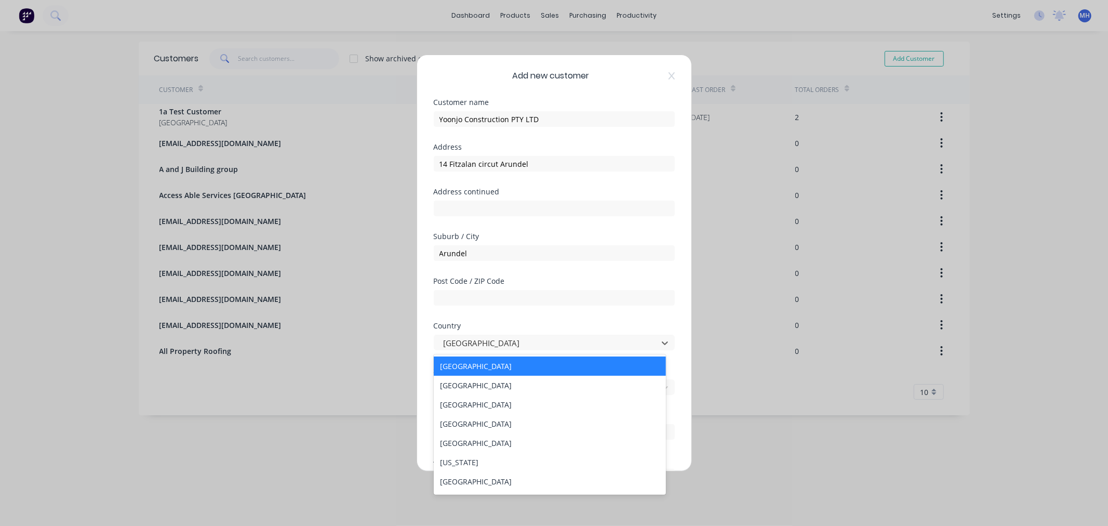
click at [484, 368] on div "[GEOGRAPHIC_DATA]" at bounding box center [550, 365] width 232 height 19
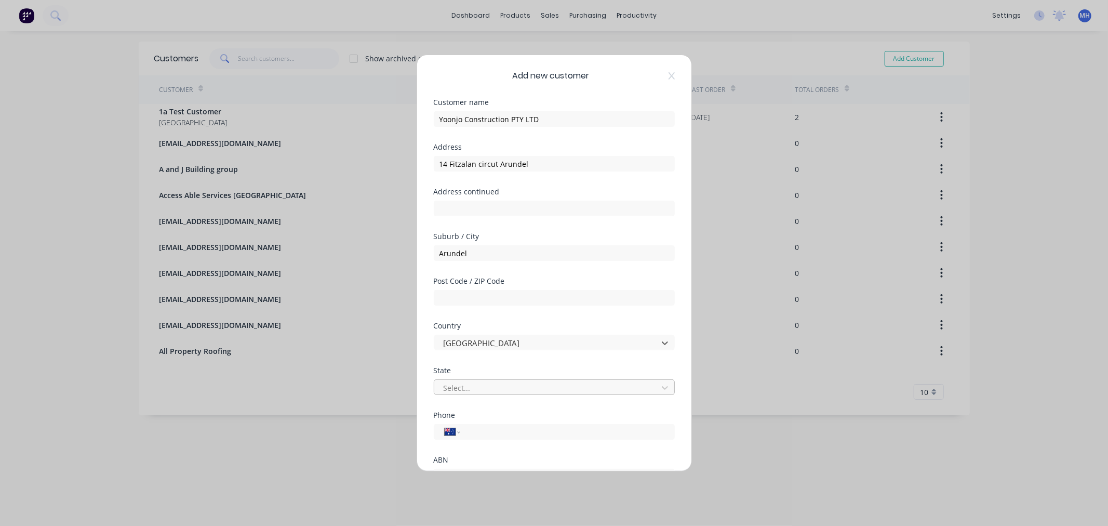
click at [479, 382] on div at bounding box center [547, 387] width 210 height 13
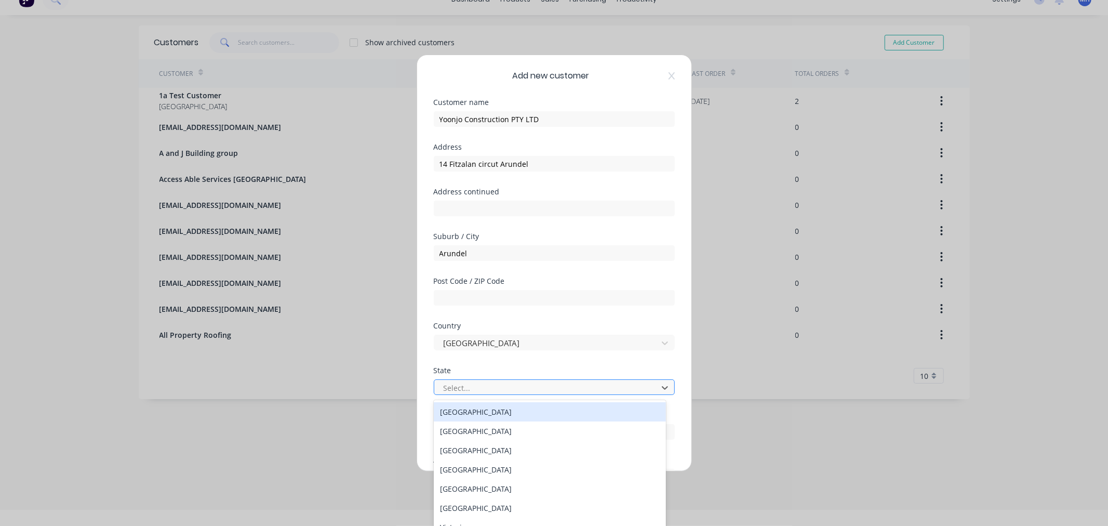
scroll to position [18, 0]
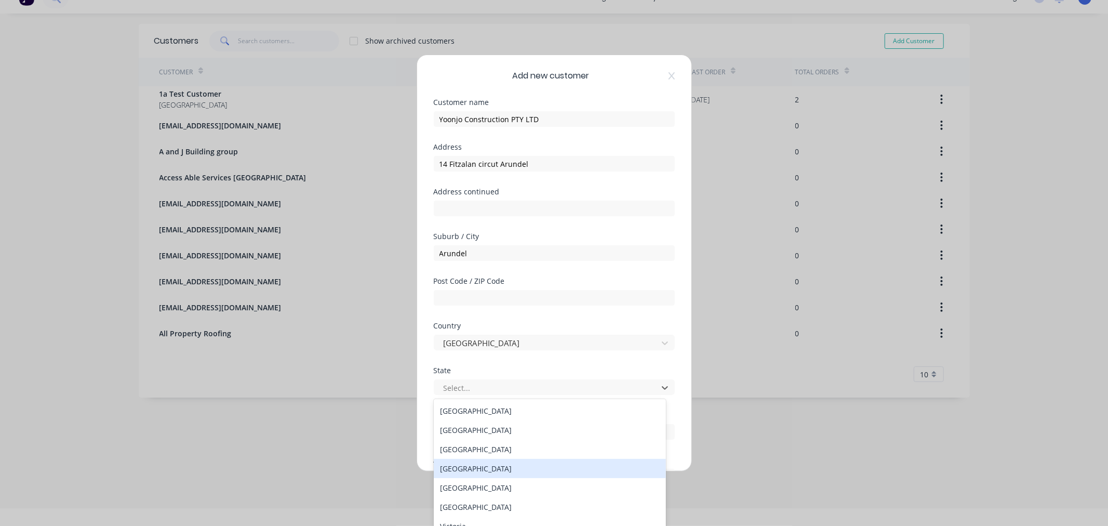
click at [476, 463] on div "[GEOGRAPHIC_DATA]" at bounding box center [550, 468] width 232 height 19
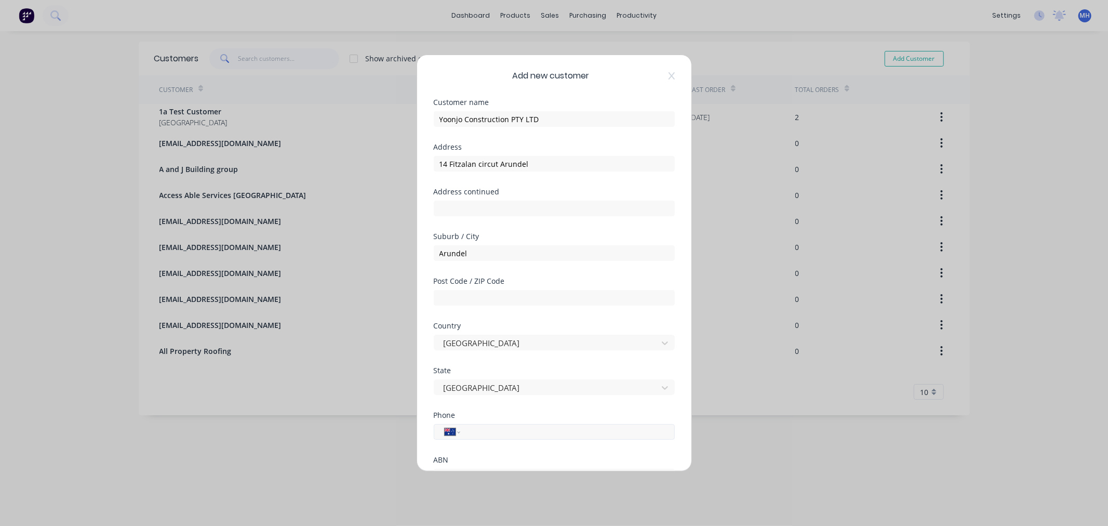
click at [487, 432] on input "tel" at bounding box center [565, 432] width 196 height 12
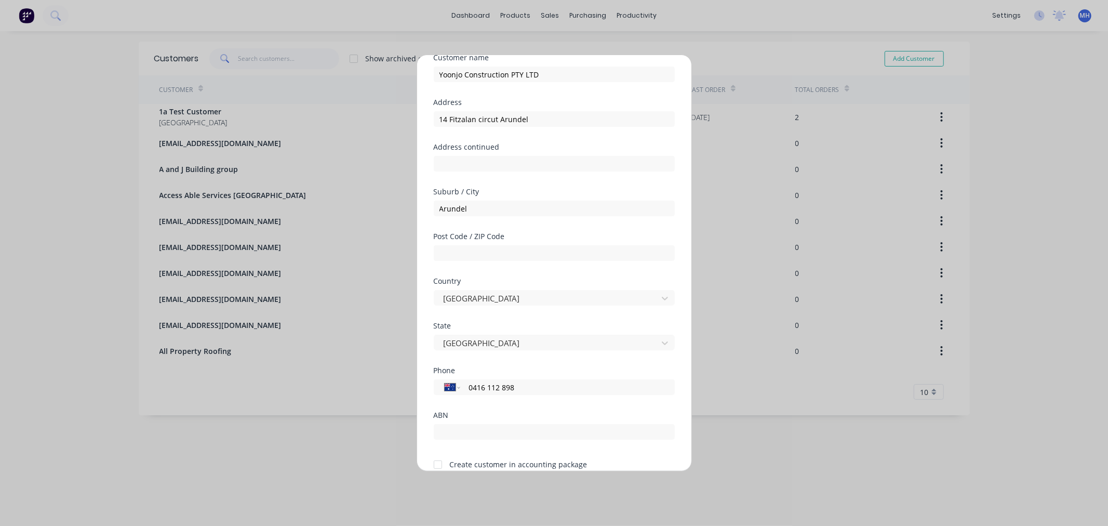
scroll to position [91, 0]
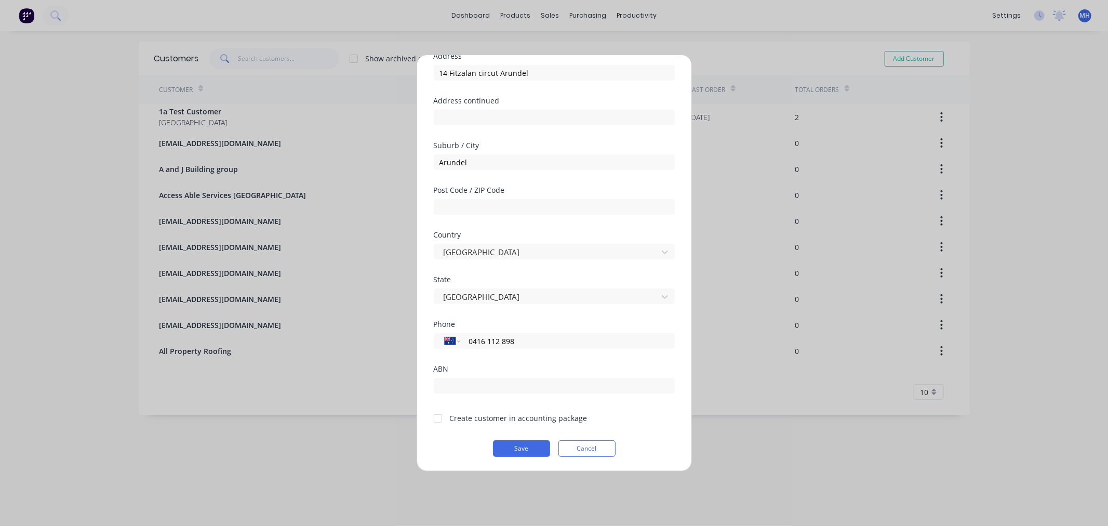
type input "0416 112 898"
click at [436, 418] on div at bounding box center [437, 418] width 21 height 21
click at [532, 448] on button "Save" at bounding box center [521, 448] width 57 height 17
click at [591, 448] on button "Cancel" at bounding box center [586, 448] width 57 height 17
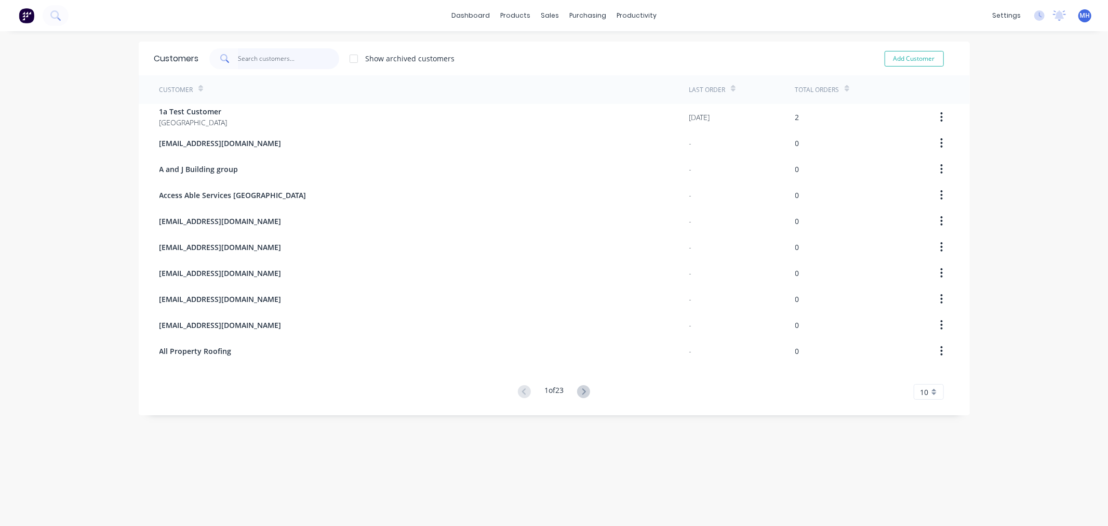
click at [261, 59] on input "text" at bounding box center [288, 58] width 101 height 21
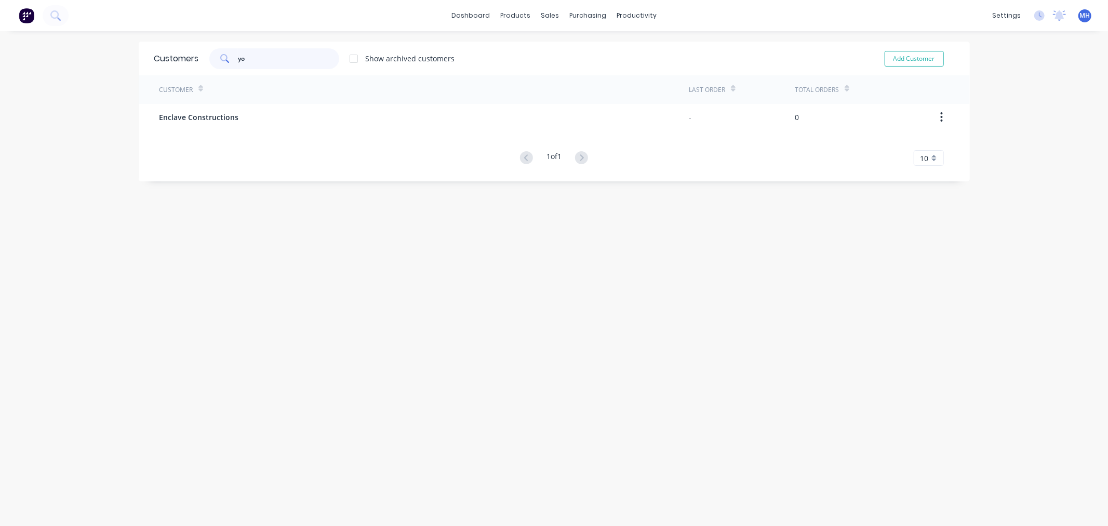
type input "y"
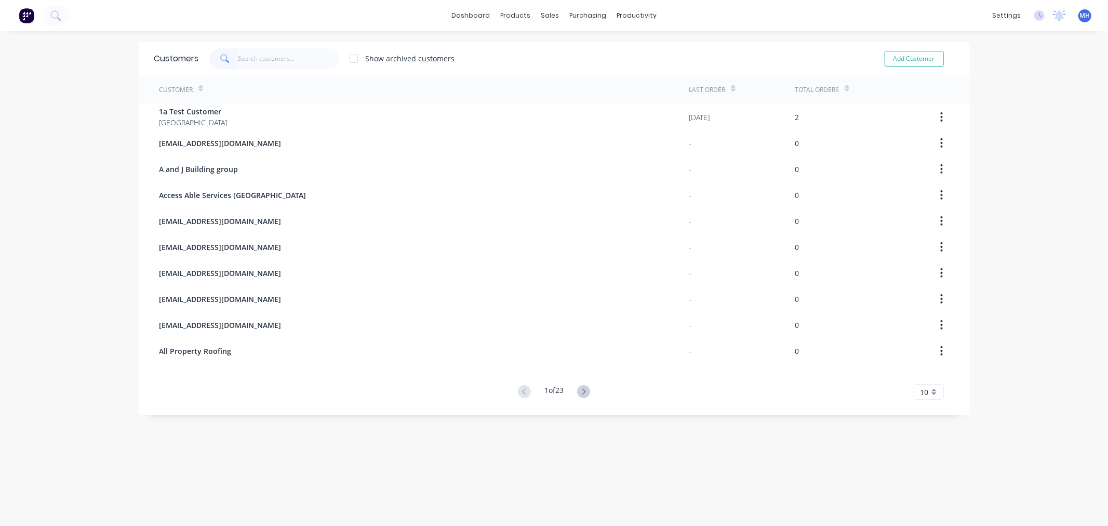
click at [21, 18] on img at bounding box center [27, 16] width 16 height 16
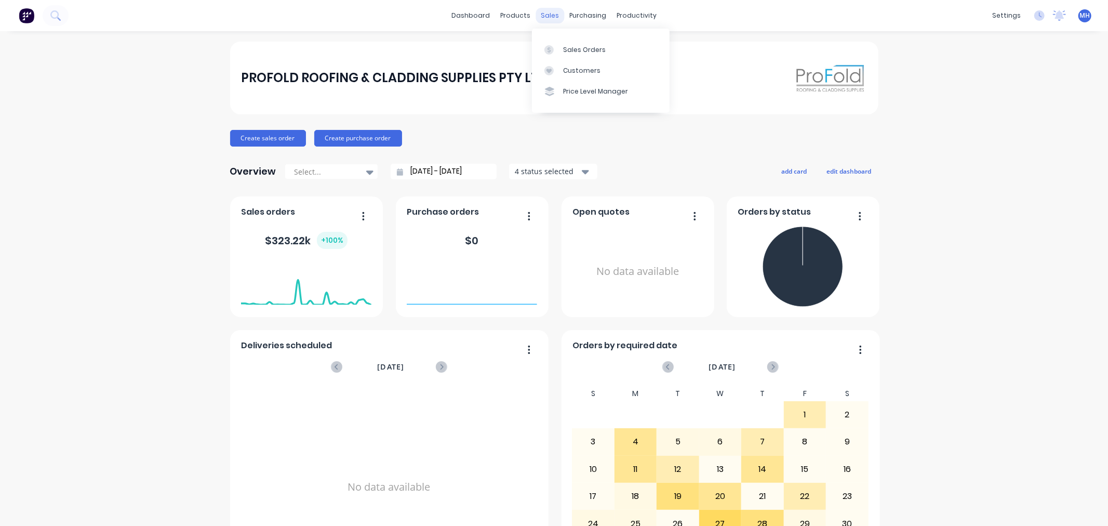
click at [543, 16] on div "sales" at bounding box center [549, 16] width 29 height 16
click at [561, 30] on div "Sales Orders Customers Price Level Manager" at bounding box center [601, 71] width 138 height 84
click at [576, 48] on div "Sales Orders" at bounding box center [584, 49] width 43 height 9
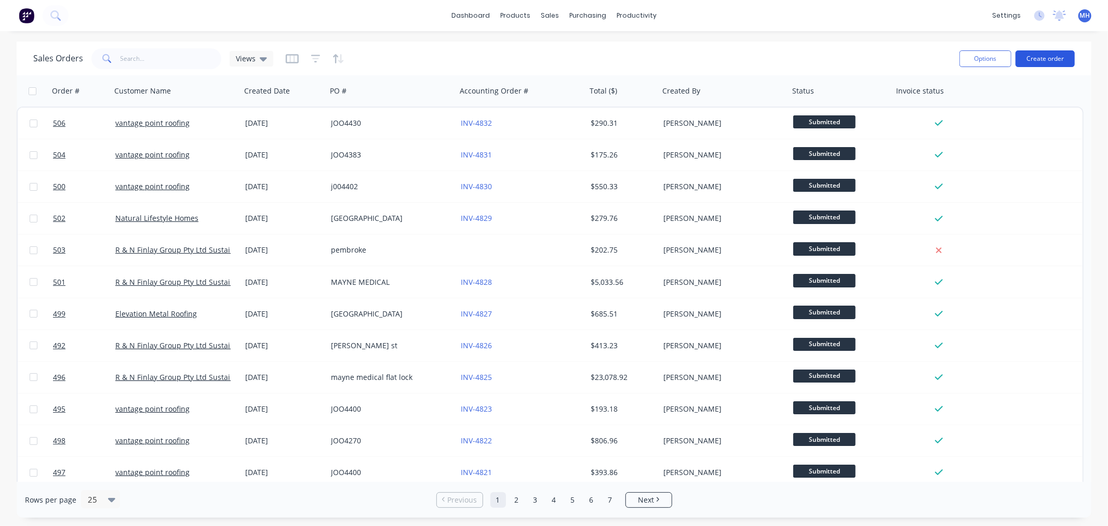
click at [1055, 64] on button "Create order" at bounding box center [1044, 58] width 59 height 17
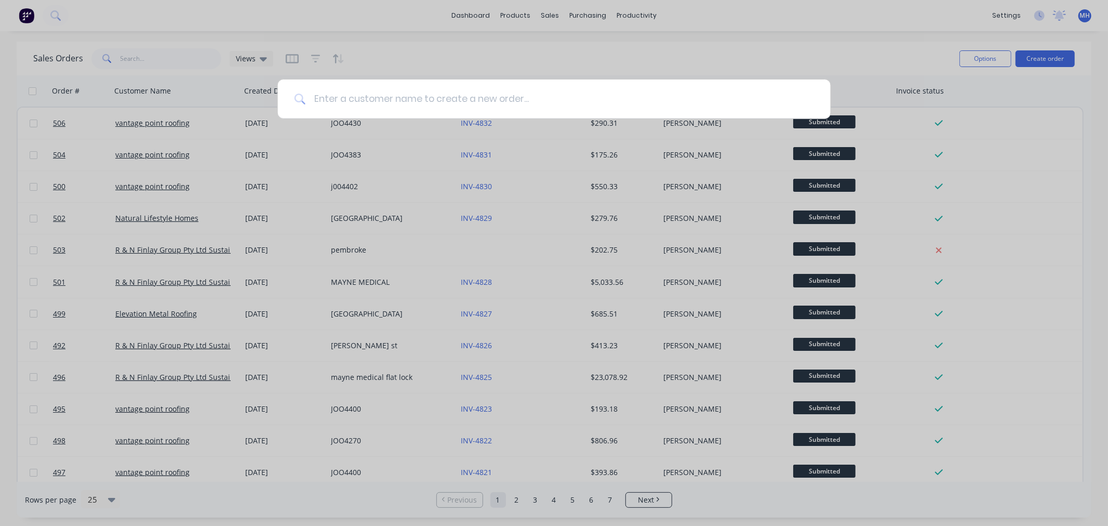
click at [525, 95] on input at bounding box center [559, 98] width 508 height 39
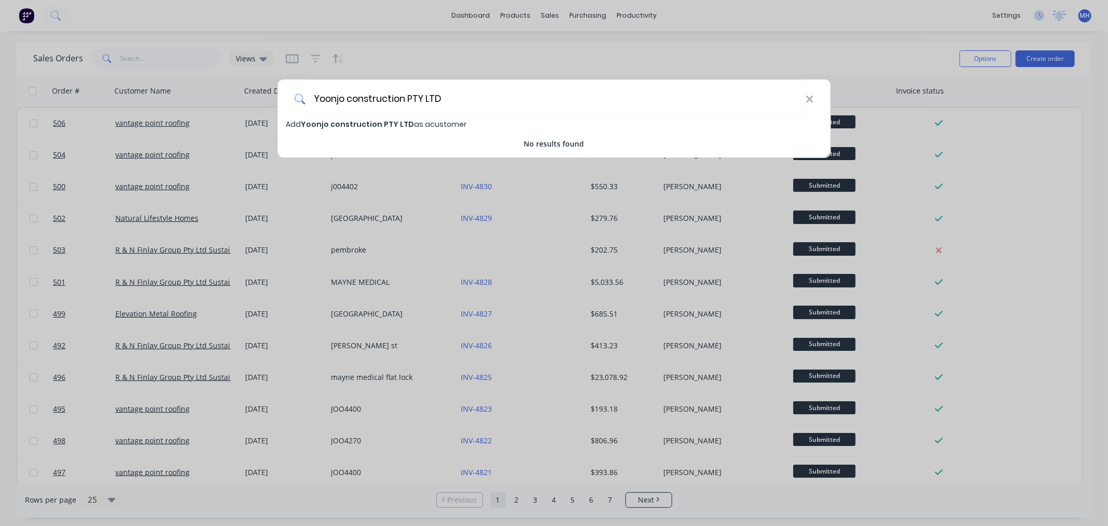
type input "Yoonjo construction PTY LTD"
click at [365, 123] on span "Yoonjo construction PTY LTD" at bounding box center [357, 124] width 113 height 10
select select "AU"
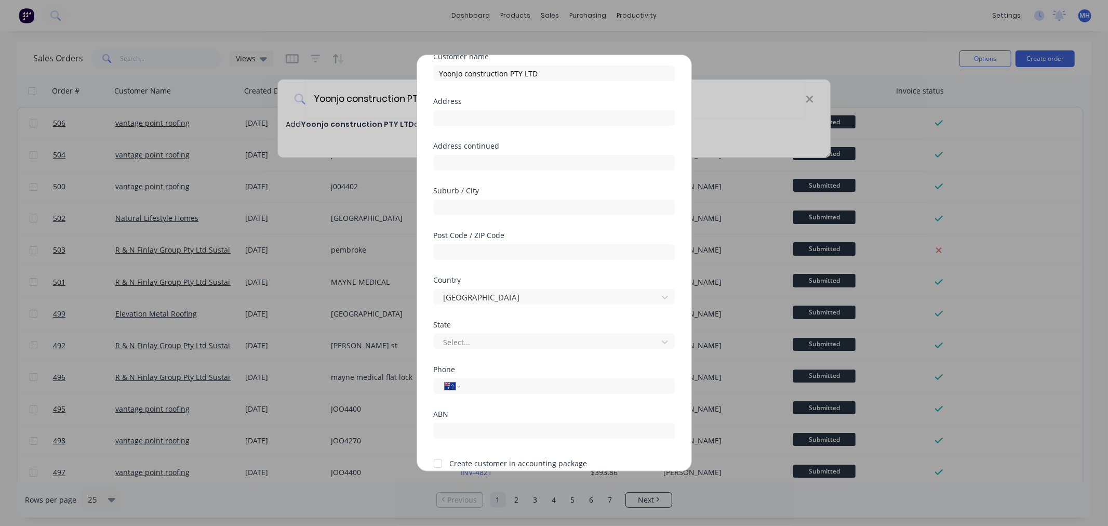
scroll to position [91, 0]
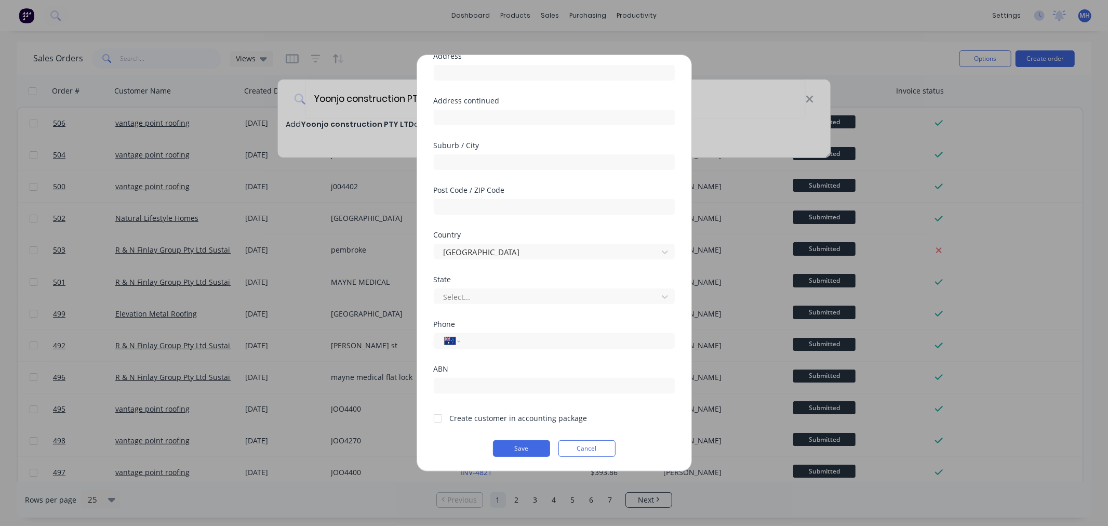
click at [439, 422] on div at bounding box center [437, 418] width 21 height 21
click at [509, 446] on button "Save" at bounding box center [521, 448] width 57 height 17
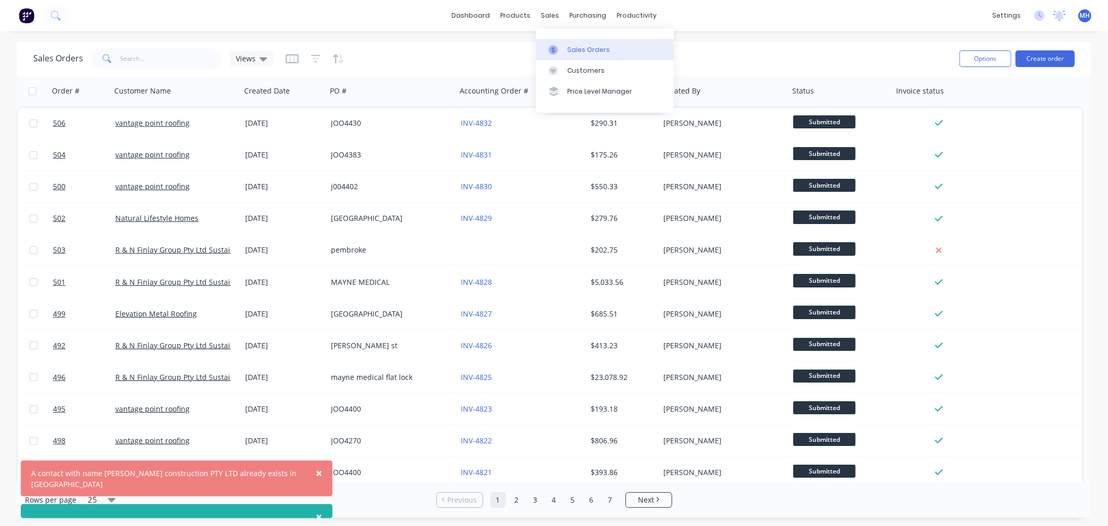
click at [583, 49] on div "Sales Orders" at bounding box center [588, 49] width 43 height 9
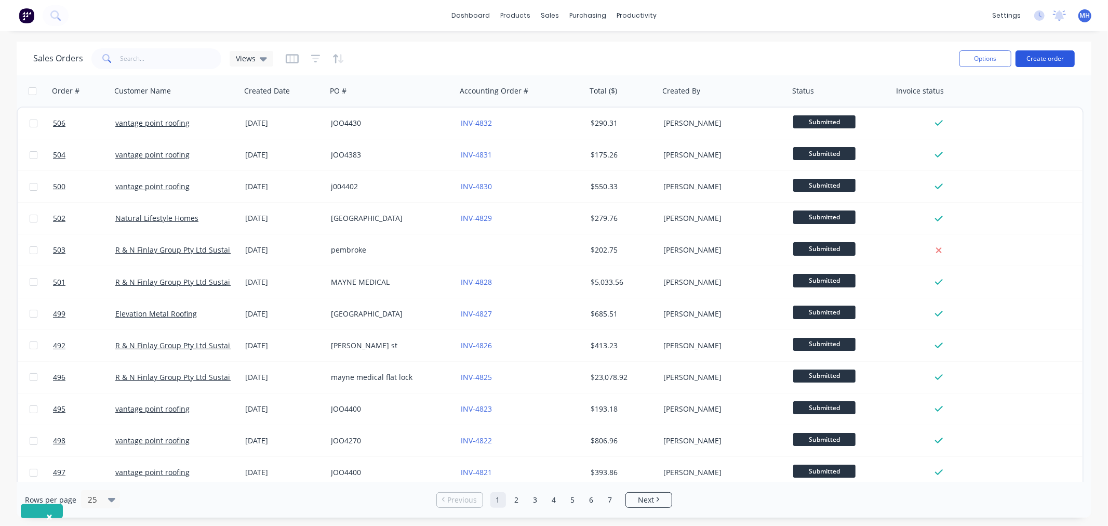
click at [1040, 53] on button "Create order" at bounding box center [1044, 58] width 59 height 17
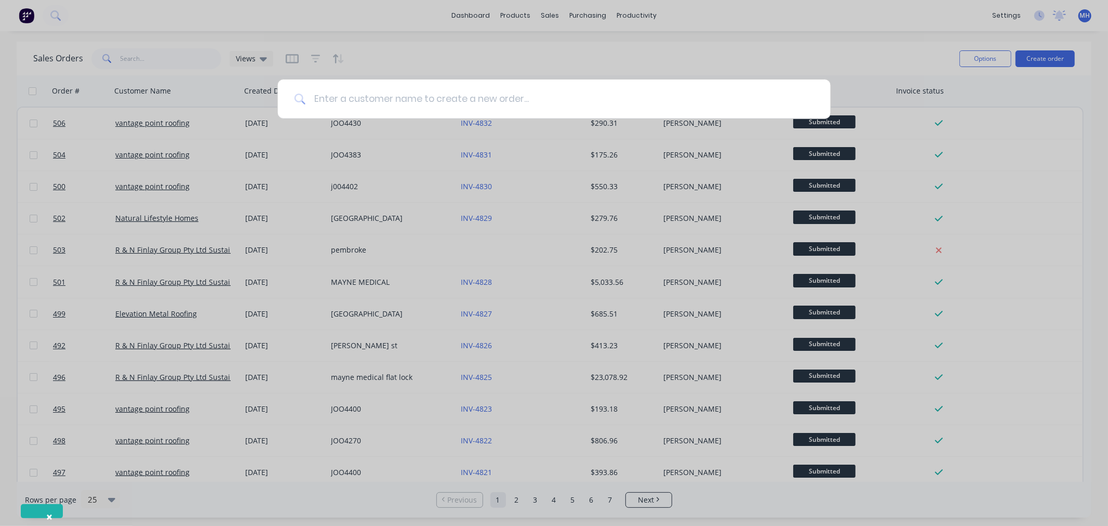
click at [417, 110] on input at bounding box center [559, 98] width 508 height 39
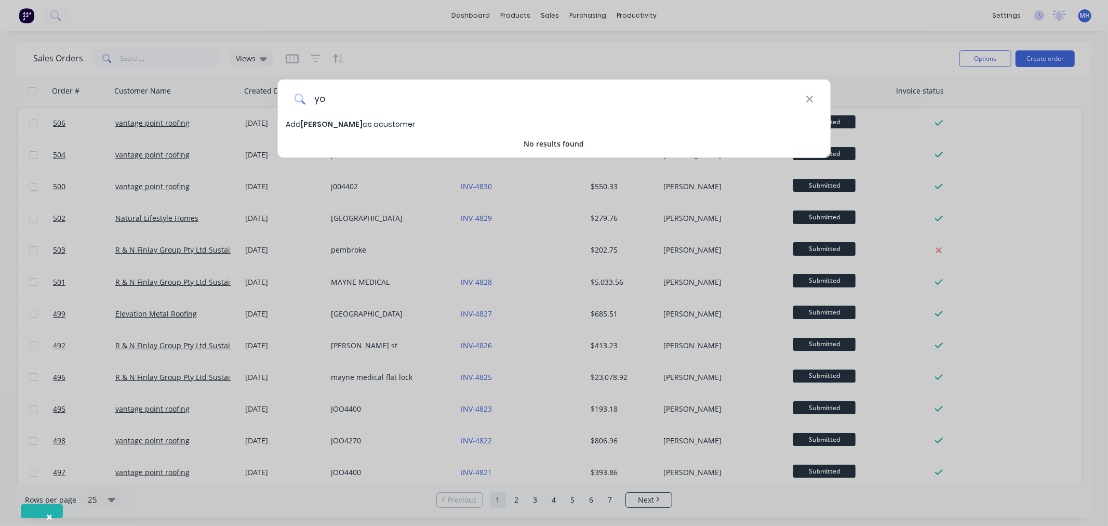
type input "y"
type input "Yoonjo Construction PTY LTD"
click at [338, 125] on span "Yoonjo Construction PTY LTD" at bounding box center [358, 124] width 114 height 10
select select "AU"
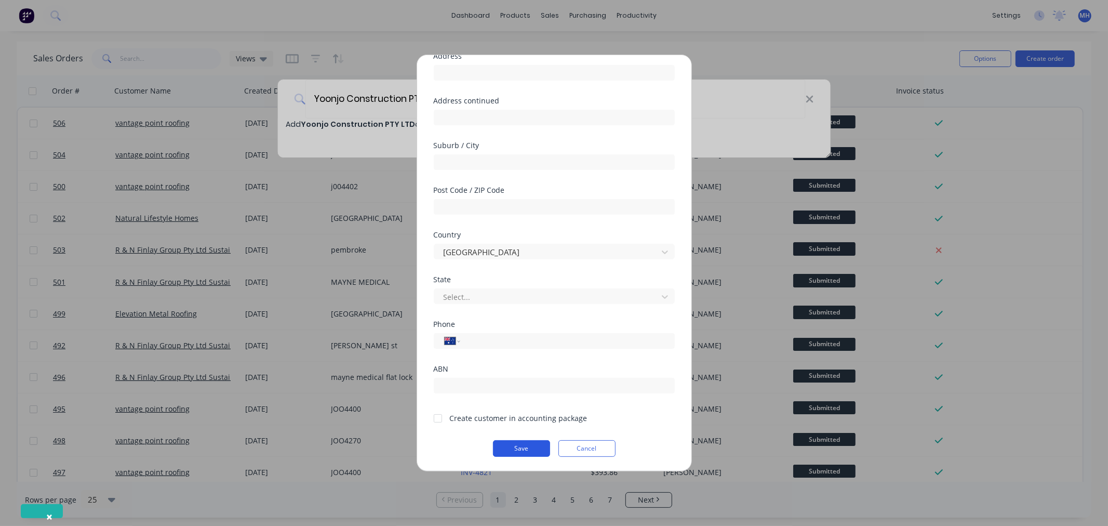
click at [530, 443] on button "Save" at bounding box center [521, 448] width 57 height 17
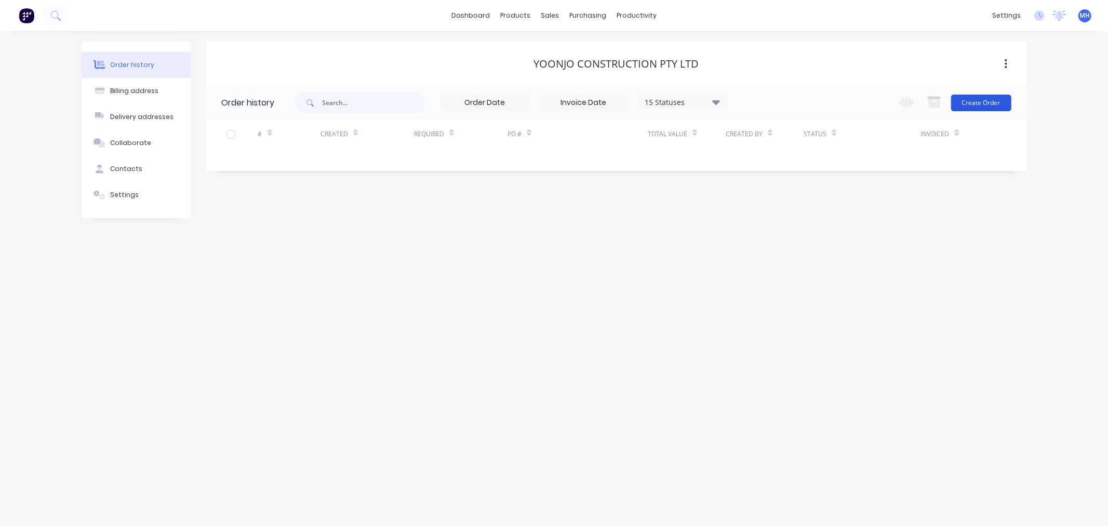
click at [977, 102] on button "Create Order" at bounding box center [981, 103] width 60 height 17
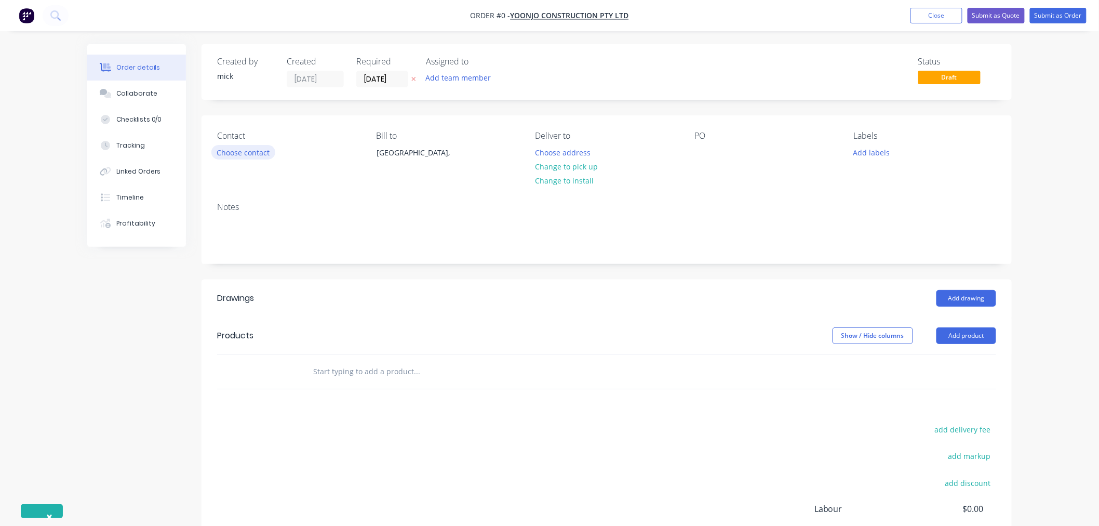
click at [260, 156] on button "Choose contact" at bounding box center [243, 152] width 64 height 14
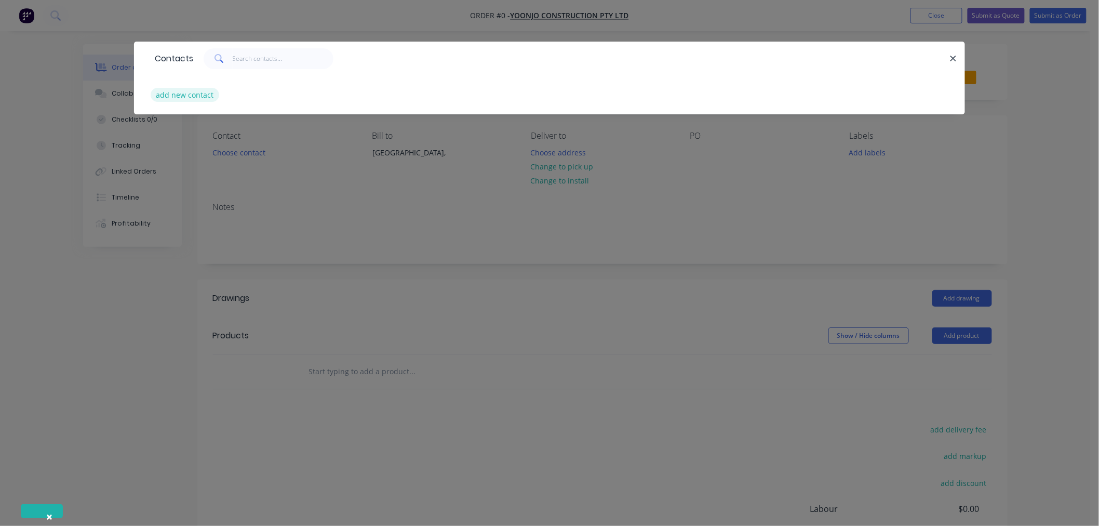
click at [199, 95] on button "add new contact" at bounding box center [185, 95] width 69 height 14
select select "AU"
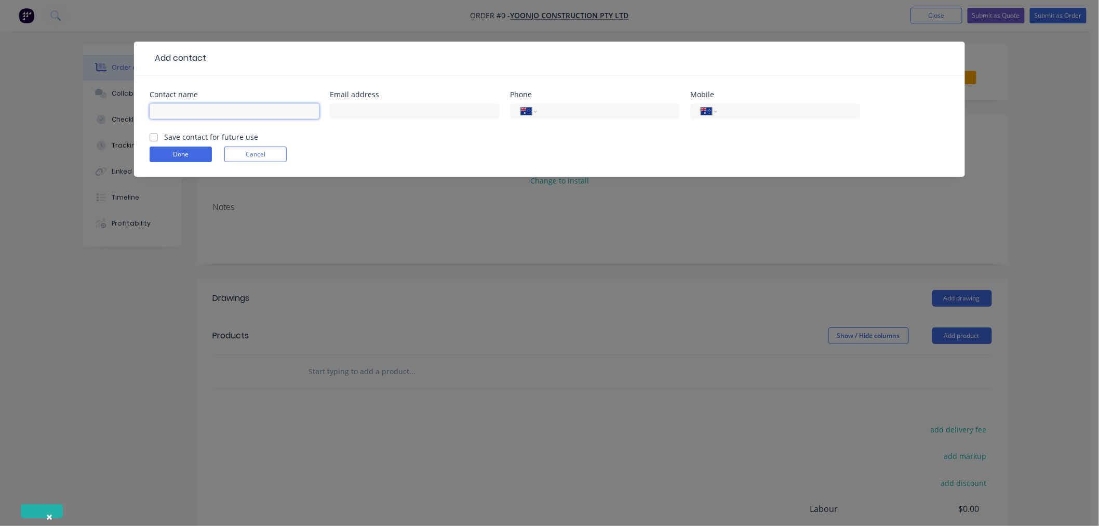
click at [205, 115] on input "text" at bounding box center [235, 111] width 170 height 16
type input "[PERSON_NAME]"
click at [603, 115] on input "tel" at bounding box center [606, 111] width 125 height 12
type input "0416 112 898"
click at [158, 139] on div "Save contact for future use" at bounding box center [204, 136] width 109 height 11
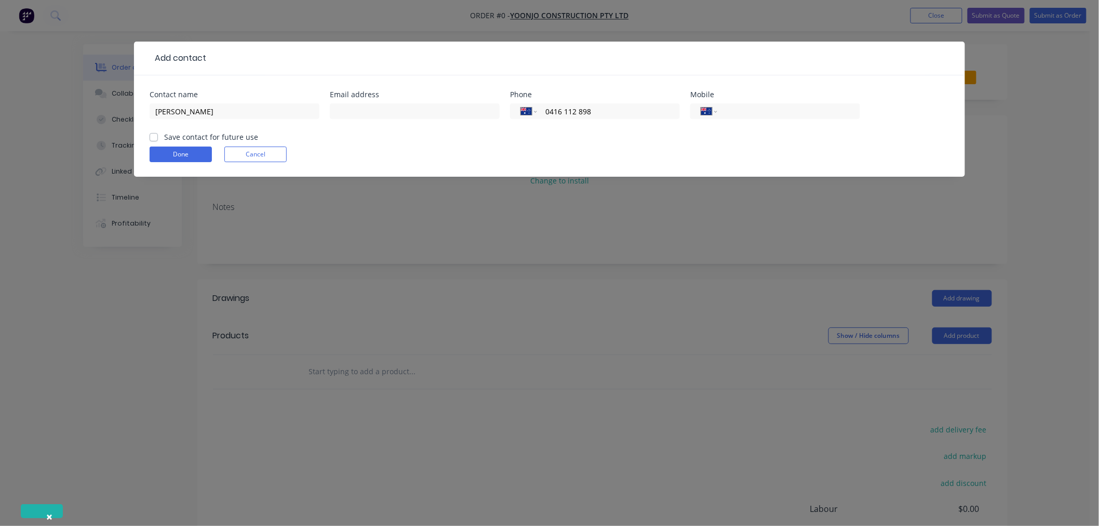
click at [164, 135] on label "Save contact for future use" at bounding box center [211, 136] width 94 height 11
click at [154, 135] on input "Save contact for future use" at bounding box center [154, 136] width 8 height 10
checkbox input "true"
click at [165, 152] on button "Done" at bounding box center [181, 154] width 62 height 16
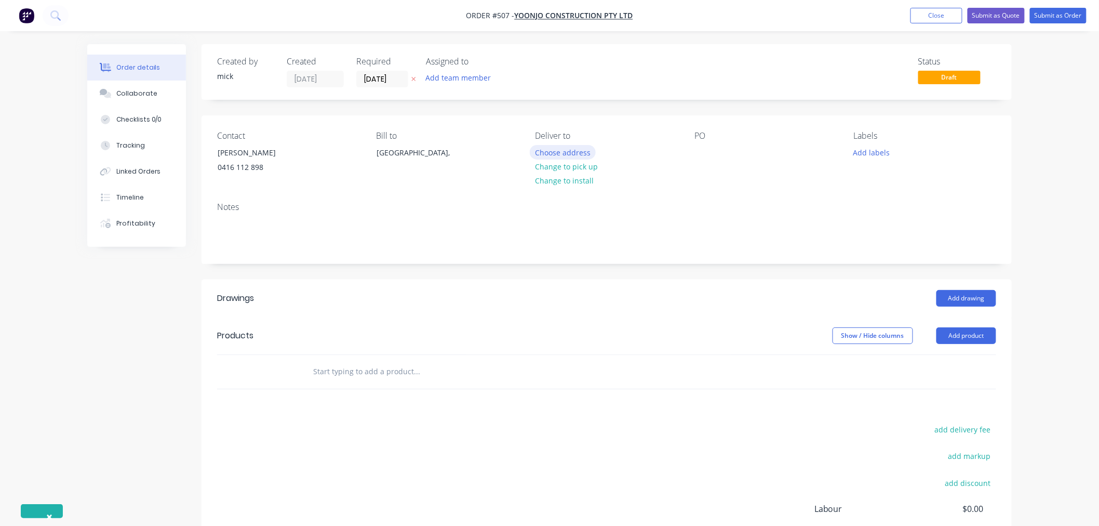
click at [585, 152] on button "Choose address" at bounding box center [563, 152] width 66 height 14
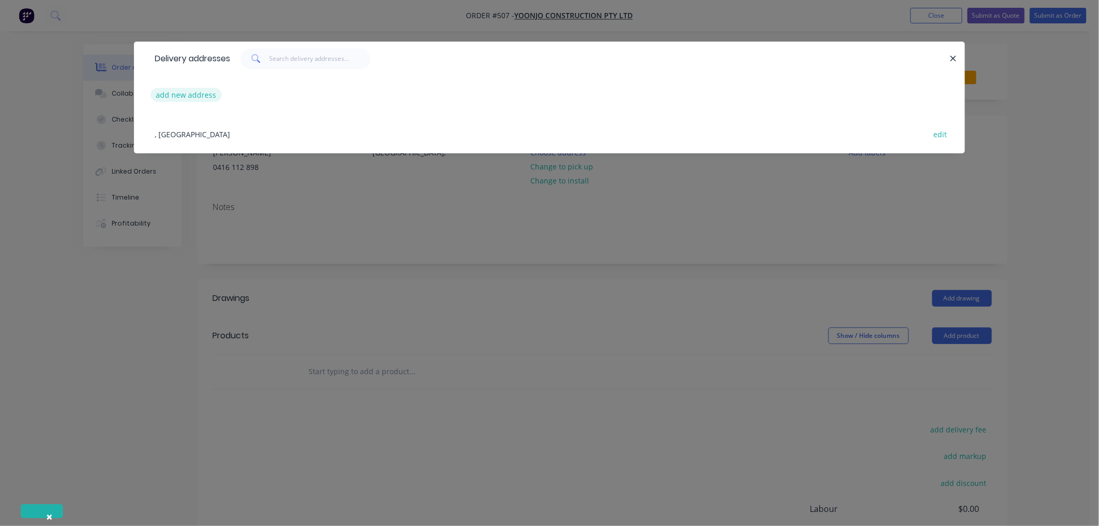
click at [208, 96] on button "add new address" at bounding box center [186, 95] width 71 height 14
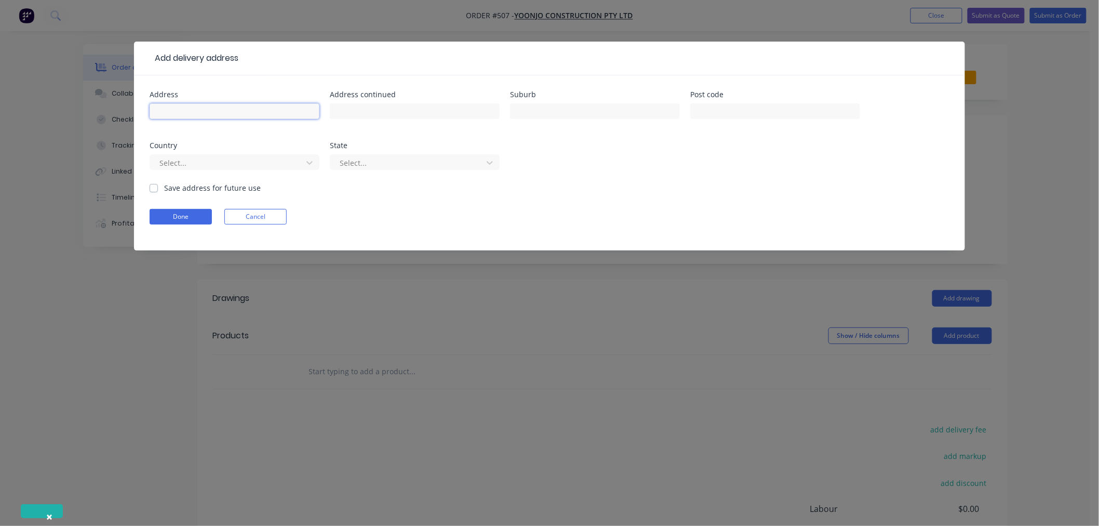
click at [180, 112] on input "text" at bounding box center [235, 111] width 170 height 16
type input "[STREET_ADDRESS]"
click at [603, 108] on input "text" at bounding box center [595, 111] width 170 height 16
type input "coorparoo"
click at [749, 105] on input "text" at bounding box center [775, 111] width 170 height 16
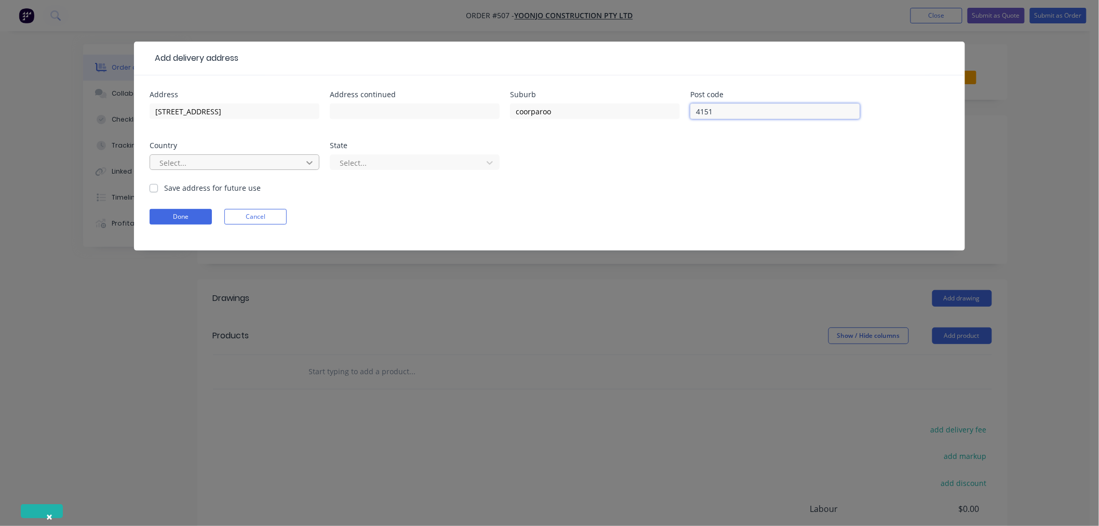
type input "4151"
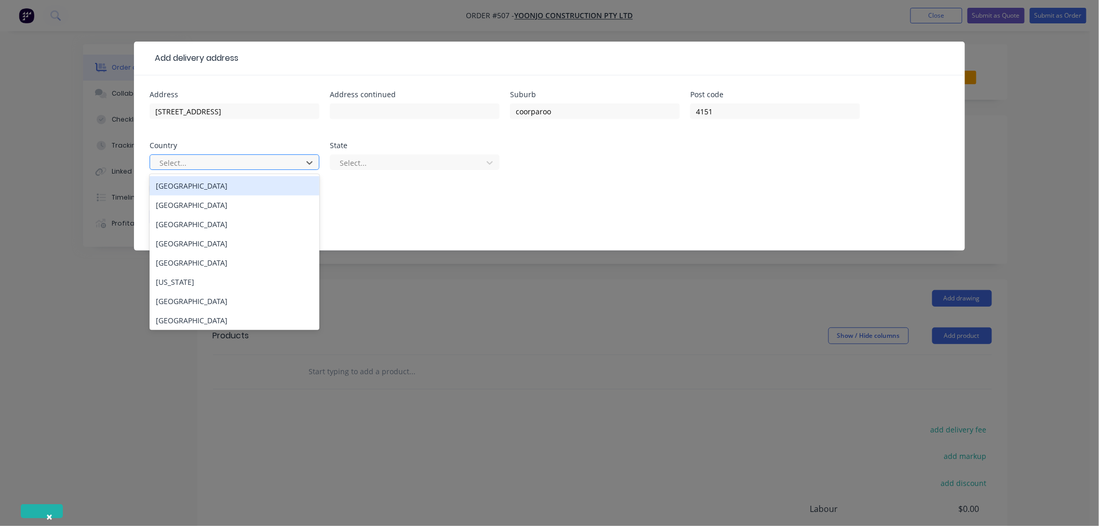
click at [215, 189] on div "[GEOGRAPHIC_DATA]" at bounding box center [235, 185] width 170 height 19
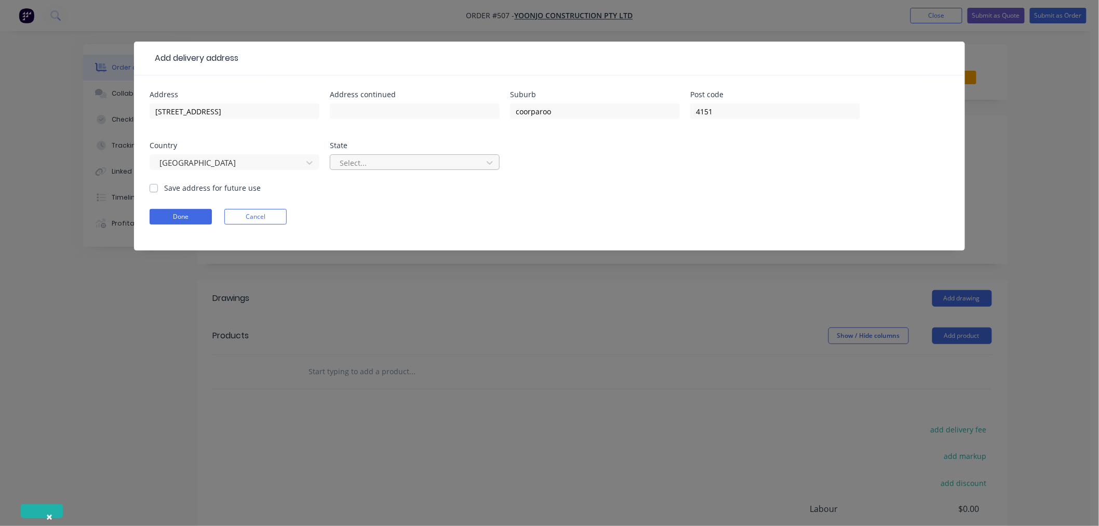
click at [400, 159] on div at bounding box center [408, 162] width 139 height 13
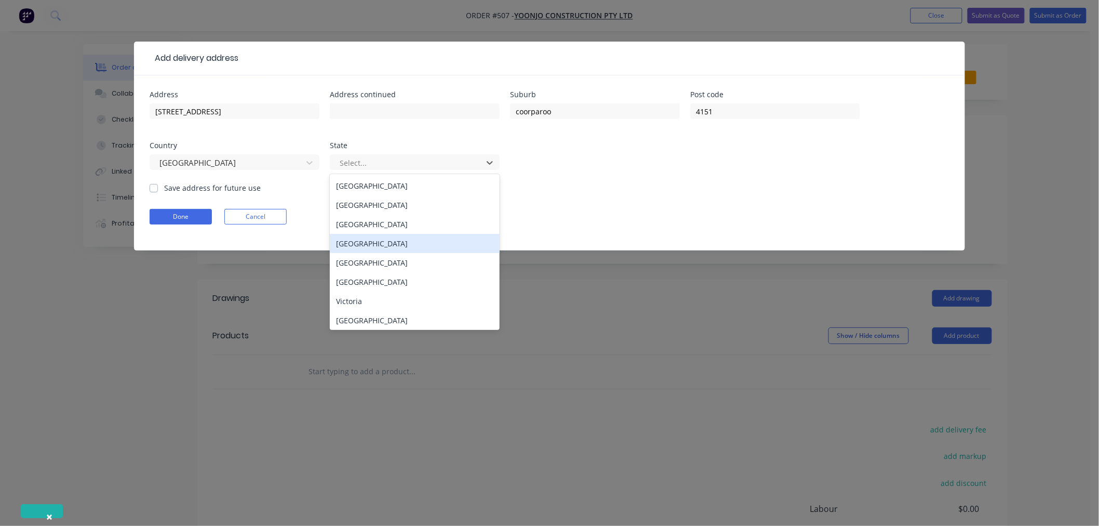
click at [374, 242] on div "[GEOGRAPHIC_DATA]" at bounding box center [415, 243] width 170 height 19
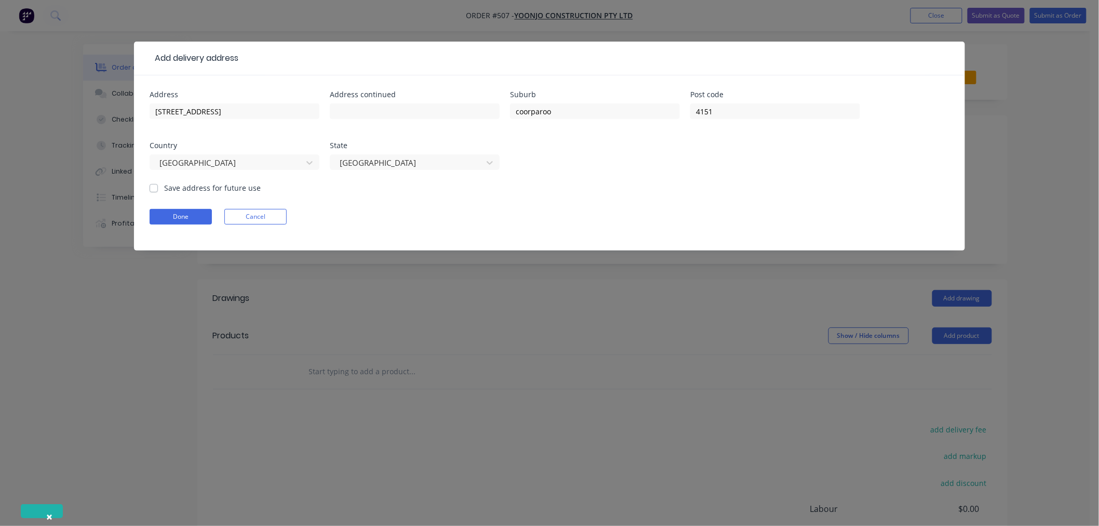
click at [164, 185] on label "Save address for future use" at bounding box center [212, 187] width 97 height 11
click at [152, 185] on input "Save address for future use" at bounding box center [154, 187] width 8 height 10
checkbox input "true"
click at [177, 213] on button "Done" at bounding box center [181, 217] width 62 height 16
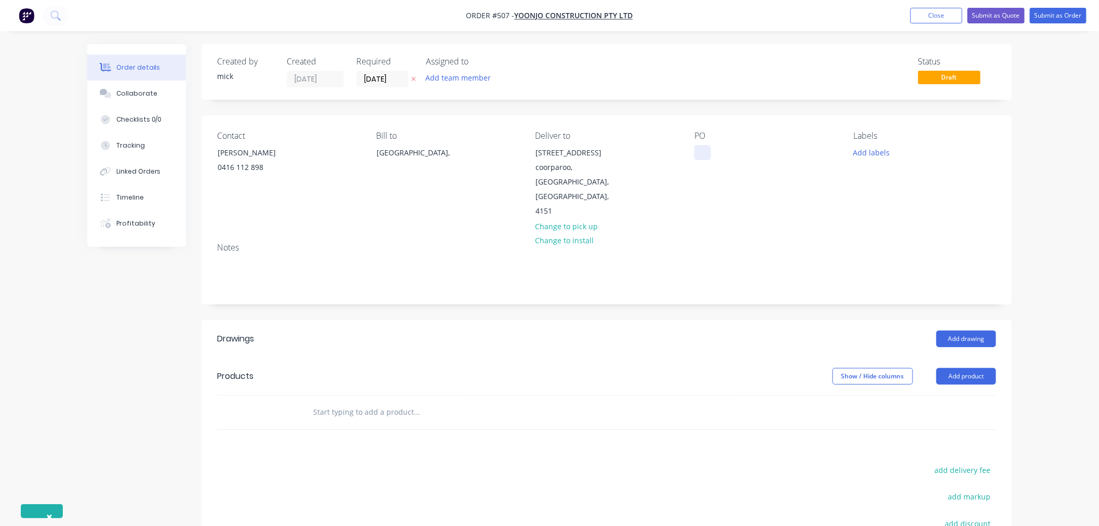
click at [705, 150] on div at bounding box center [702, 152] width 17 height 15
click at [459, 357] on header "Products Show / Hide columns Add product" at bounding box center [607, 375] width 810 height 37
click at [963, 330] on button "Add drawing" at bounding box center [966, 338] width 60 height 17
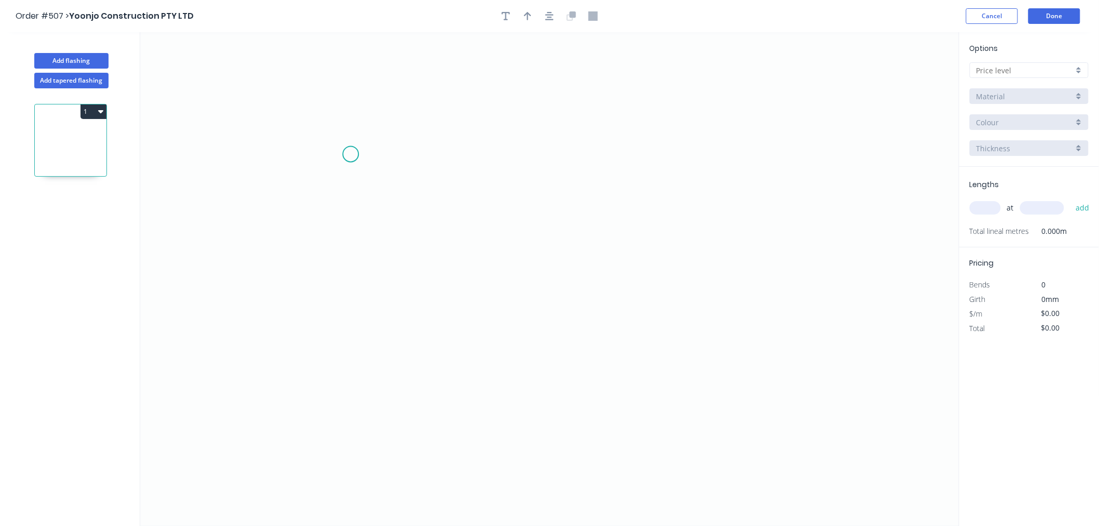
click at [351, 152] on icon "0" at bounding box center [549, 278] width 819 height 493
click at [344, 330] on icon "0" at bounding box center [549, 278] width 819 height 493
click at [734, 346] on icon "0 ?" at bounding box center [549, 278] width 819 height 493
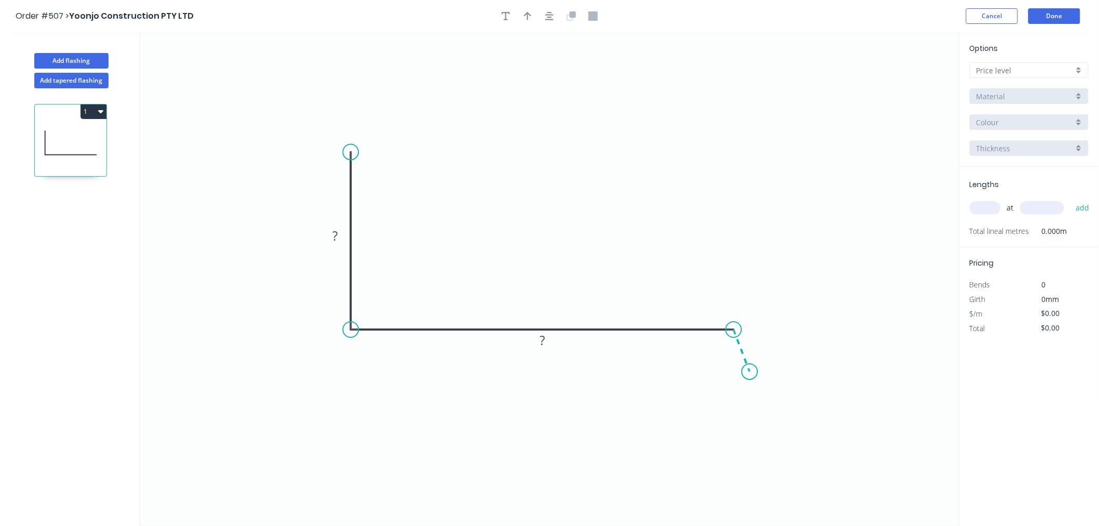
click at [750, 372] on icon "0 ? ?" at bounding box center [549, 278] width 819 height 493
click at [750, 372] on circle at bounding box center [750, 372] width 16 height 16
click at [748, 371] on circle at bounding box center [750, 372] width 16 height 16
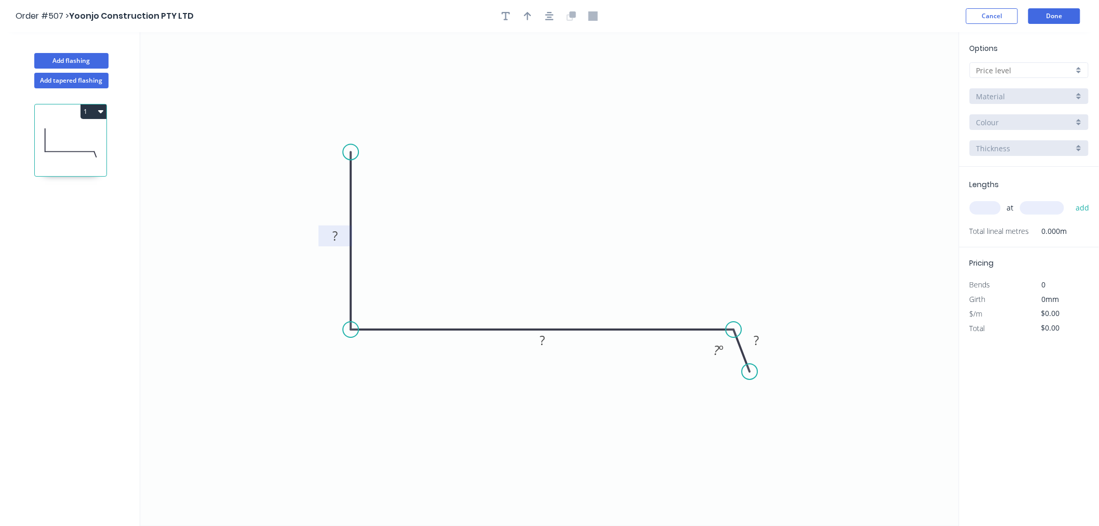
click at [340, 240] on rect at bounding box center [335, 236] width 21 height 15
click at [1065, 71] on input "text" at bounding box center [1024, 70] width 97 height 11
click at [1016, 90] on div "A" at bounding box center [1029, 90] width 118 height 18
type input "A"
click at [1015, 100] on input "Aluminium 5005 (Sheets)" at bounding box center [1024, 96] width 97 height 11
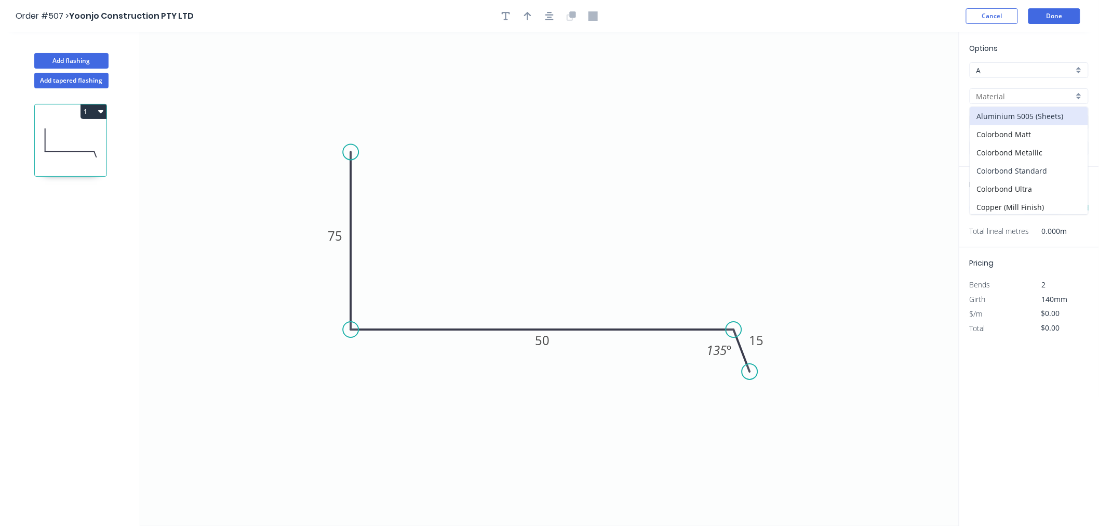
click at [1035, 166] on div "Colorbond Standard" at bounding box center [1029, 171] width 118 height 18
type input "Colorbond Standard"
type input "Basalt"
type input "0.55"
type input "$10.24"
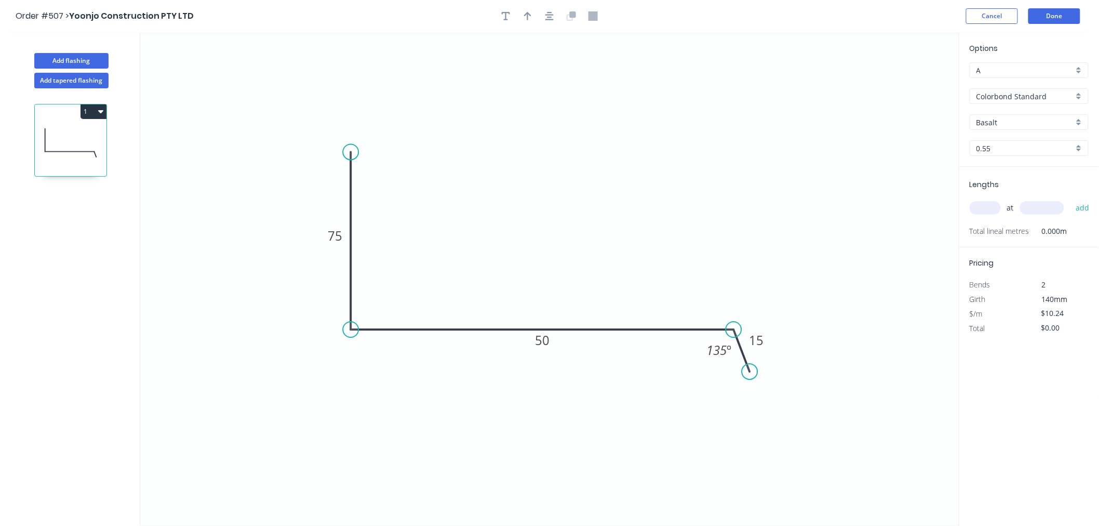
click at [1010, 124] on input "Basalt" at bounding box center [1024, 122] width 97 height 11
click at [1011, 182] on div "Monument" at bounding box center [1029, 187] width 118 height 18
type input "Monument"
click at [990, 209] on input "text" at bounding box center [985, 208] width 31 height 14
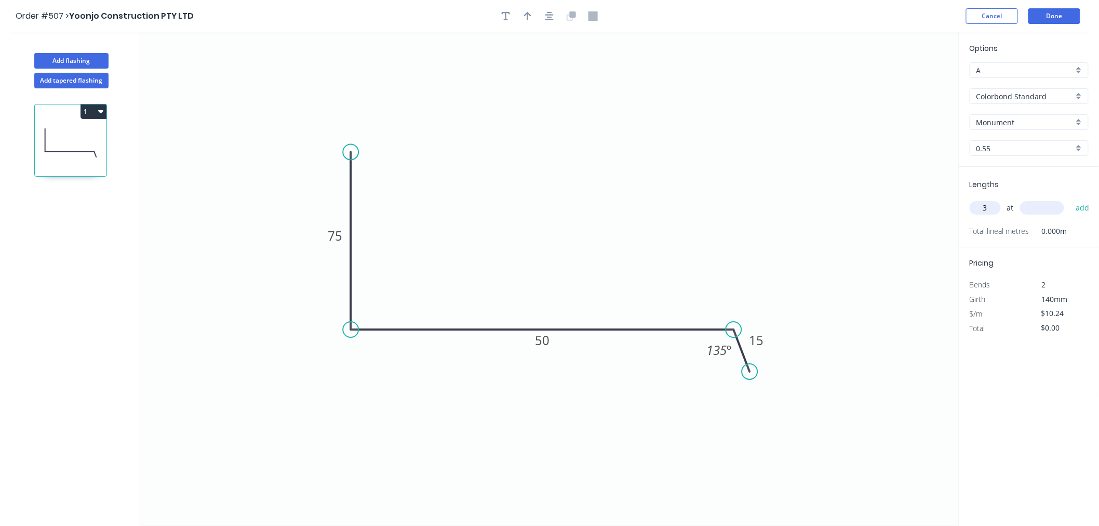
type input "3"
type input "6000"
click at [1070, 199] on button "add" at bounding box center [1082, 208] width 24 height 18
type input "$184.32"
click at [1072, 9] on button "Done" at bounding box center [1054, 16] width 52 height 16
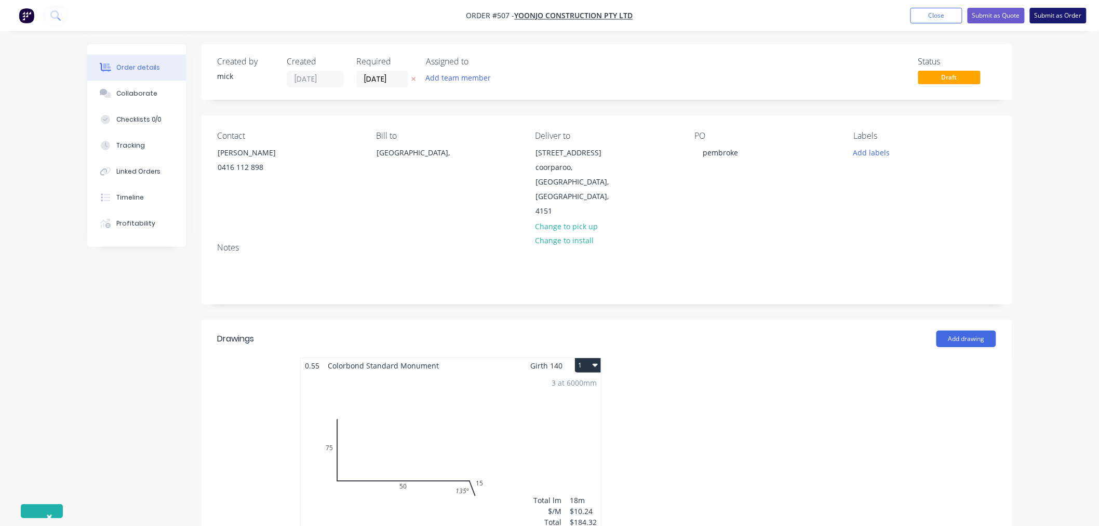
click at [1050, 12] on button "Submit as Order" at bounding box center [1058, 16] width 57 height 16
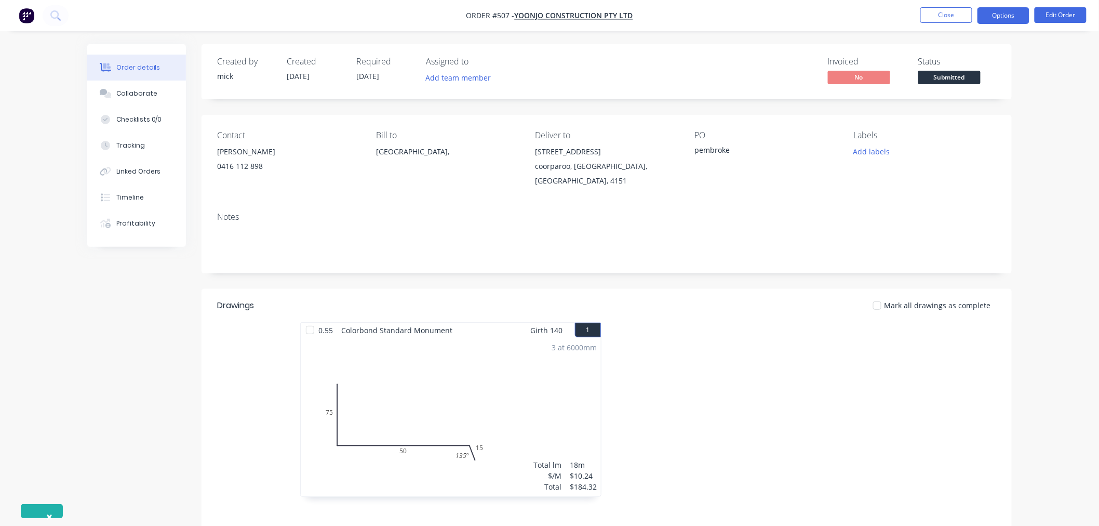
click at [1011, 14] on button "Options" at bounding box center [1003, 15] width 52 height 17
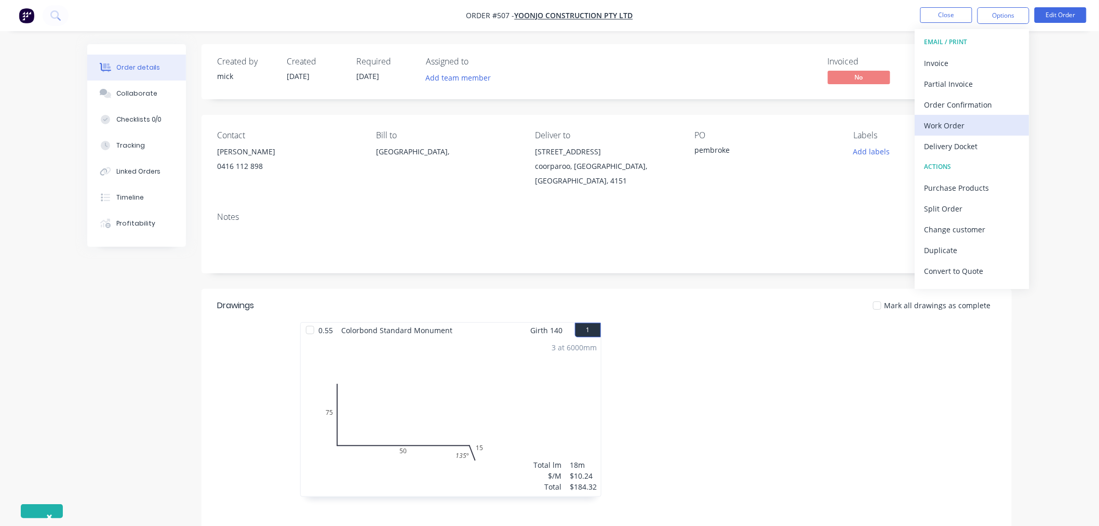
click at [947, 132] on div "Work Order" at bounding box center [972, 125] width 96 height 15
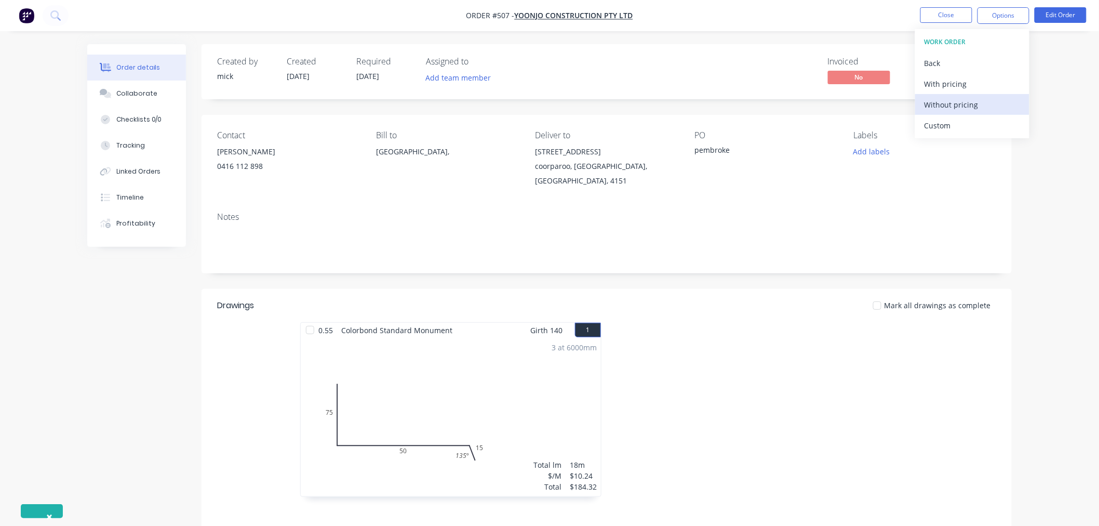
click at [950, 111] on div "Without pricing" at bounding box center [972, 104] width 96 height 15
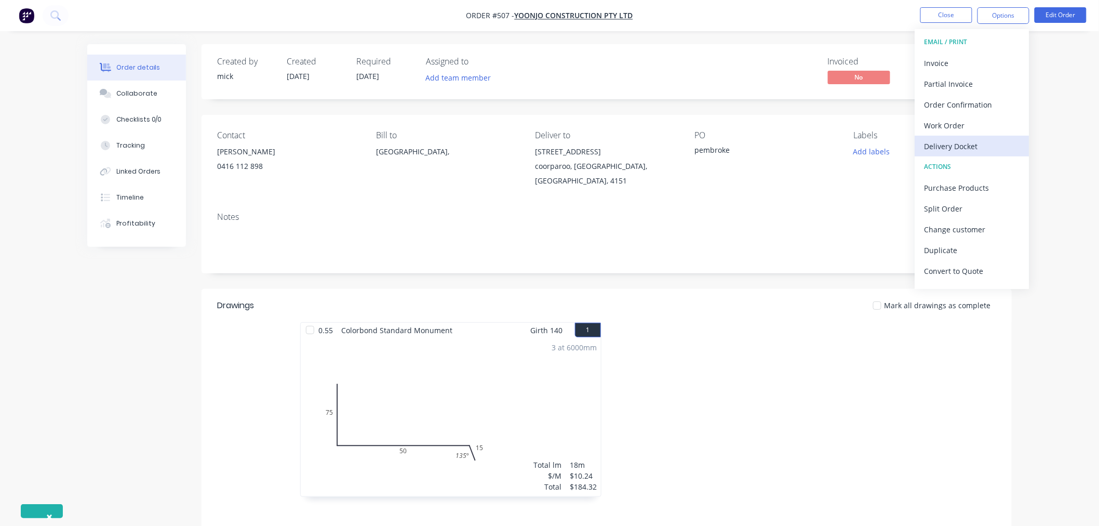
click at [966, 136] on button "Delivery Docket" at bounding box center [972, 146] width 114 height 21
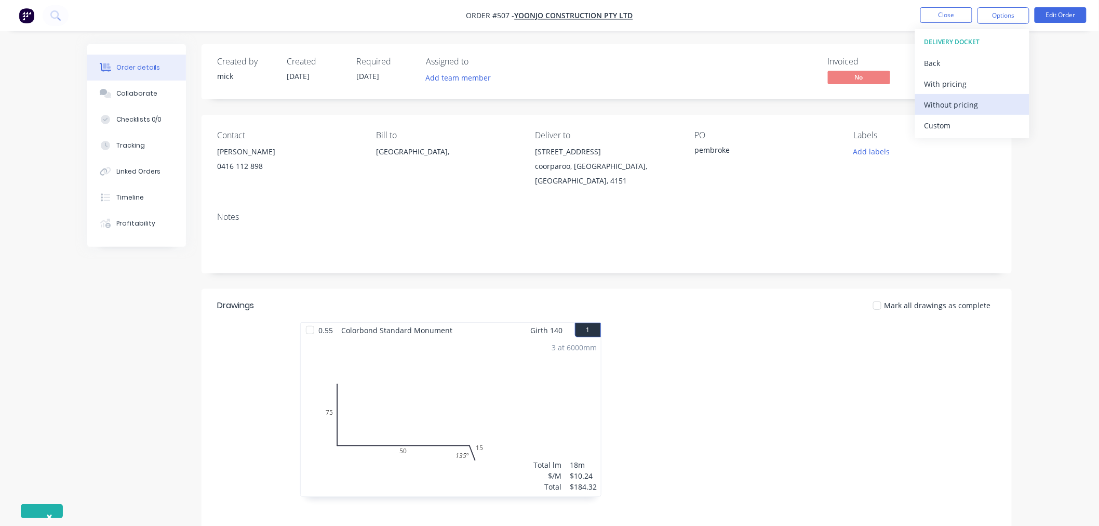
click at [951, 106] on div "Without pricing" at bounding box center [972, 104] width 96 height 15
click at [28, 17] on img "button" at bounding box center [27, 16] width 16 height 16
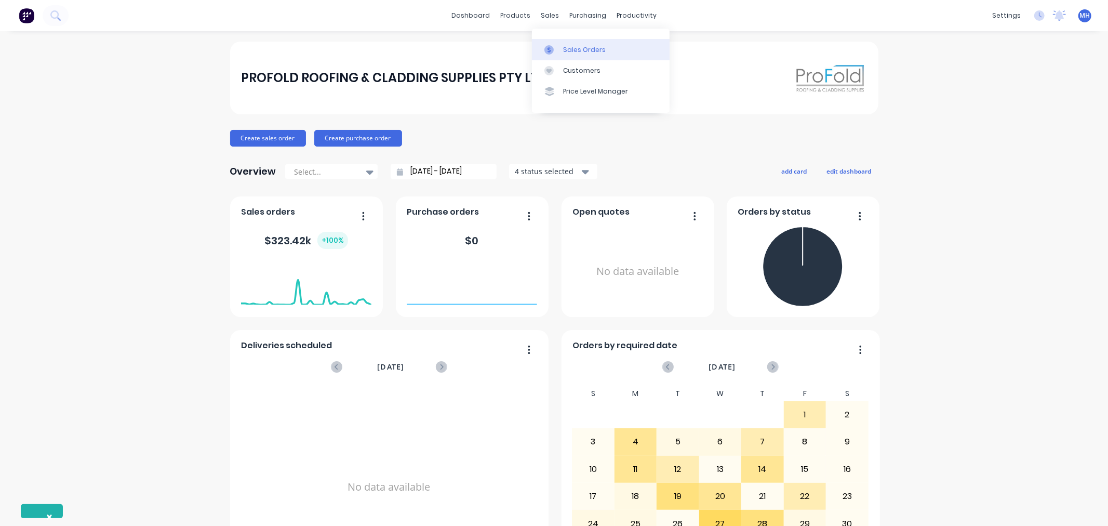
click at [556, 48] on div at bounding box center [552, 49] width 16 height 9
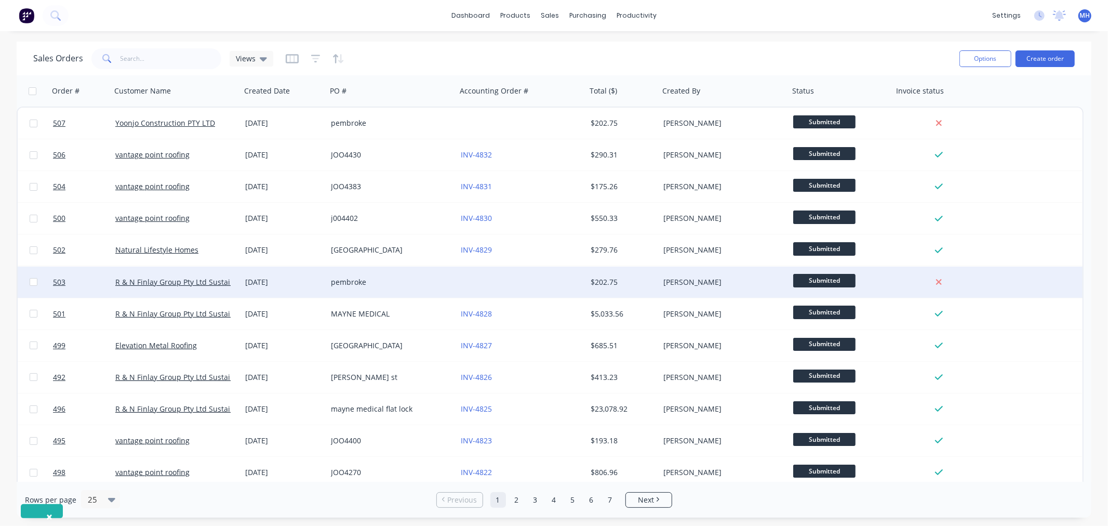
click at [453, 288] on div "pembroke" at bounding box center [392, 281] width 130 height 31
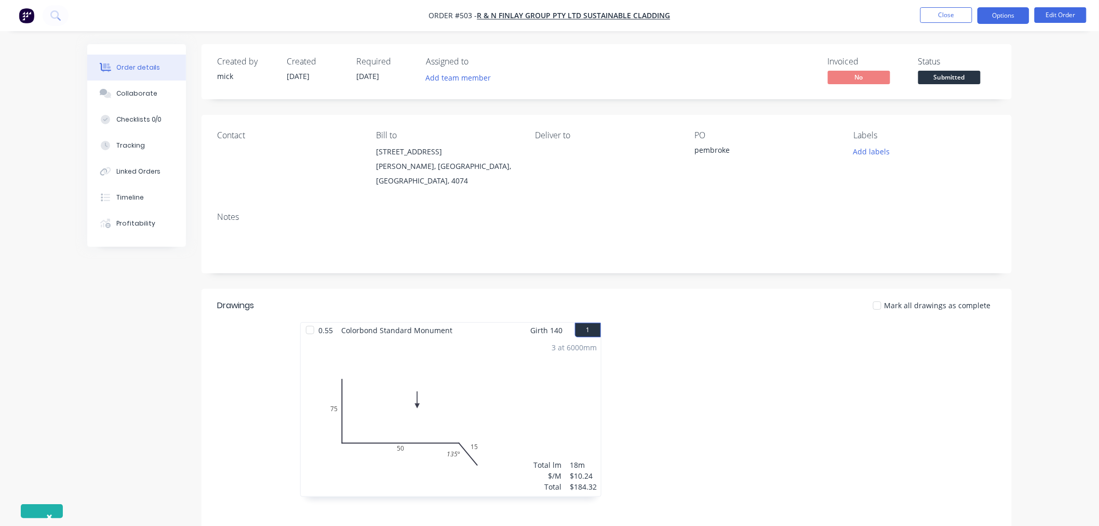
click at [995, 14] on button "Options" at bounding box center [1003, 15] width 52 height 17
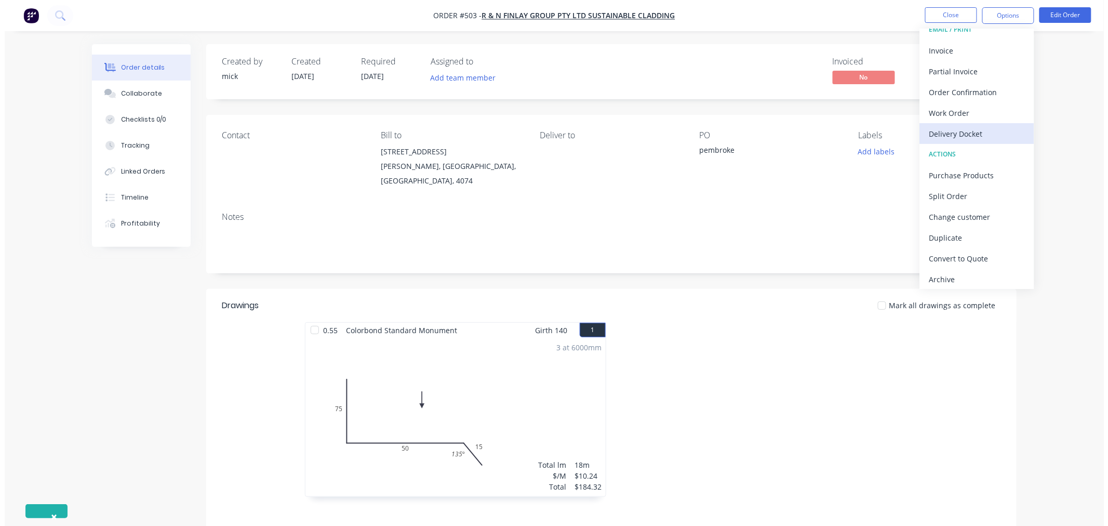
scroll to position [16, 0]
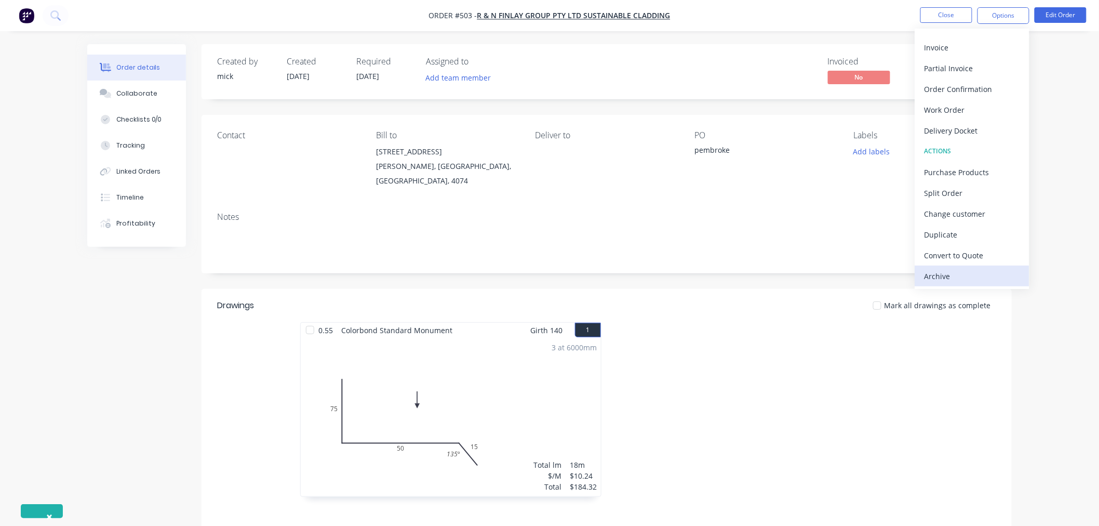
click at [967, 276] on div "Archive" at bounding box center [972, 276] width 96 height 15
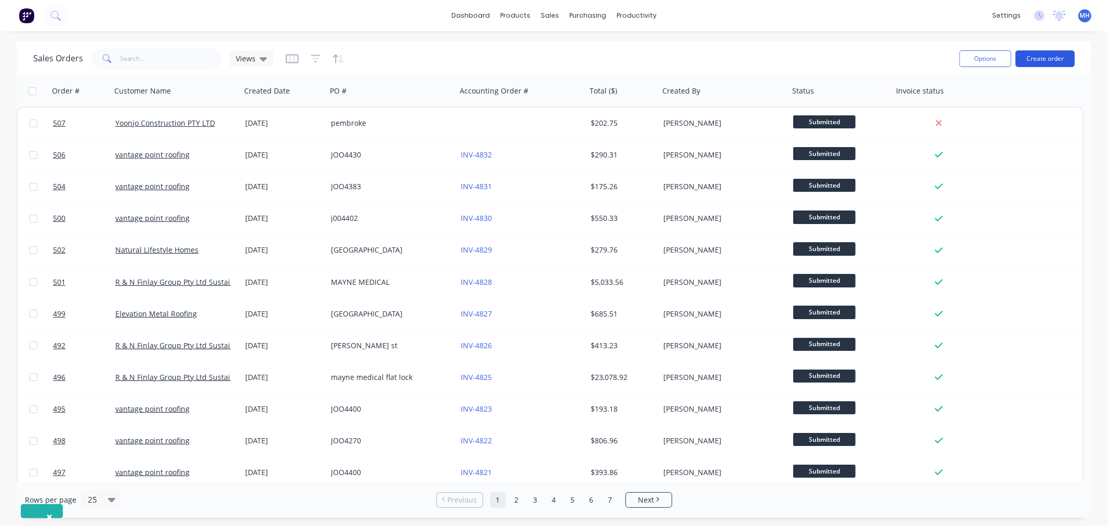
click at [1039, 53] on button "Create order" at bounding box center [1044, 58] width 59 height 17
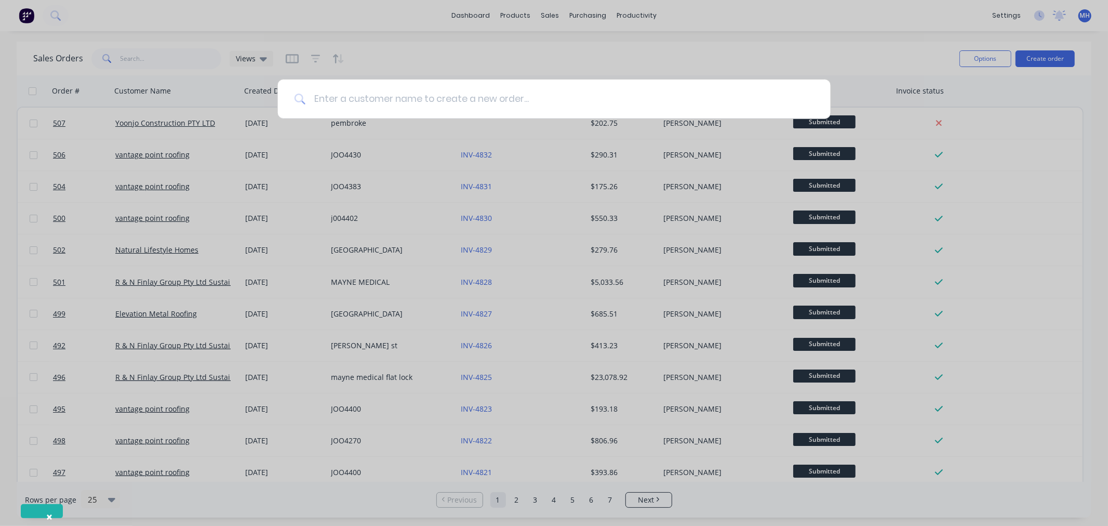
click at [400, 106] on input at bounding box center [559, 98] width 508 height 39
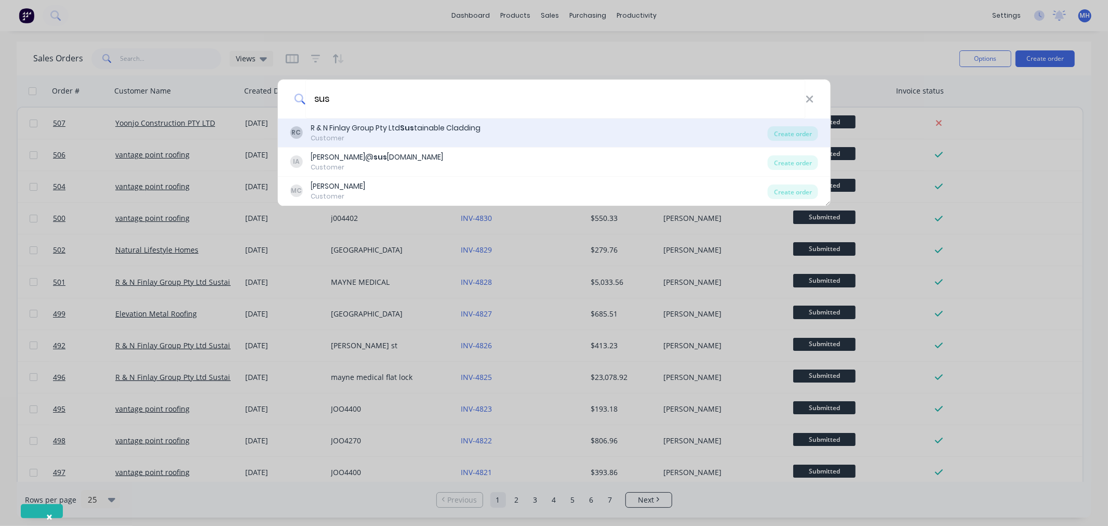
type input "sus"
click at [423, 124] on div "R & N Finlay Group Pty Ltd Sus tainable Cladding" at bounding box center [396, 128] width 170 height 11
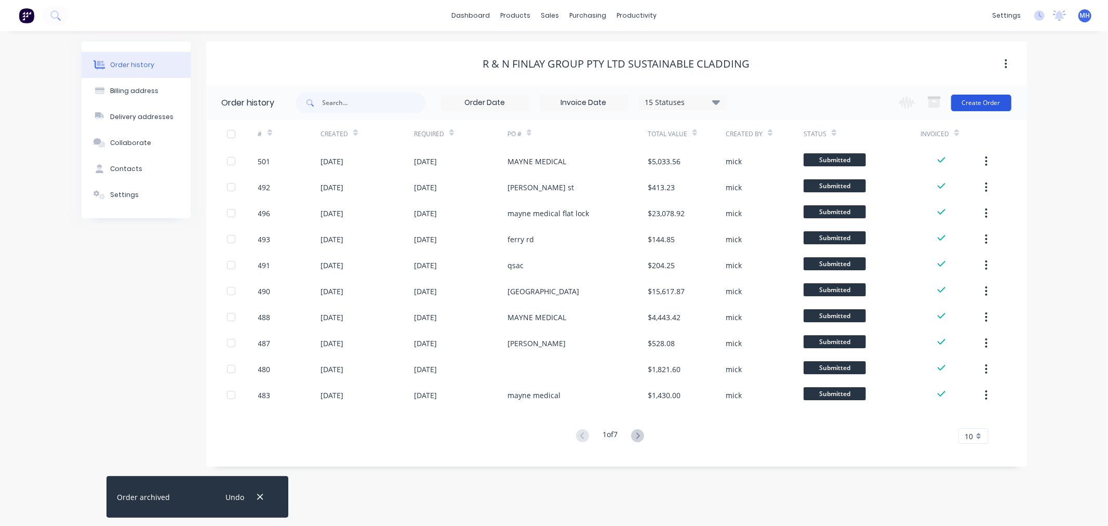
click at [984, 96] on button "Create Order" at bounding box center [981, 103] width 60 height 17
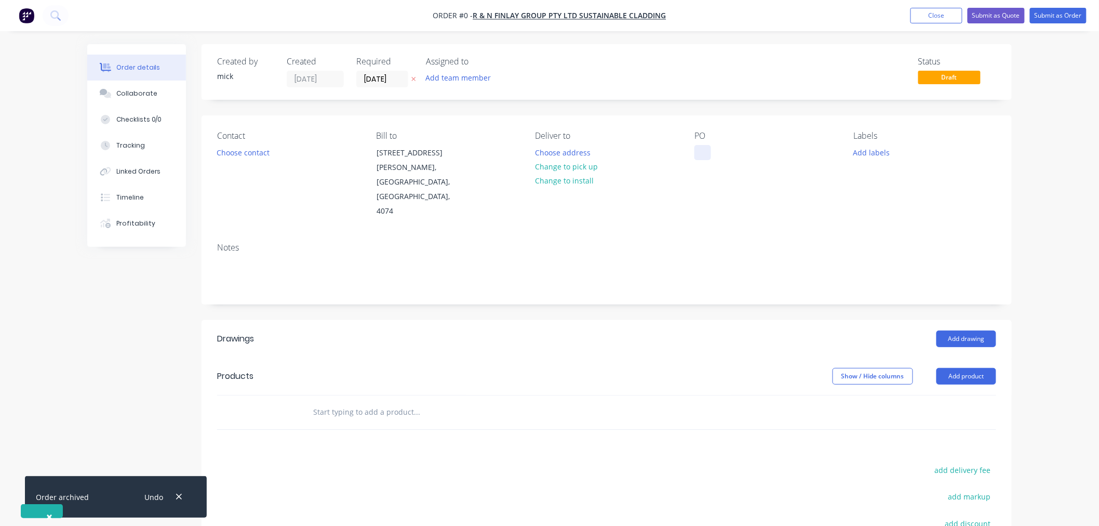
click at [705, 146] on div at bounding box center [702, 152] width 17 height 15
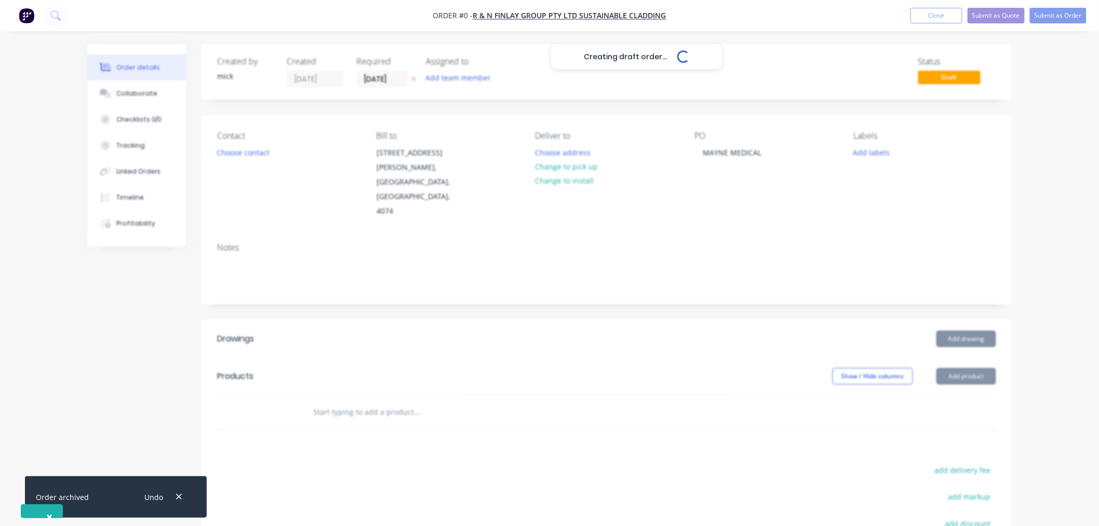
click at [978, 314] on div "Creating draft order... Loading... Order details Collaborate Checklists 0/0 Tra…" at bounding box center [549, 369] width 945 height 650
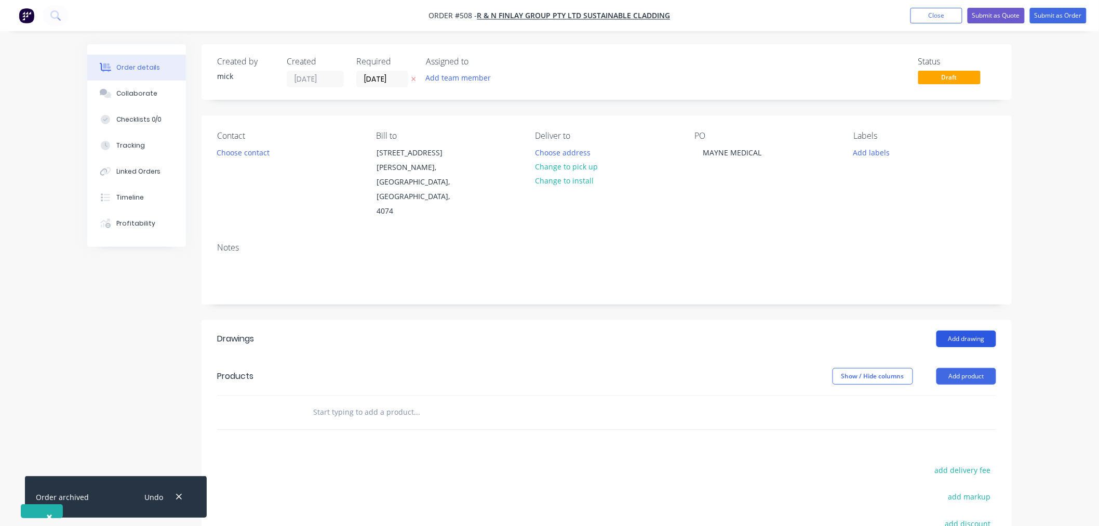
click at [979, 330] on button "Add drawing" at bounding box center [966, 338] width 60 height 17
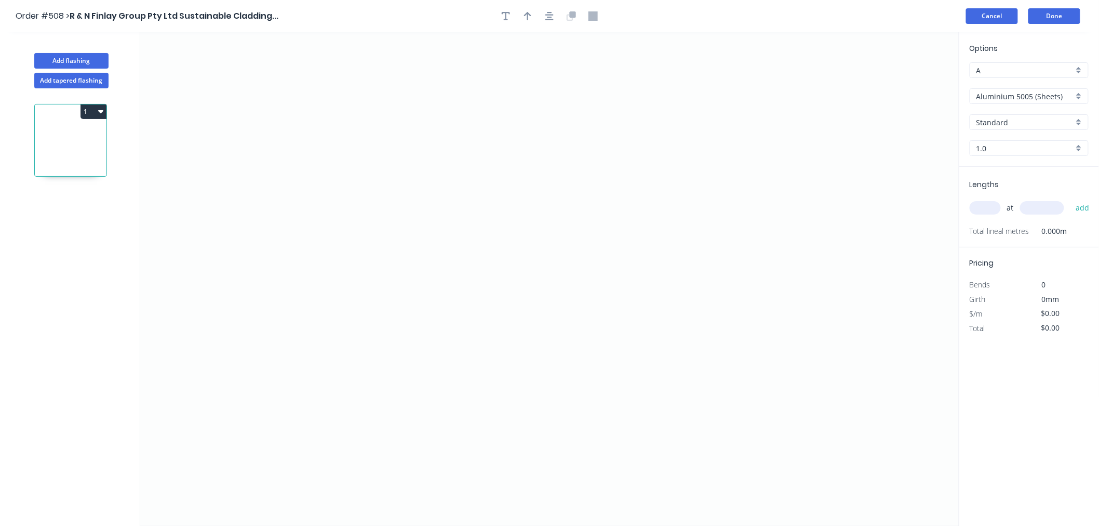
click at [998, 16] on button "Cancel" at bounding box center [992, 16] width 52 height 16
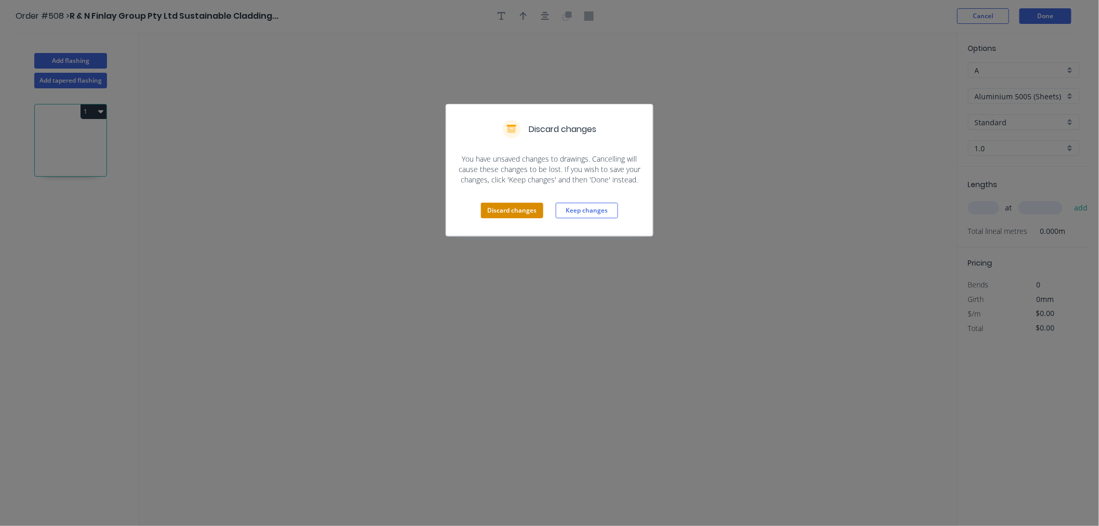
click at [520, 206] on button "Discard changes" at bounding box center [512, 211] width 62 height 16
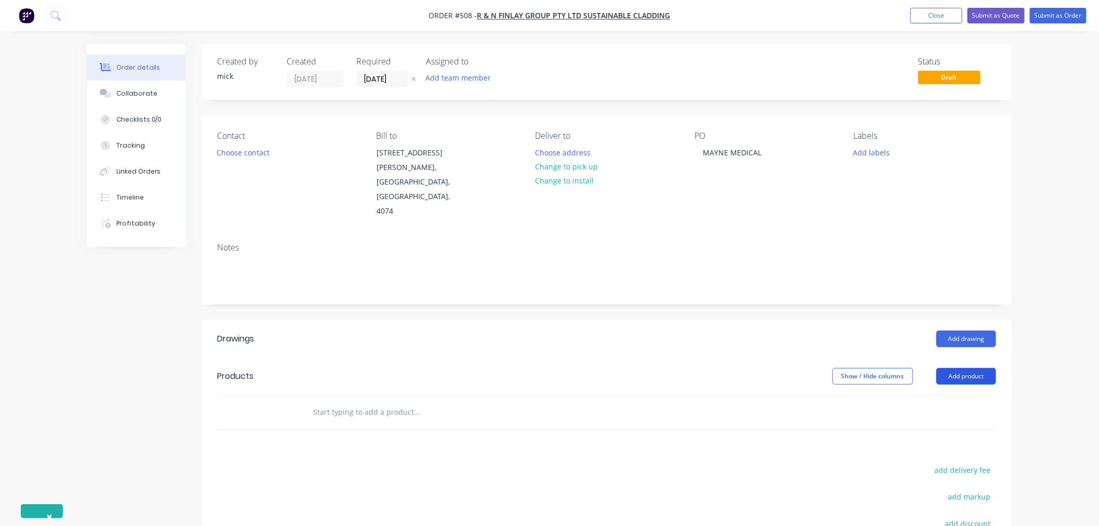
click at [978, 368] on button "Add product" at bounding box center [966, 376] width 60 height 17
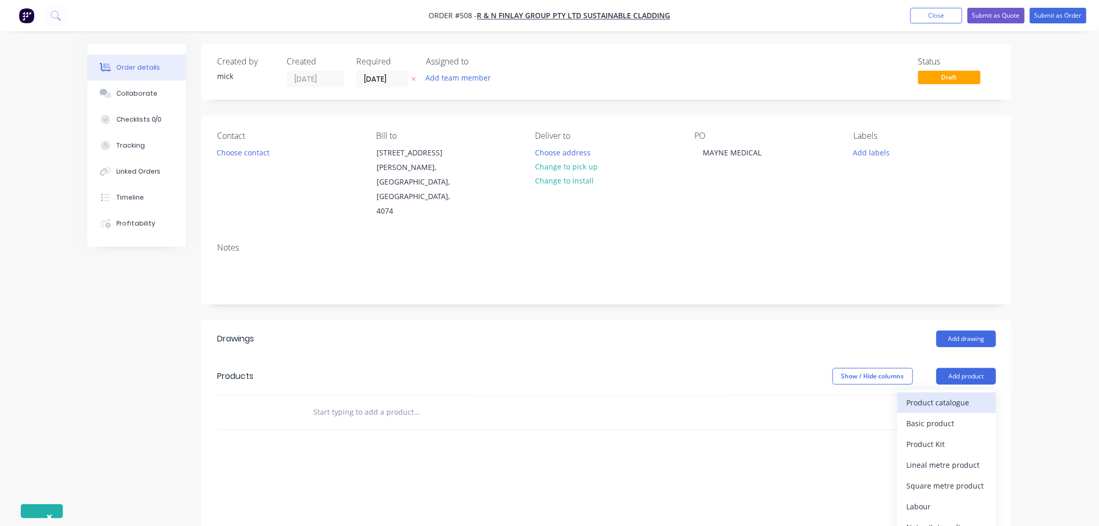
click at [970, 395] on div "Product catalogue" at bounding box center [947, 402] width 80 height 15
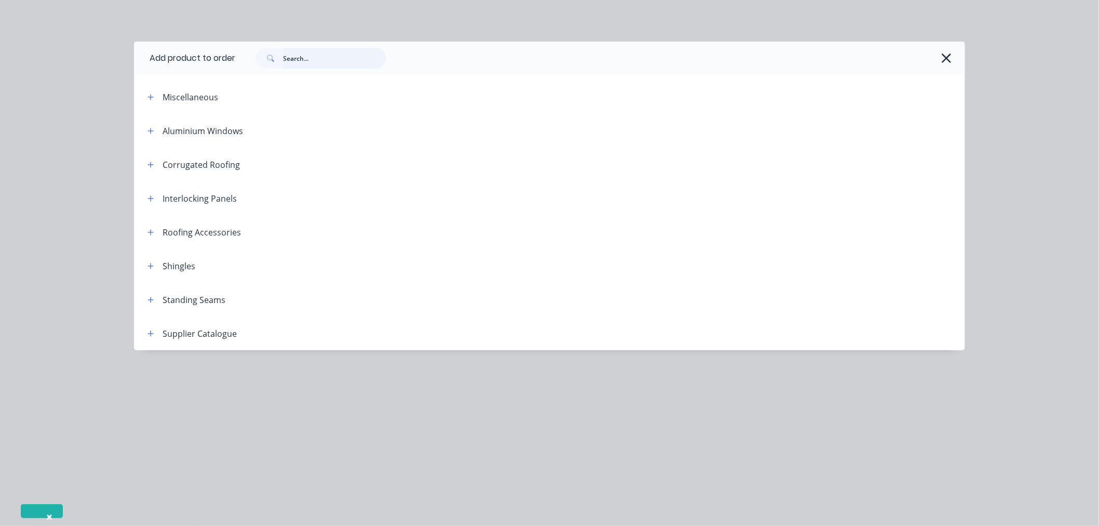
click at [311, 58] on input "text" at bounding box center [334, 58] width 103 height 21
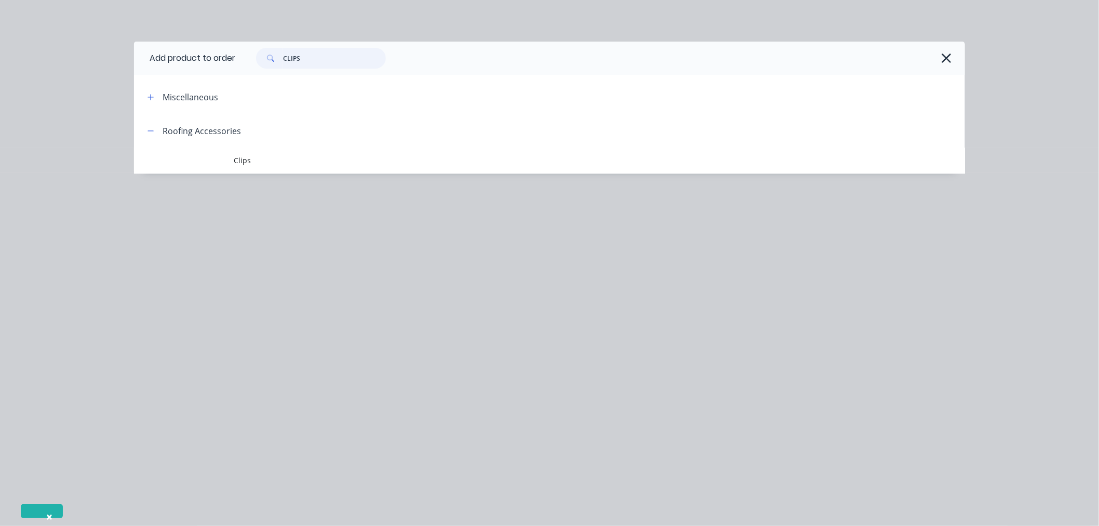
type input "CLIPS"
click at [180, 131] on div "Roofing Accessories" at bounding box center [202, 131] width 78 height 12
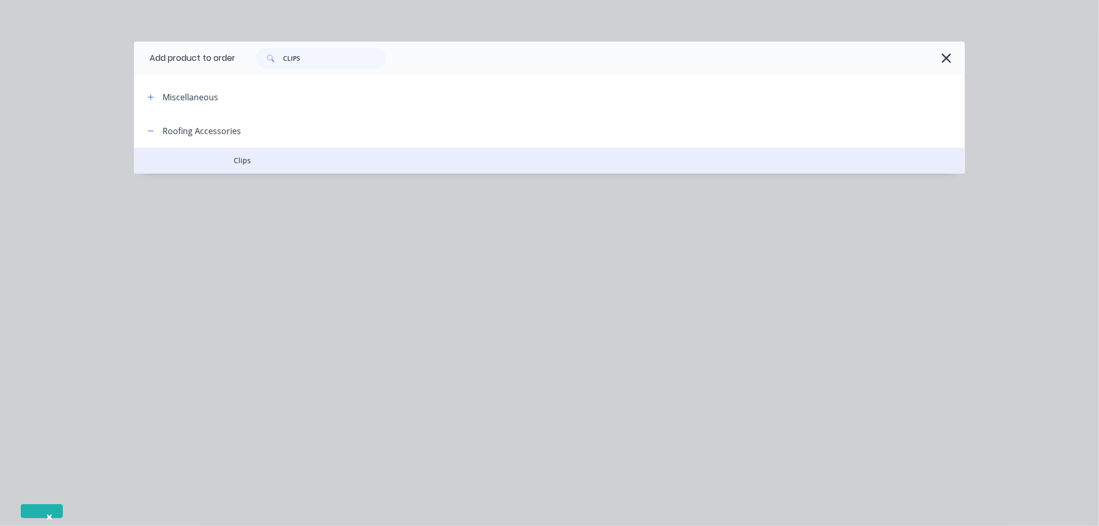
click at [243, 153] on td "Clips" at bounding box center [599, 160] width 731 height 26
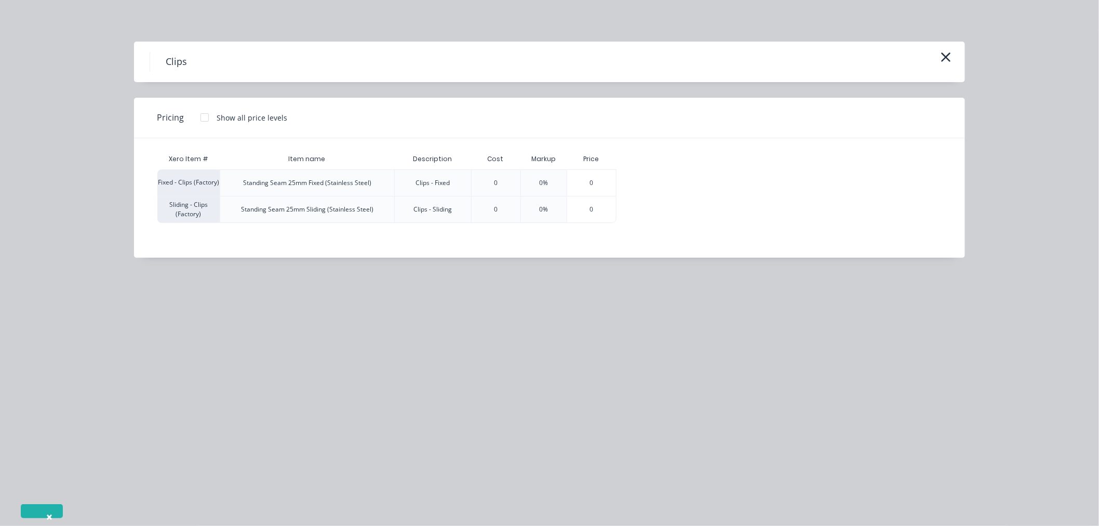
click at [206, 111] on div at bounding box center [204, 117] width 21 height 21
click at [634, 177] on div "$0.80" at bounding box center [643, 183] width 52 height 26
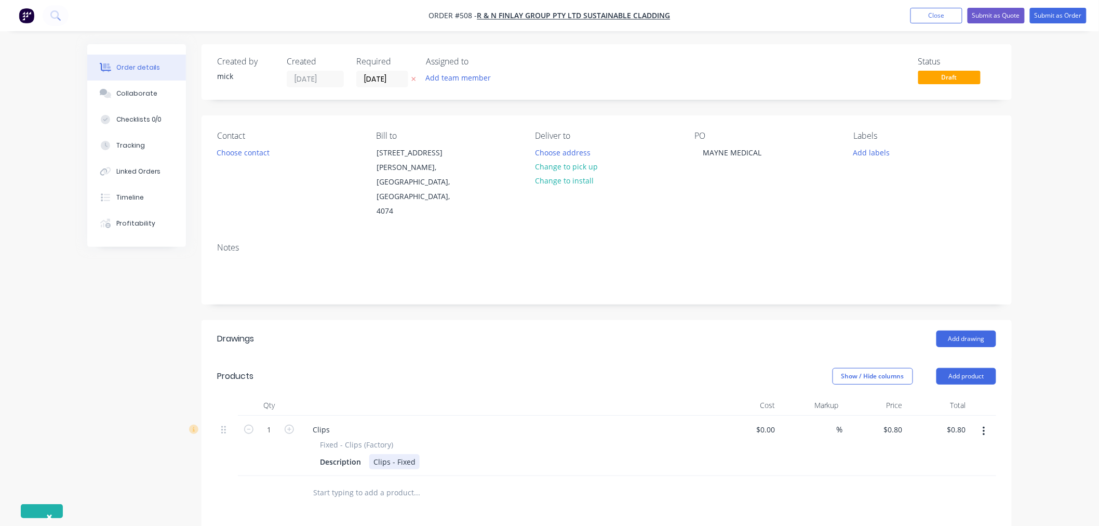
click at [411, 454] on div "Clips - Fixed" at bounding box center [394, 461] width 50 height 15
click at [274, 422] on input "1" at bounding box center [269, 430] width 27 height 16
type input "500"
type input "$400.00"
click at [493, 243] on div "Notes" at bounding box center [606, 248] width 779 height 10
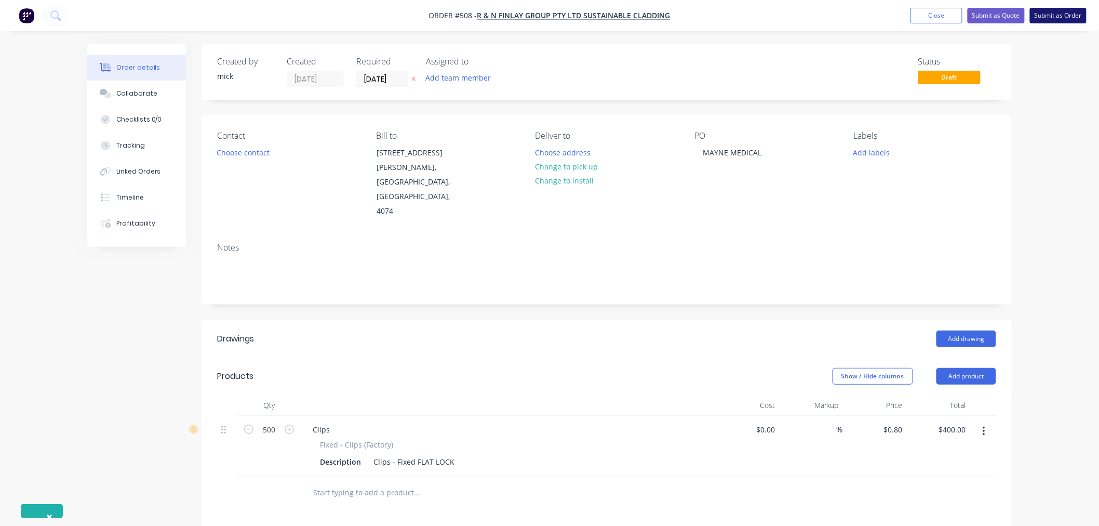
click at [1072, 17] on button "Submit as Order" at bounding box center [1058, 16] width 57 height 16
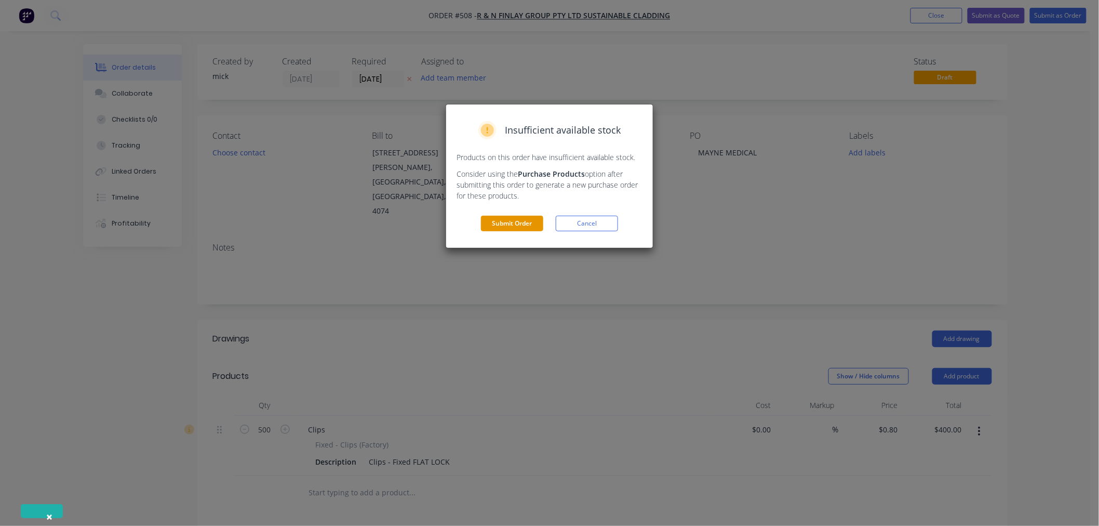
click at [525, 226] on button "Submit Order" at bounding box center [512, 224] width 62 height 16
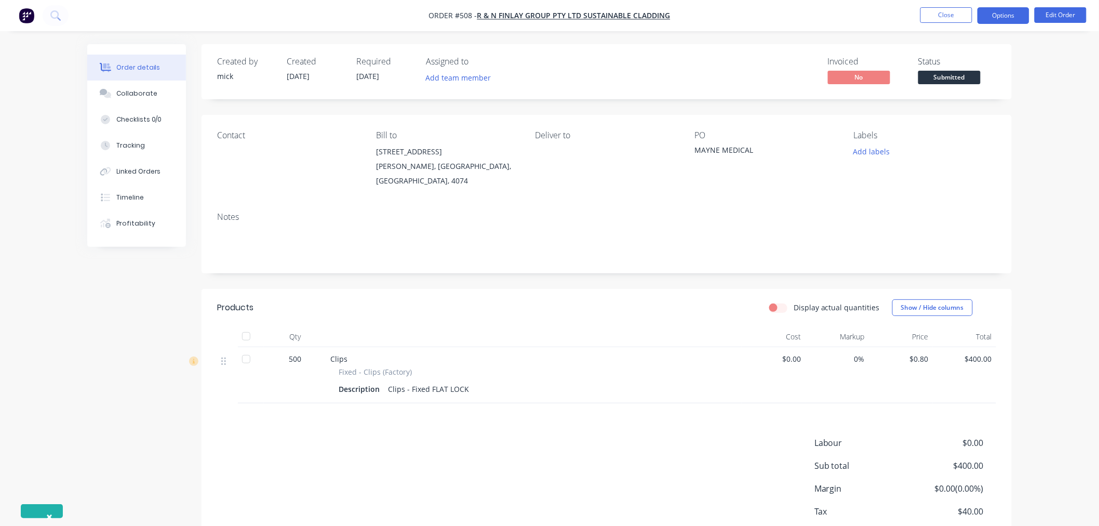
click at [1014, 22] on button "Options" at bounding box center [1003, 15] width 52 height 17
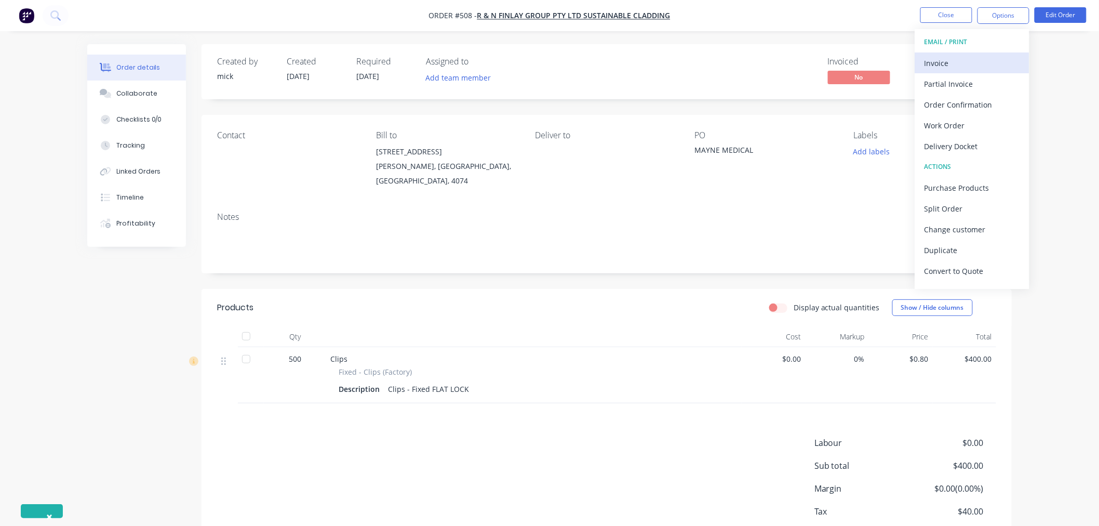
click at [973, 66] on div "Invoice" at bounding box center [972, 63] width 96 height 15
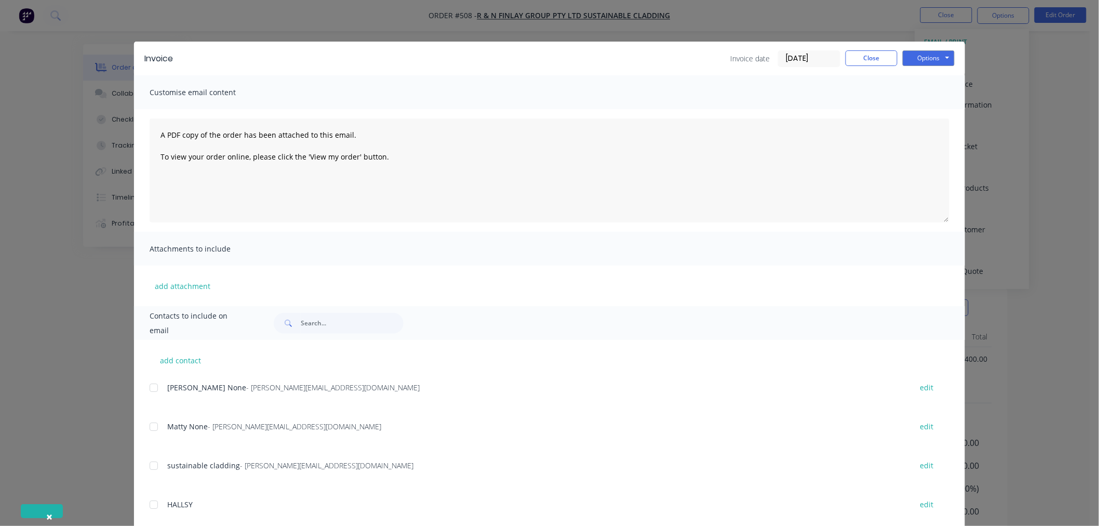
click at [148, 387] on div at bounding box center [153, 387] width 21 height 21
click at [153, 430] on div at bounding box center [153, 426] width 21 height 21
click at [927, 59] on button "Options" at bounding box center [929, 58] width 52 height 16
click at [938, 115] on button "Email" at bounding box center [936, 110] width 66 height 17
